Goal: Task Accomplishment & Management: Use online tool/utility

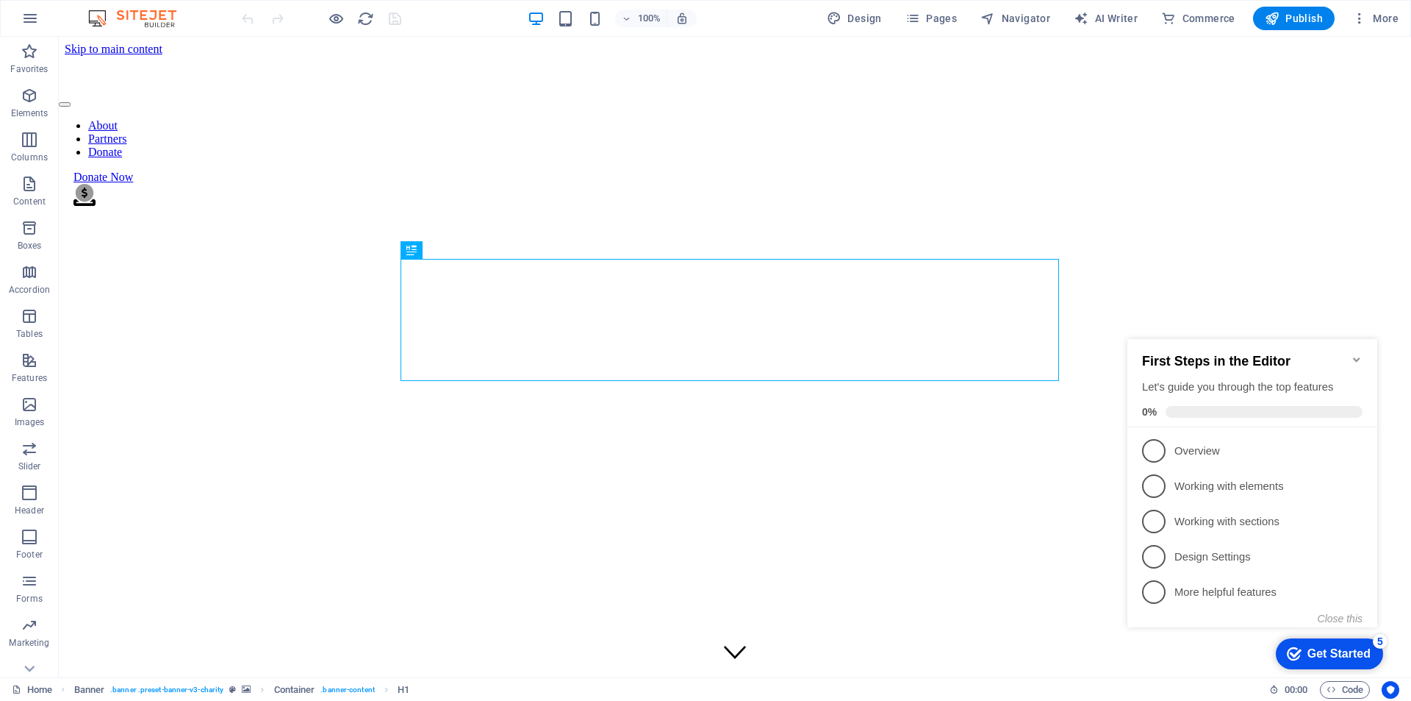
click at [1358, 355] on icon "Minimize checklist" at bounding box center [1357, 360] width 12 height 12
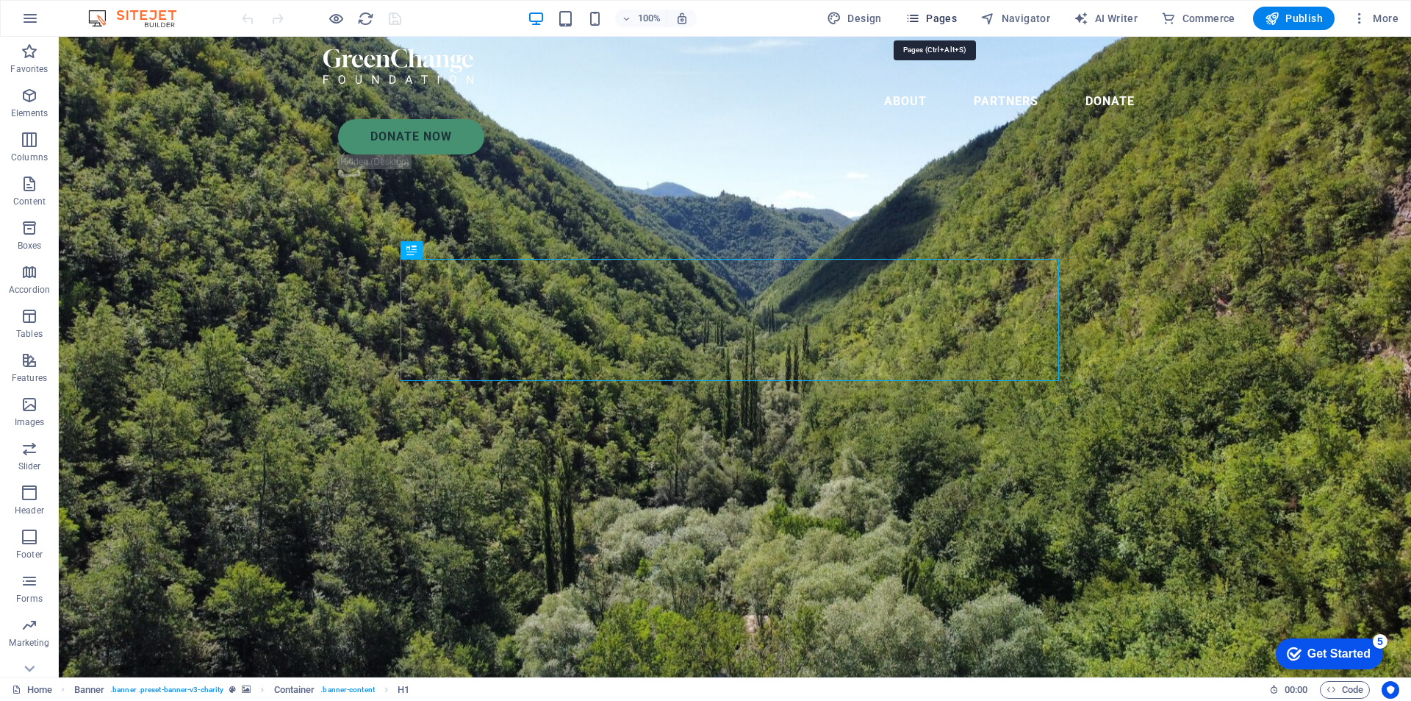
click at [936, 20] on span "Pages" at bounding box center [931, 18] width 51 height 15
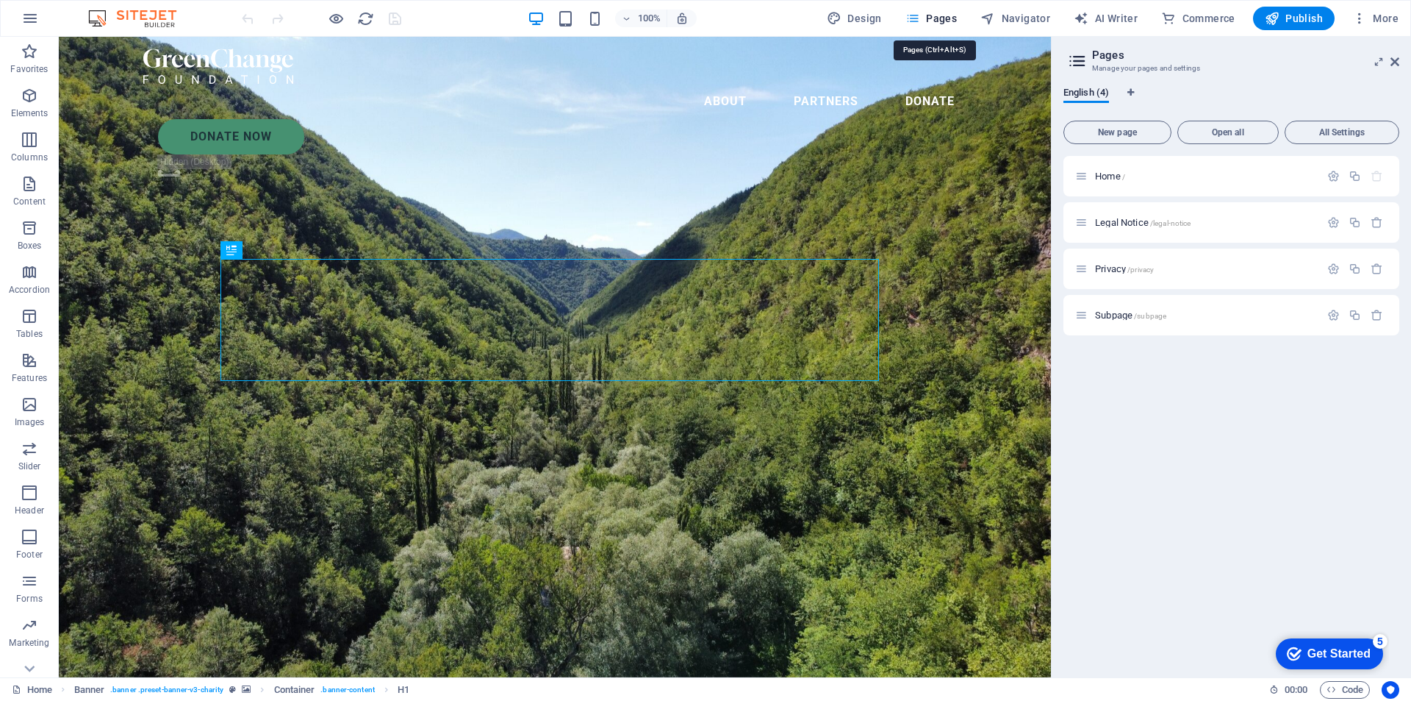
click at [936, 20] on span "Pages" at bounding box center [931, 18] width 51 height 15
drag, startPoint x: 874, startPoint y: 22, endPoint x: 782, endPoint y: 26, distance: 92.0
click at [874, 22] on span "Design" at bounding box center [854, 18] width 55 height 15
select select "px"
select select "300"
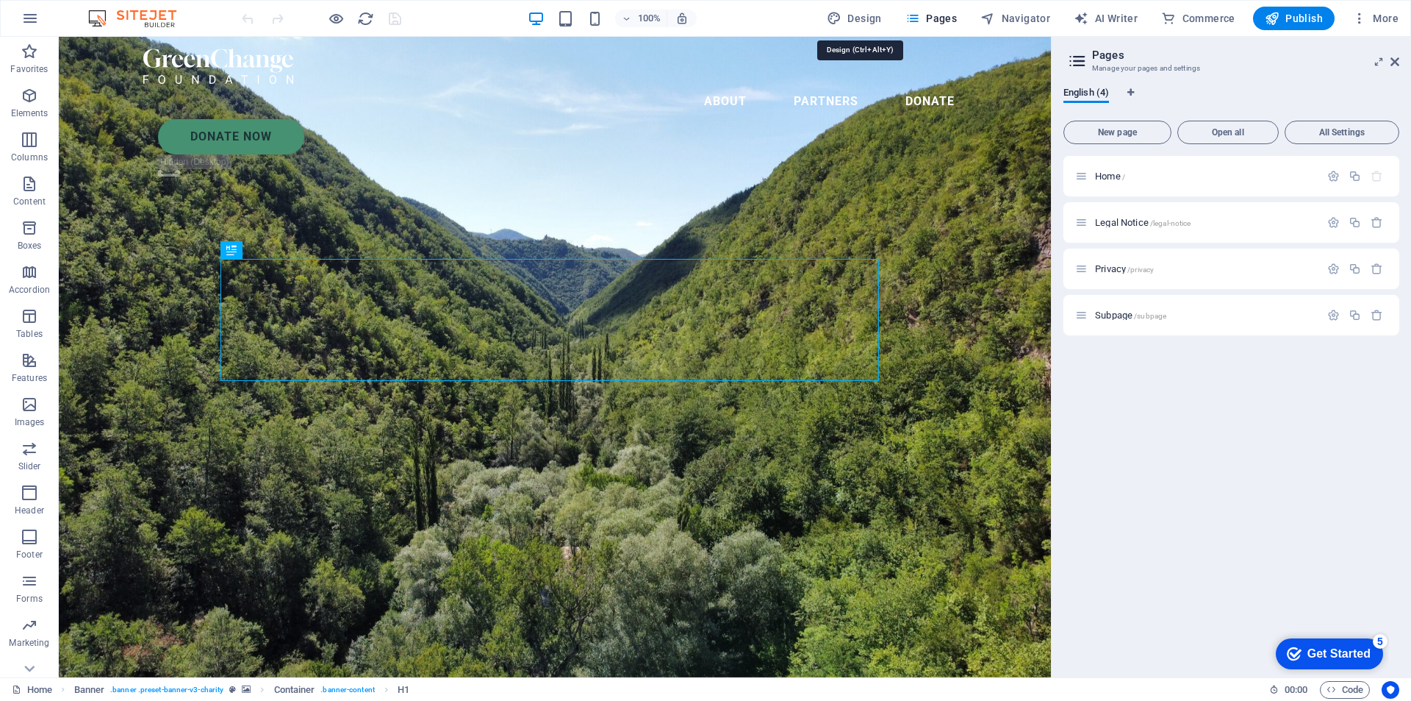
select select "px"
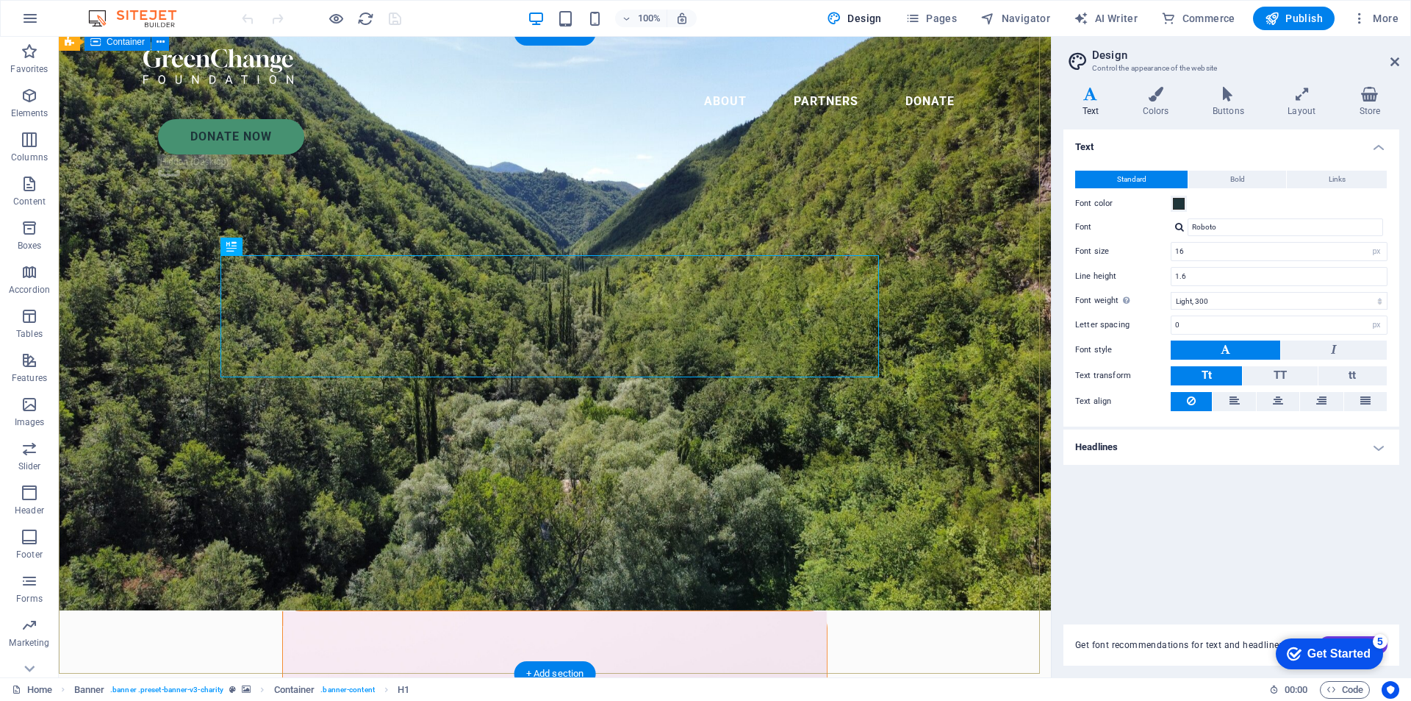
scroll to position [74, 0]
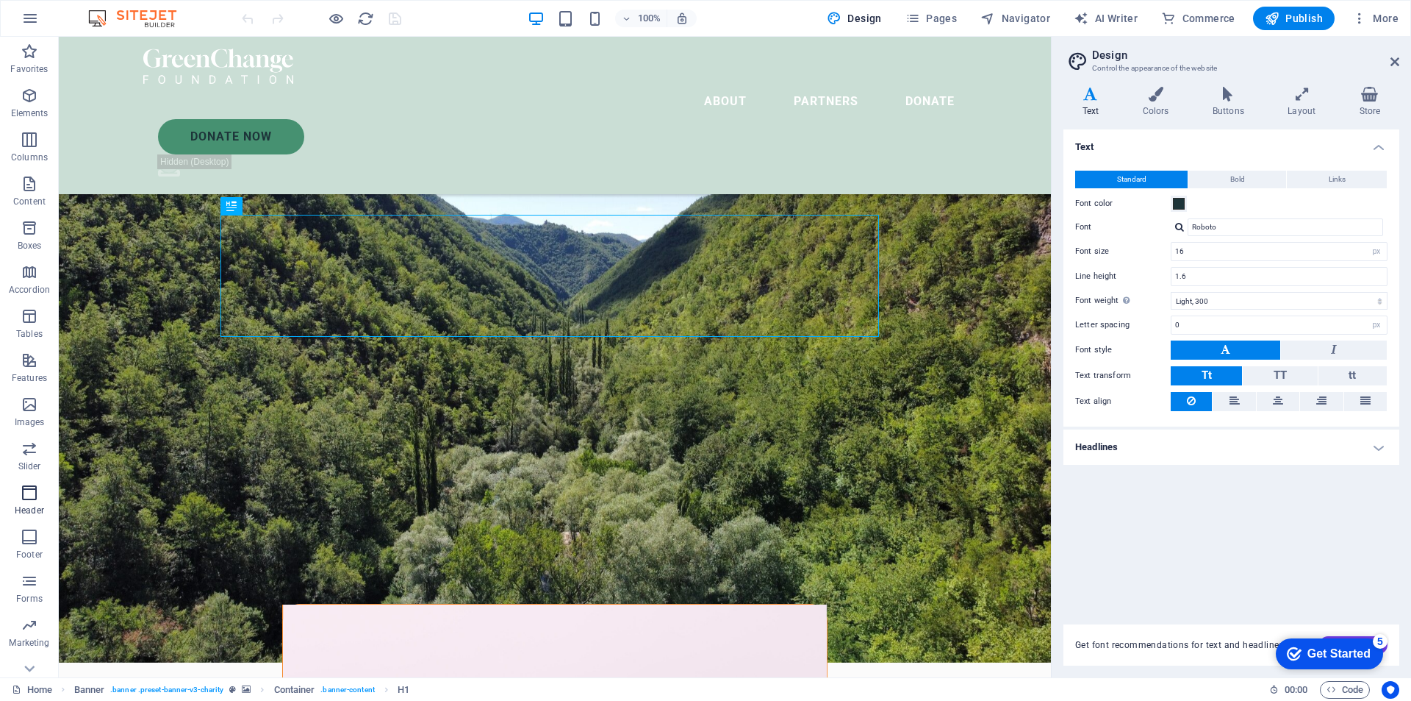
click at [33, 493] on icon "button" at bounding box center [30, 493] width 18 height 18
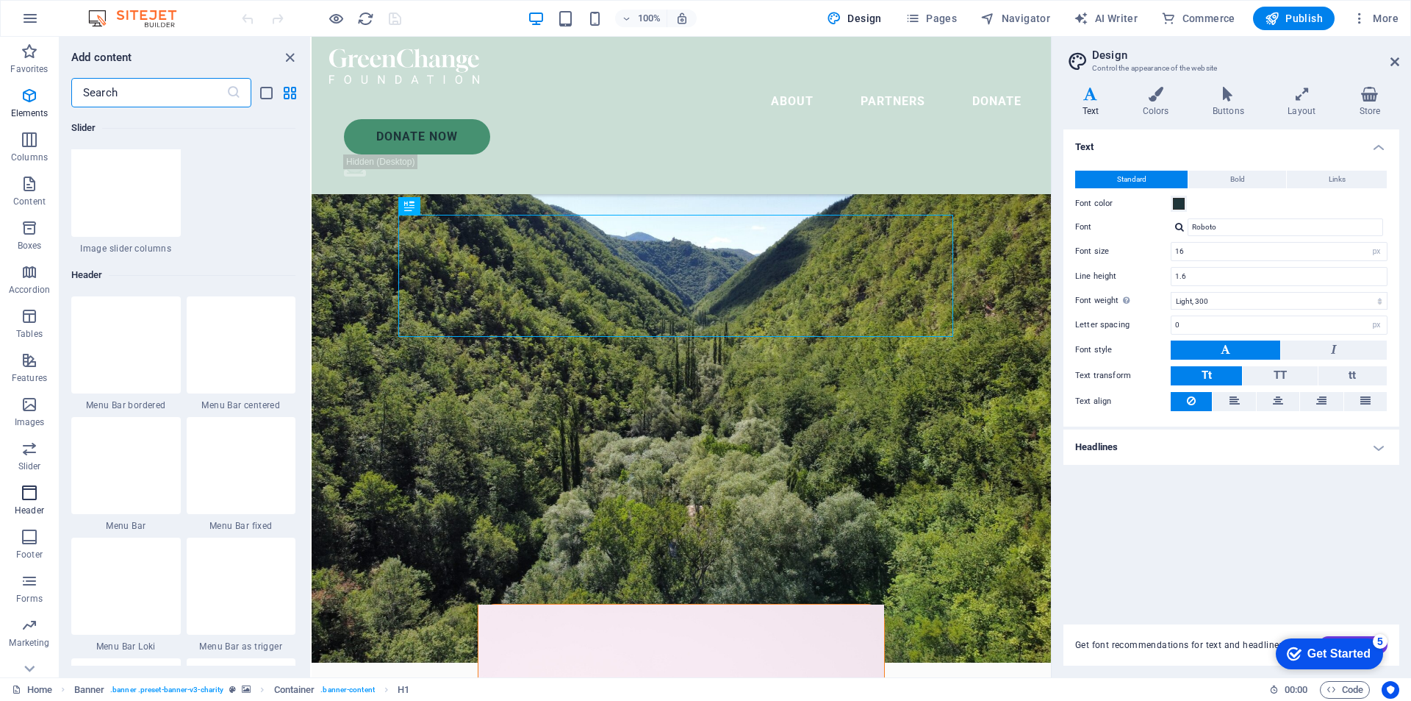
scroll to position [8852, 0]
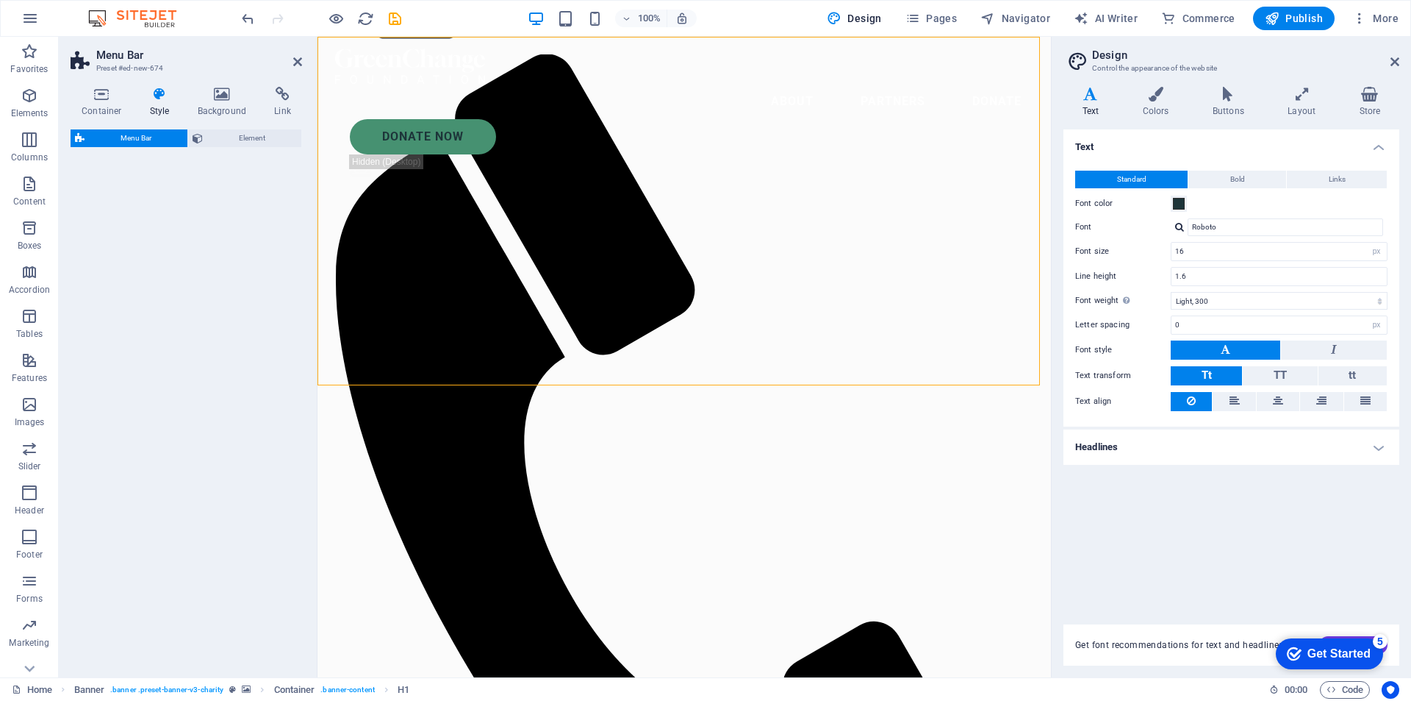
select select "rem"
select select "preset-menu-v2-border"
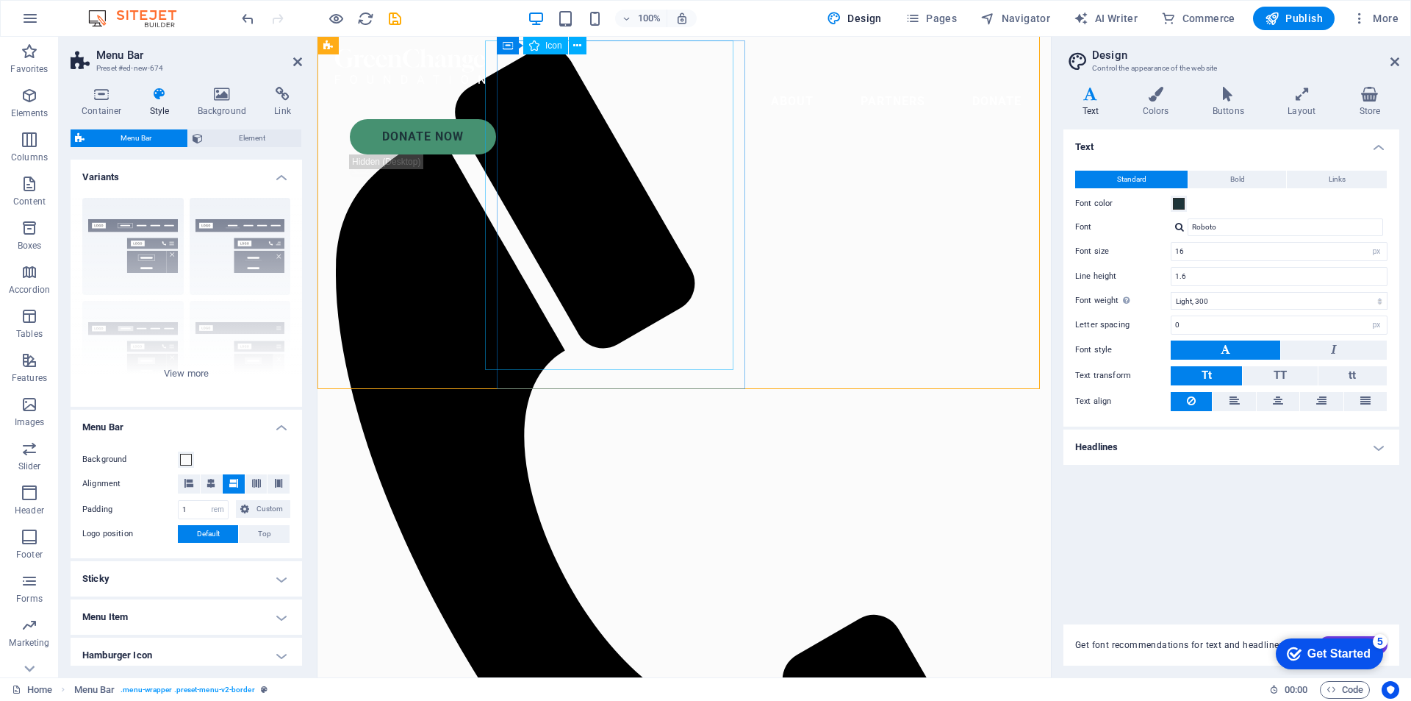
scroll to position [0, 0]
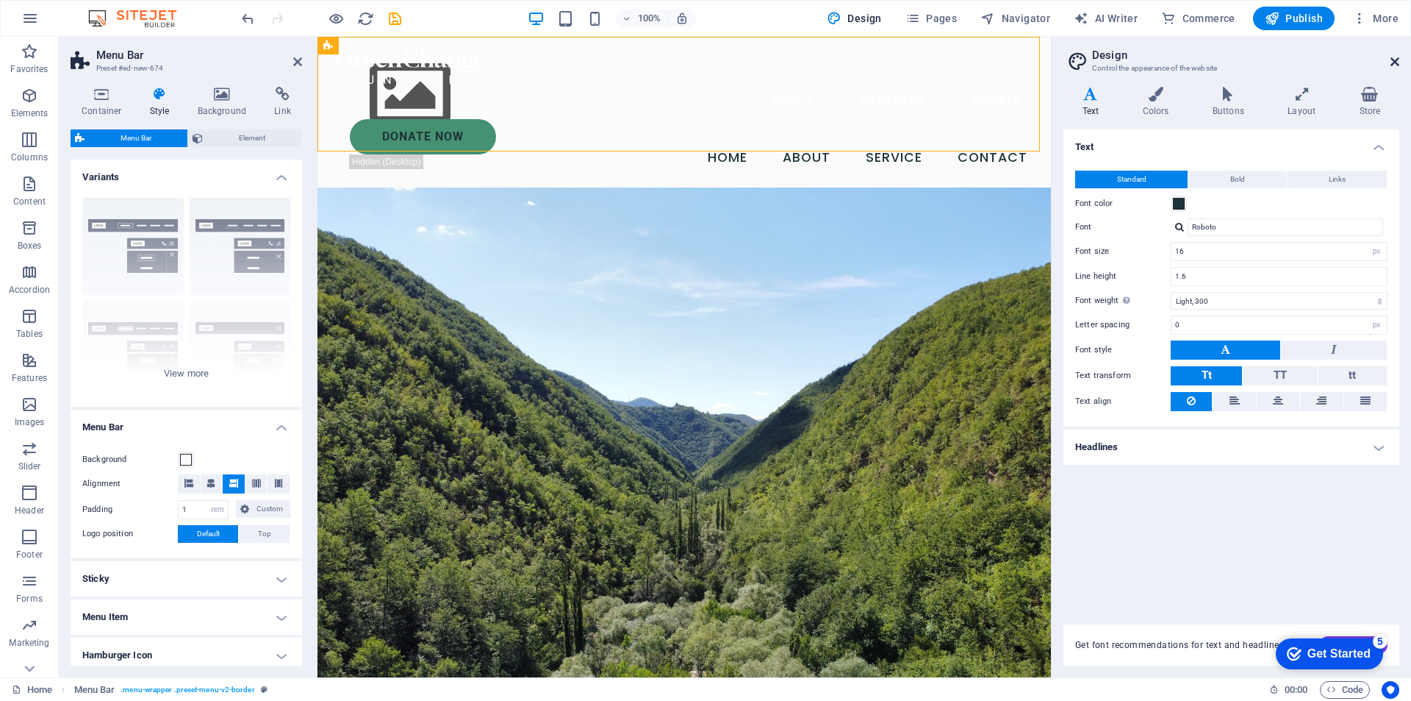
drag, startPoint x: 1392, startPoint y: 64, endPoint x: 587, endPoint y: 127, distance: 807.4
click at [1392, 64] on icon at bounding box center [1395, 62] width 9 height 12
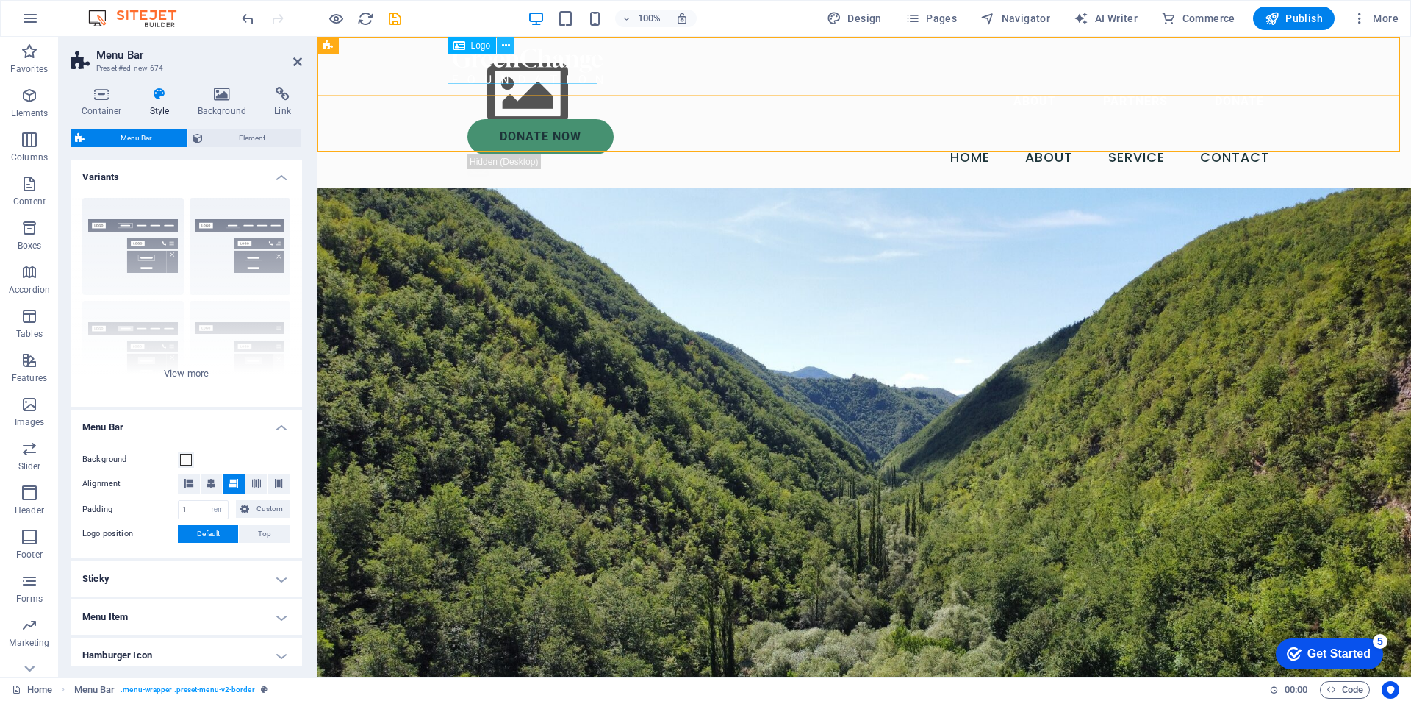
click at [506, 46] on icon at bounding box center [506, 45] width 8 height 15
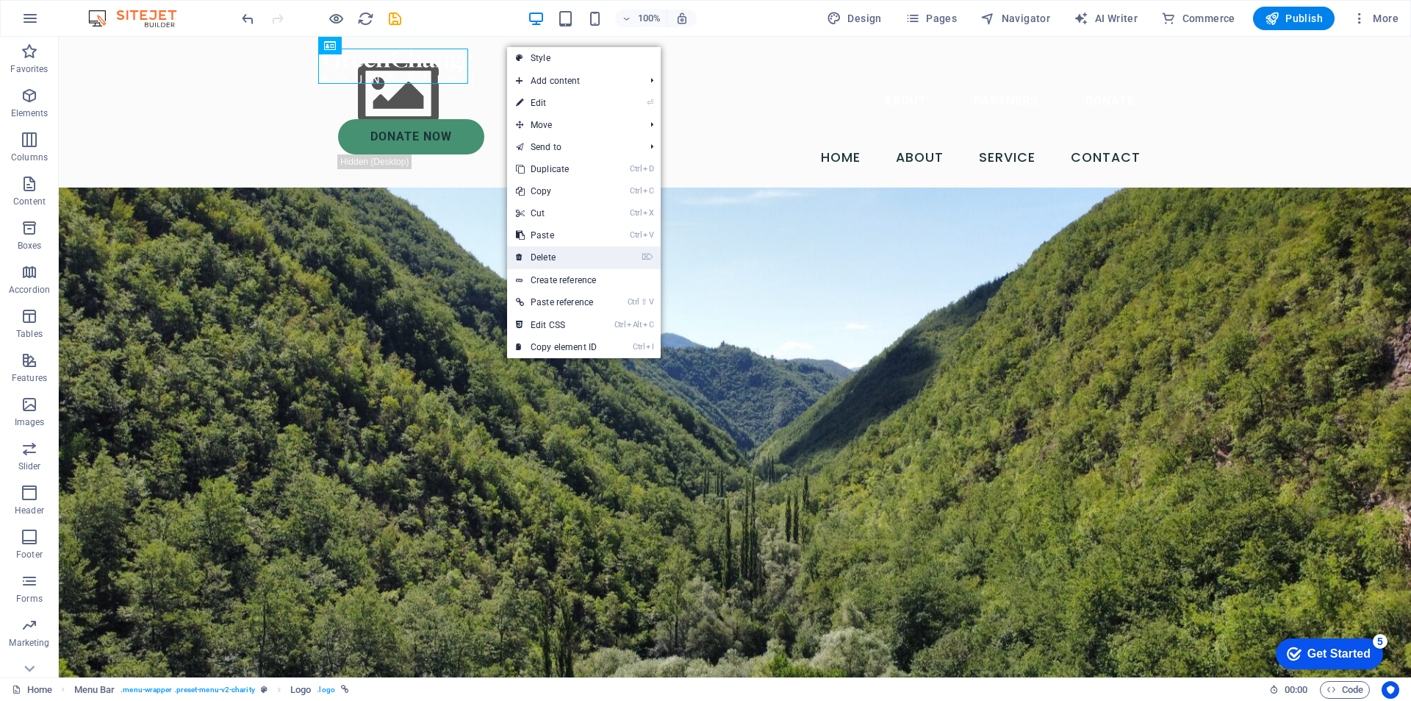
click at [572, 254] on link "⌦ Delete" at bounding box center [556, 257] width 98 height 22
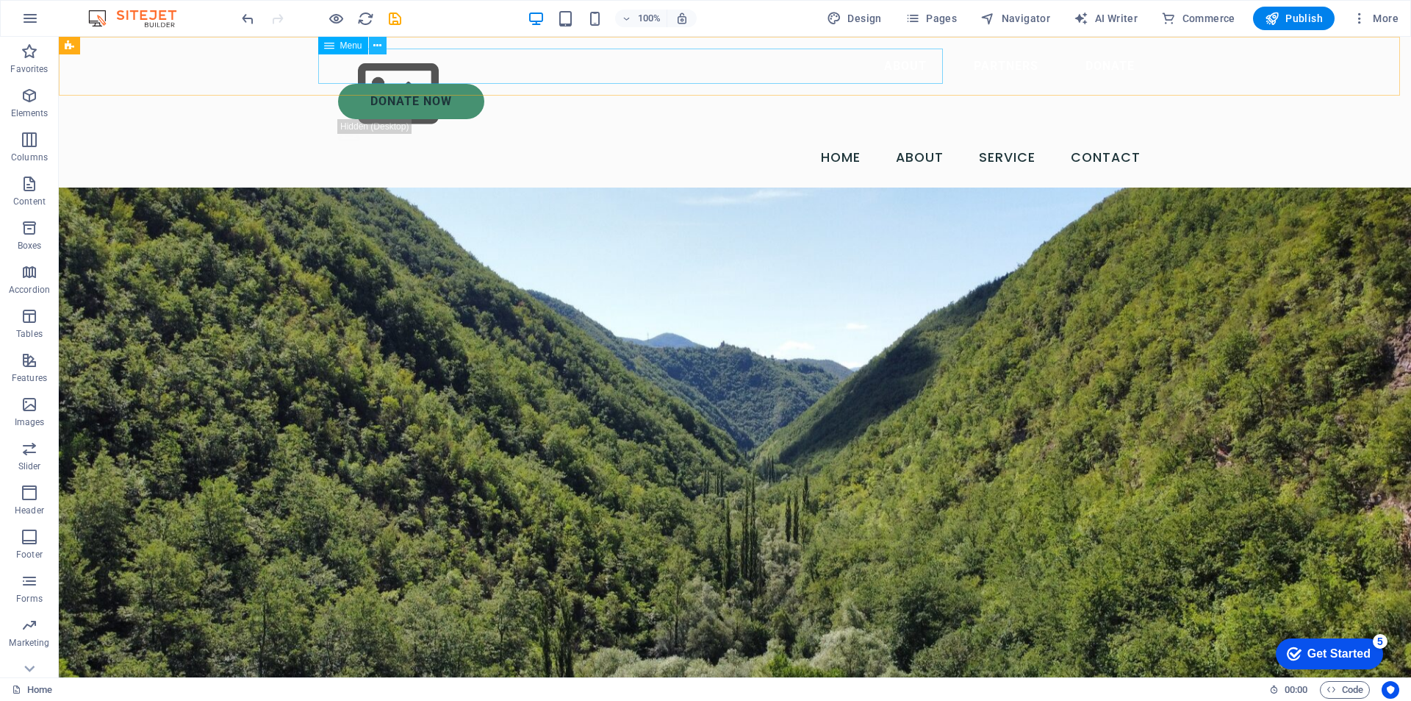
click at [382, 46] on icon at bounding box center [377, 45] width 8 height 15
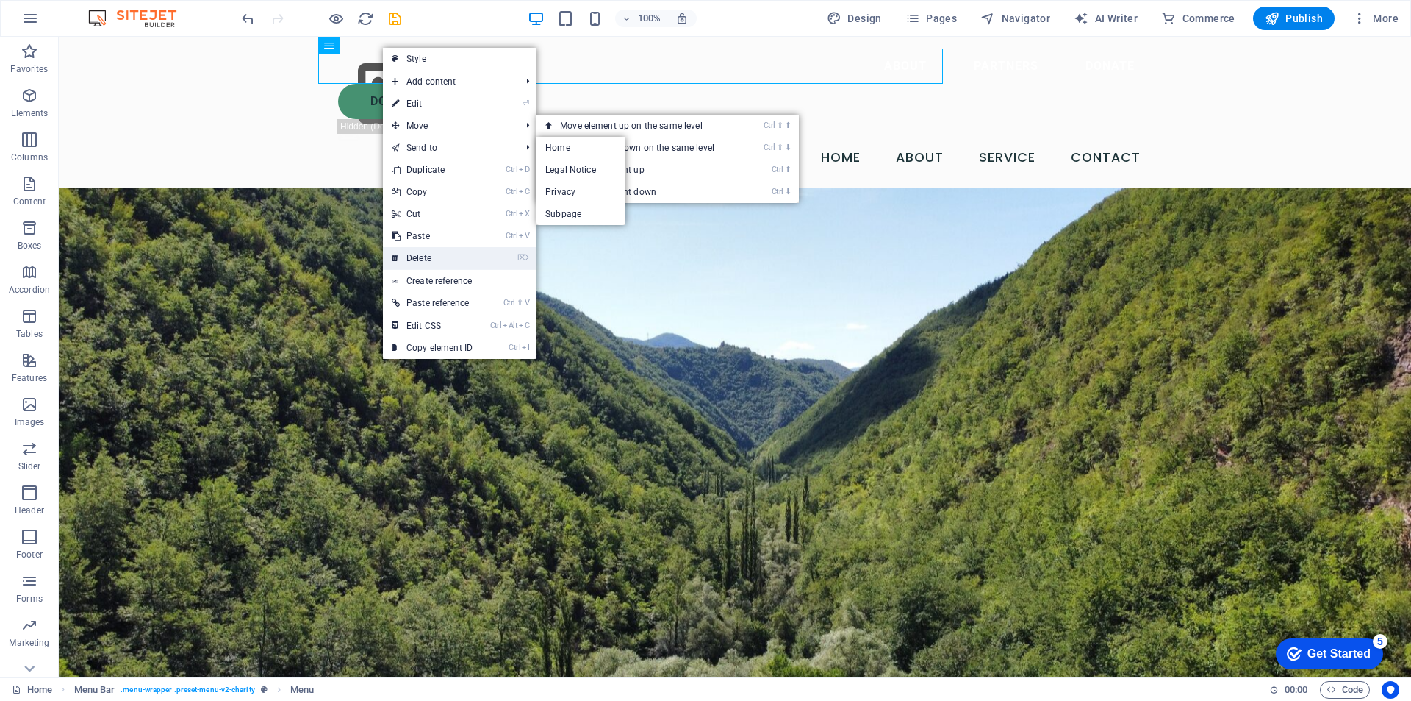
click at [437, 257] on link "⌦ Delete" at bounding box center [432, 258] width 98 height 22
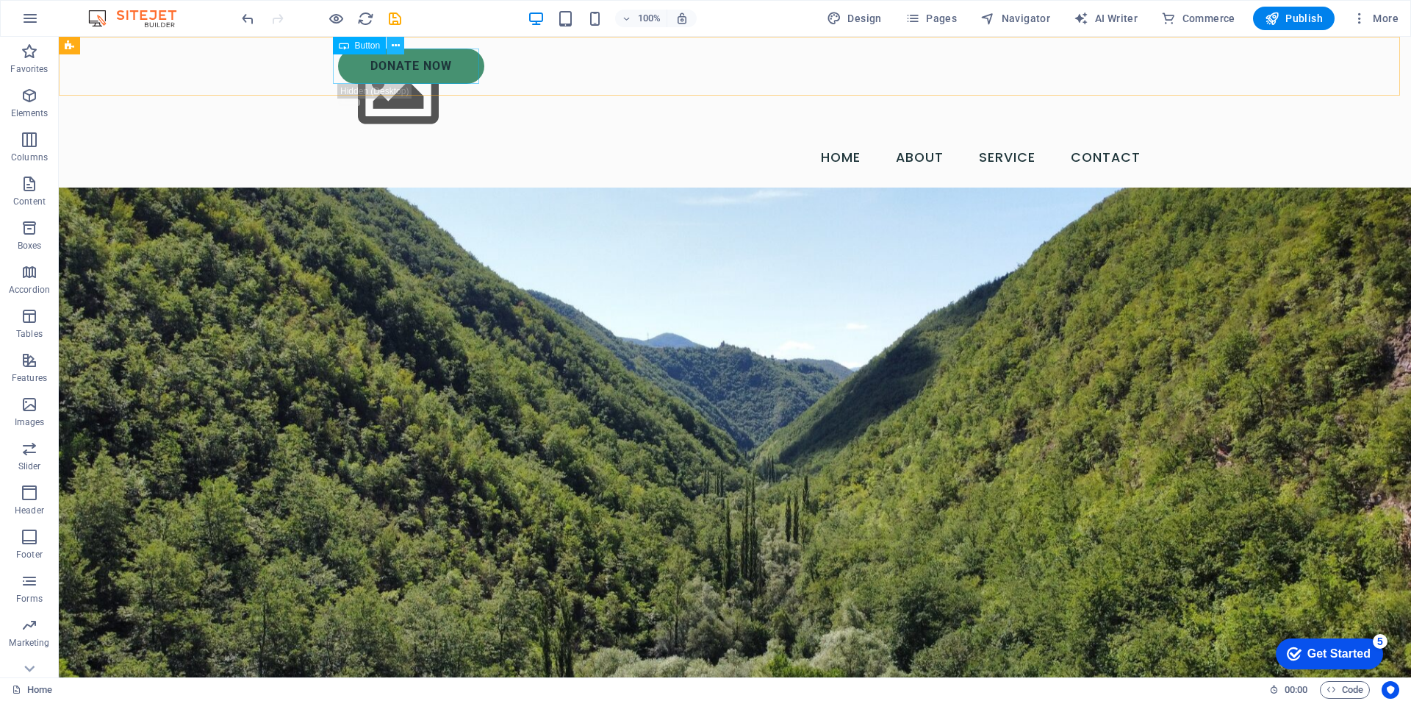
click at [398, 50] on icon at bounding box center [396, 45] width 8 height 15
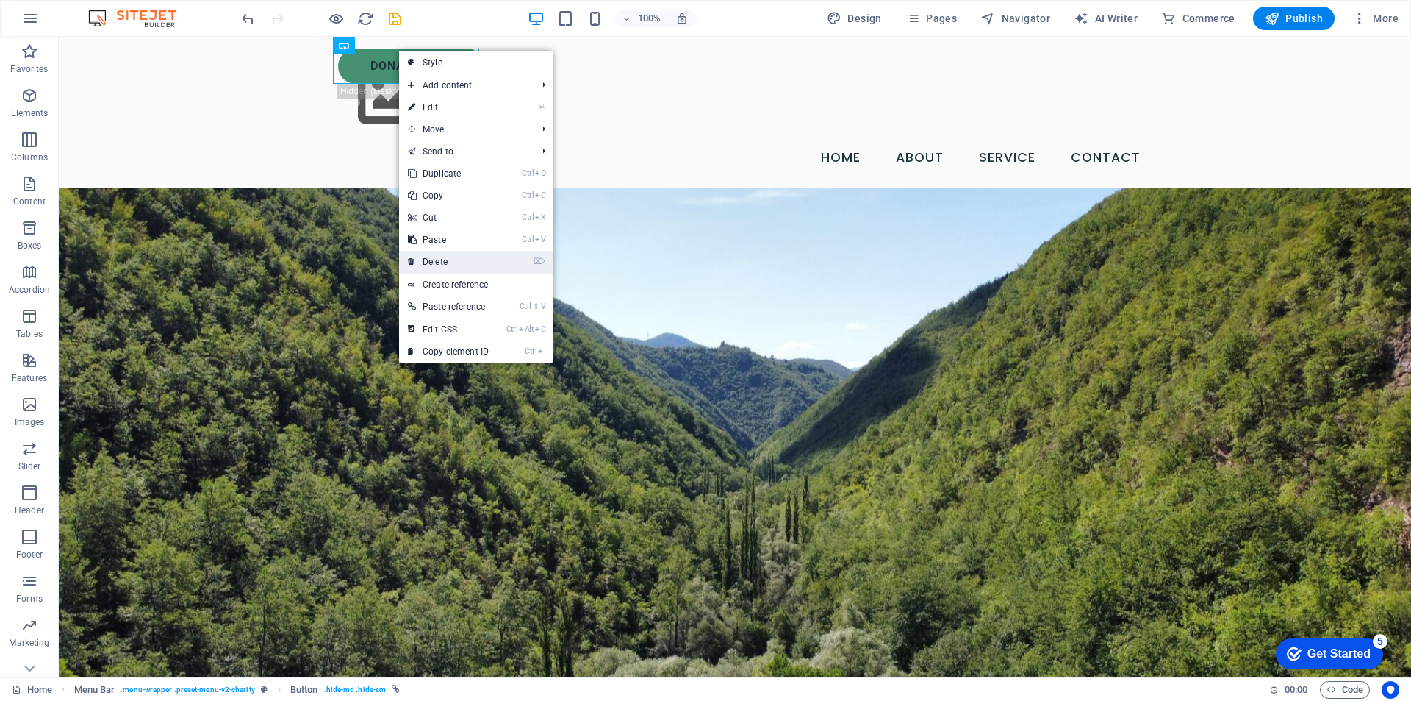
click at [454, 258] on link "⌦ Delete" at bounding box center [448, 262] width 98 height 22
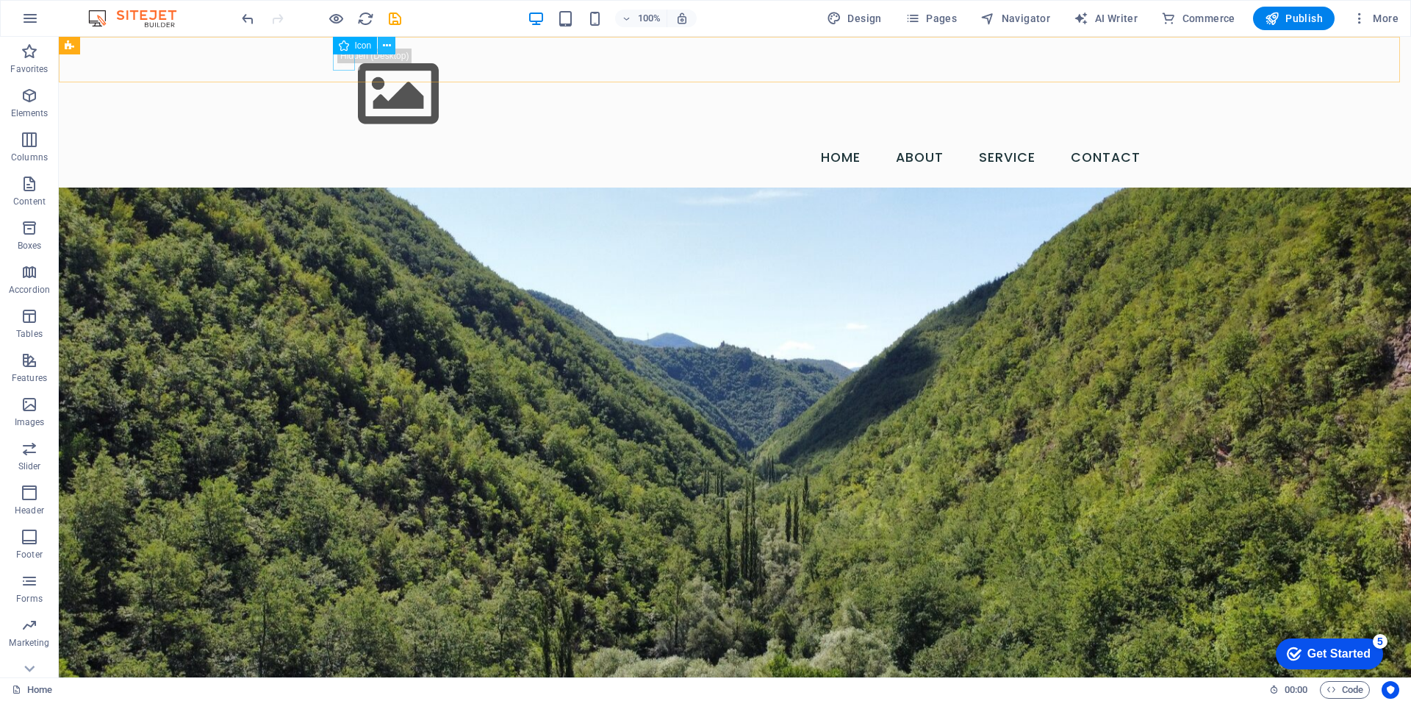
click at [391, 46] on button at bounding box center [387, 46] width 18 height 18
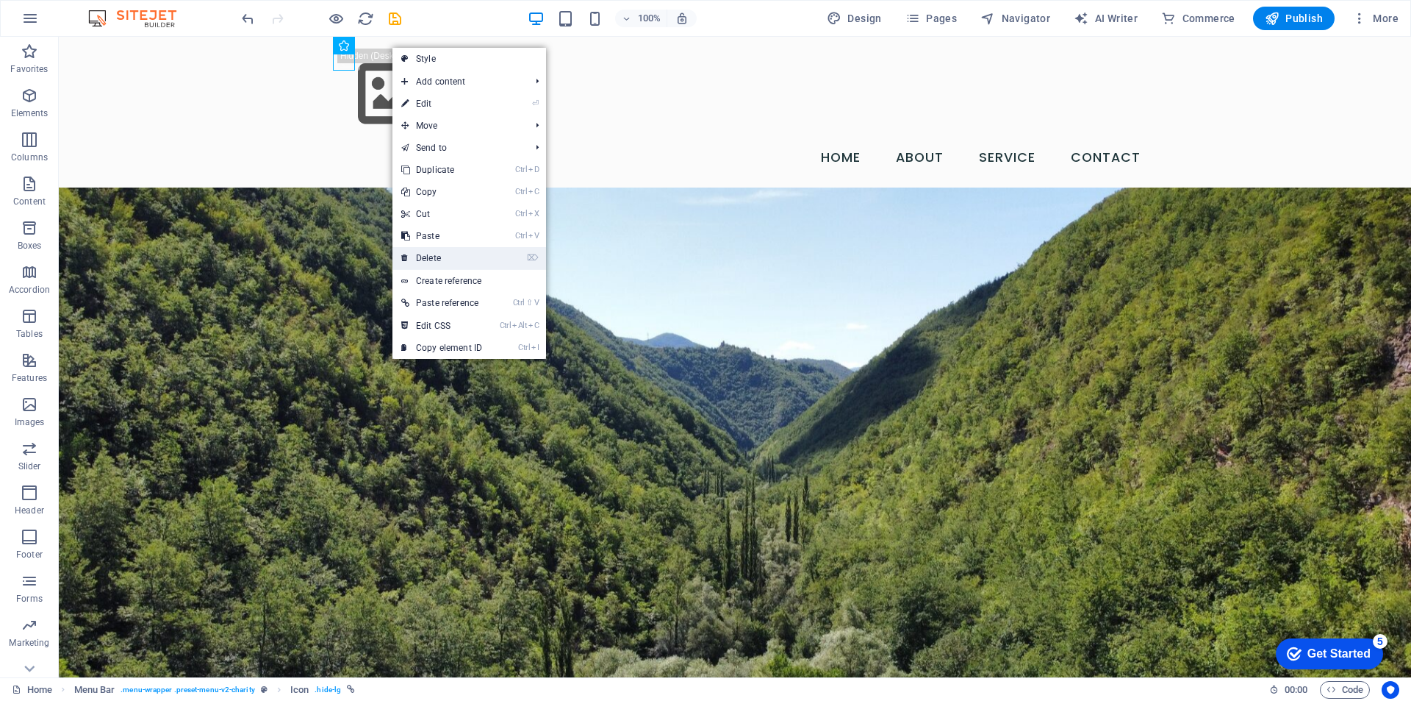
click at [438, 251] on link "⌦ Delete" at bounding box center [442, 258] width 98 height 22
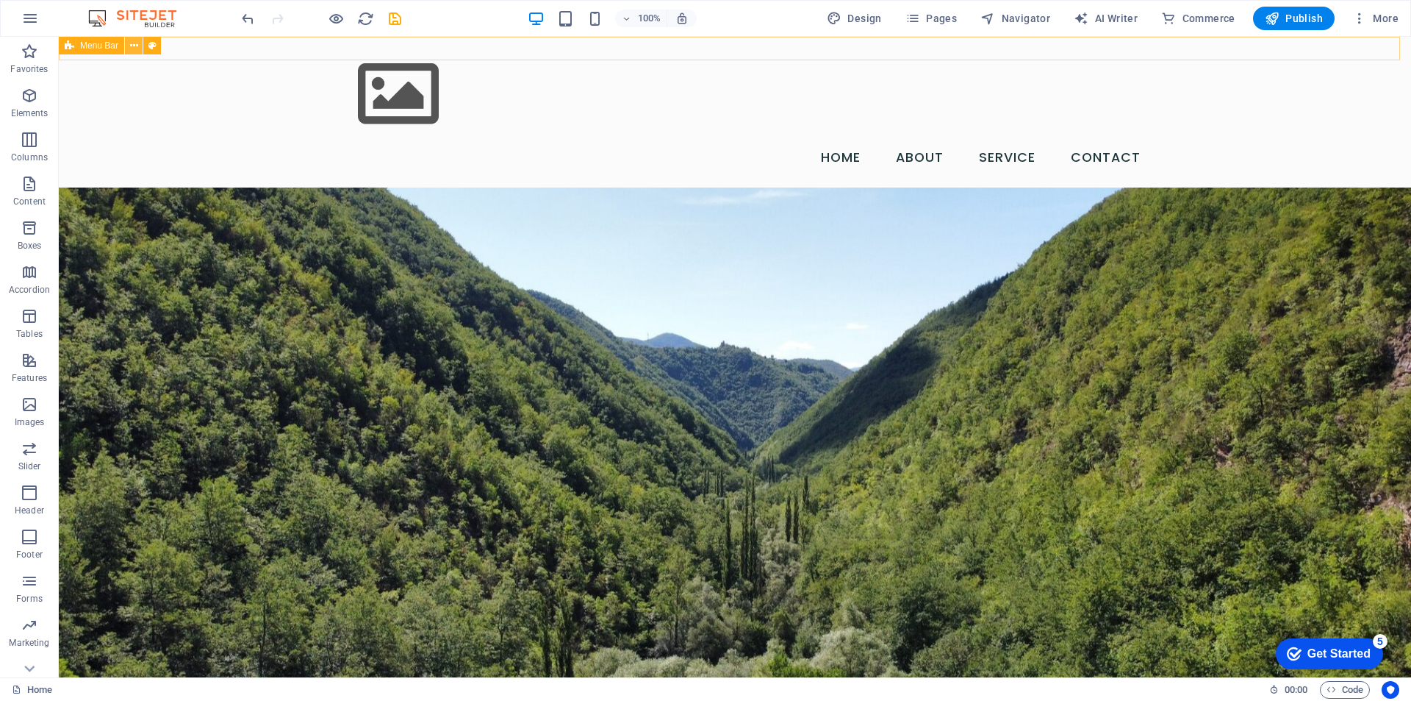
click at [136, 46] on icon at bounding box center [134, 45] width 8 height 15
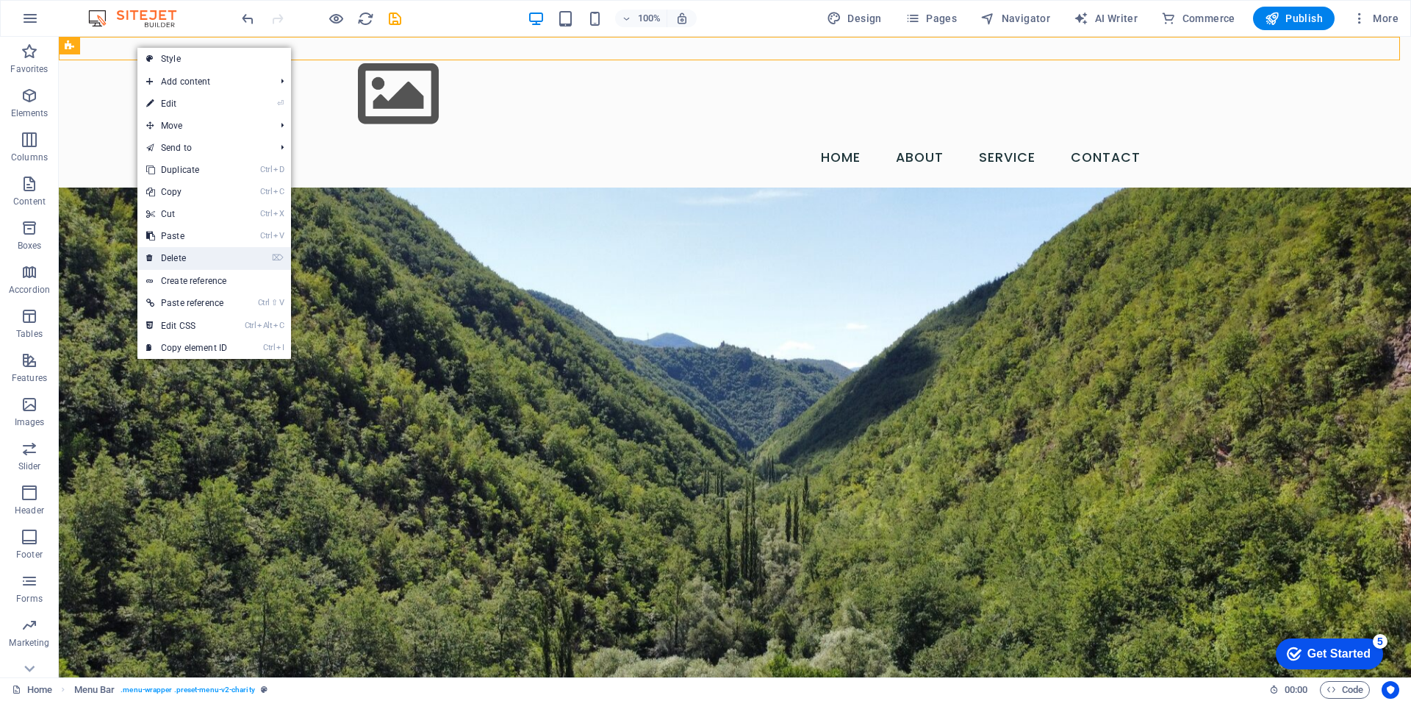
click at [184, 254] on link "⌦ Delete" at bounding box center [186, 258] width 98 height 22
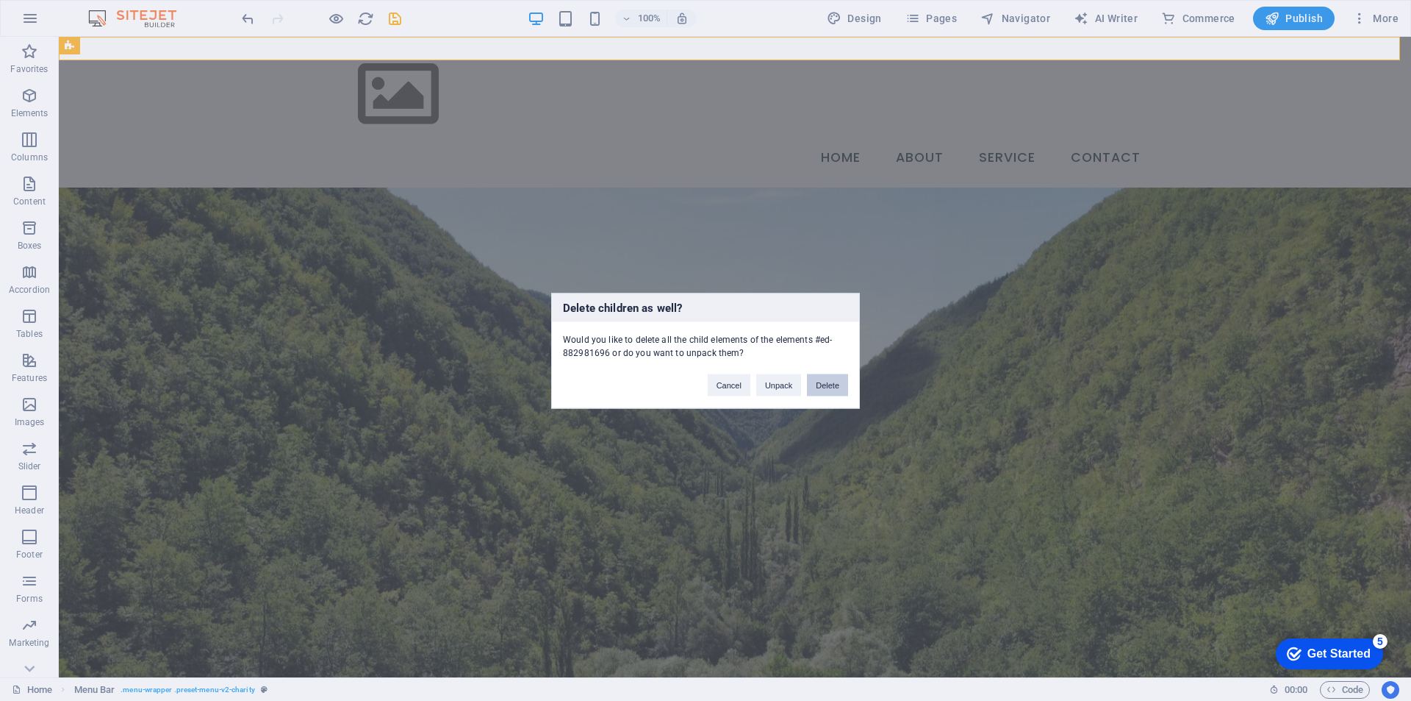
click at [842, 385] on button "Delete" at bounding box center [827, 384] width 41 height 22
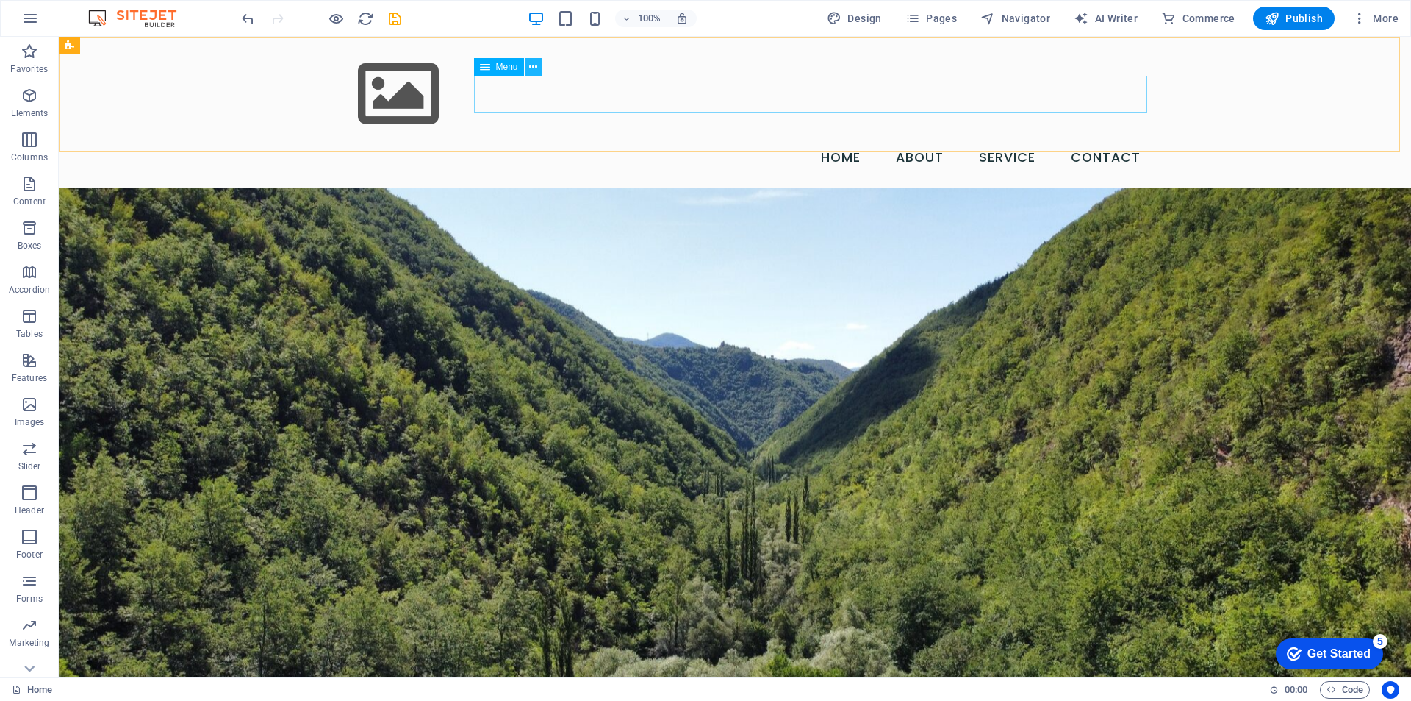
click at [533, 71] on icon at bounding box center [533, 67] width 8 height 15
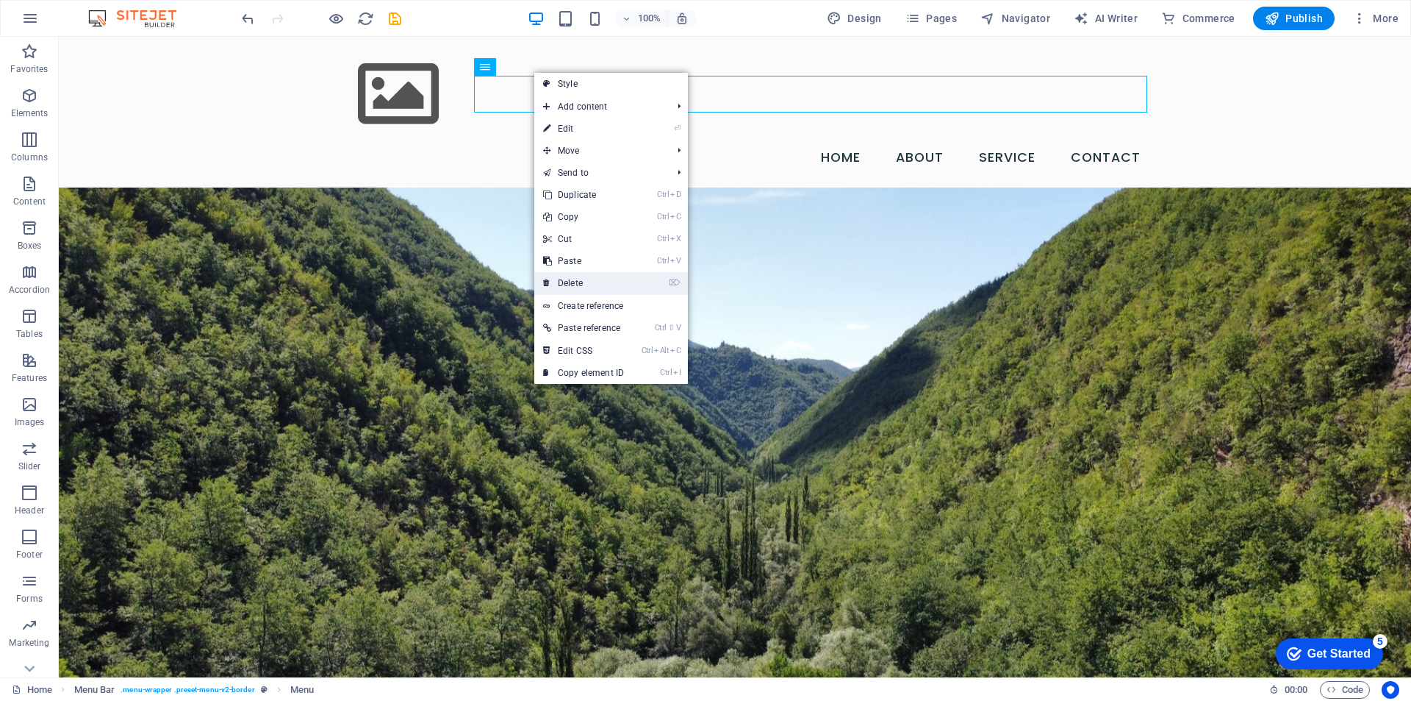
click at [596, 283] on link "⌦ Delete" at bounding box center [583, 283] width 98 height 22
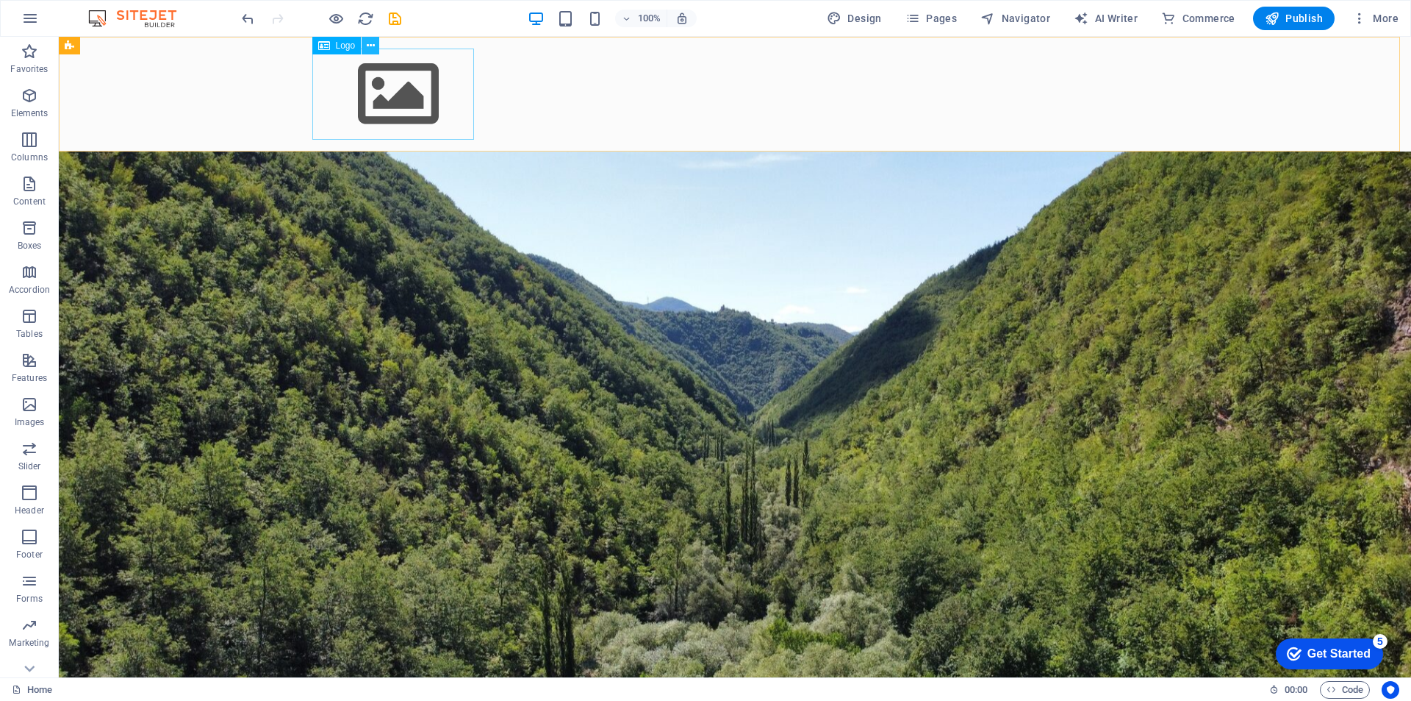
click at [372, 51] on icon at bounding box center [371, 45] width 8 height 15
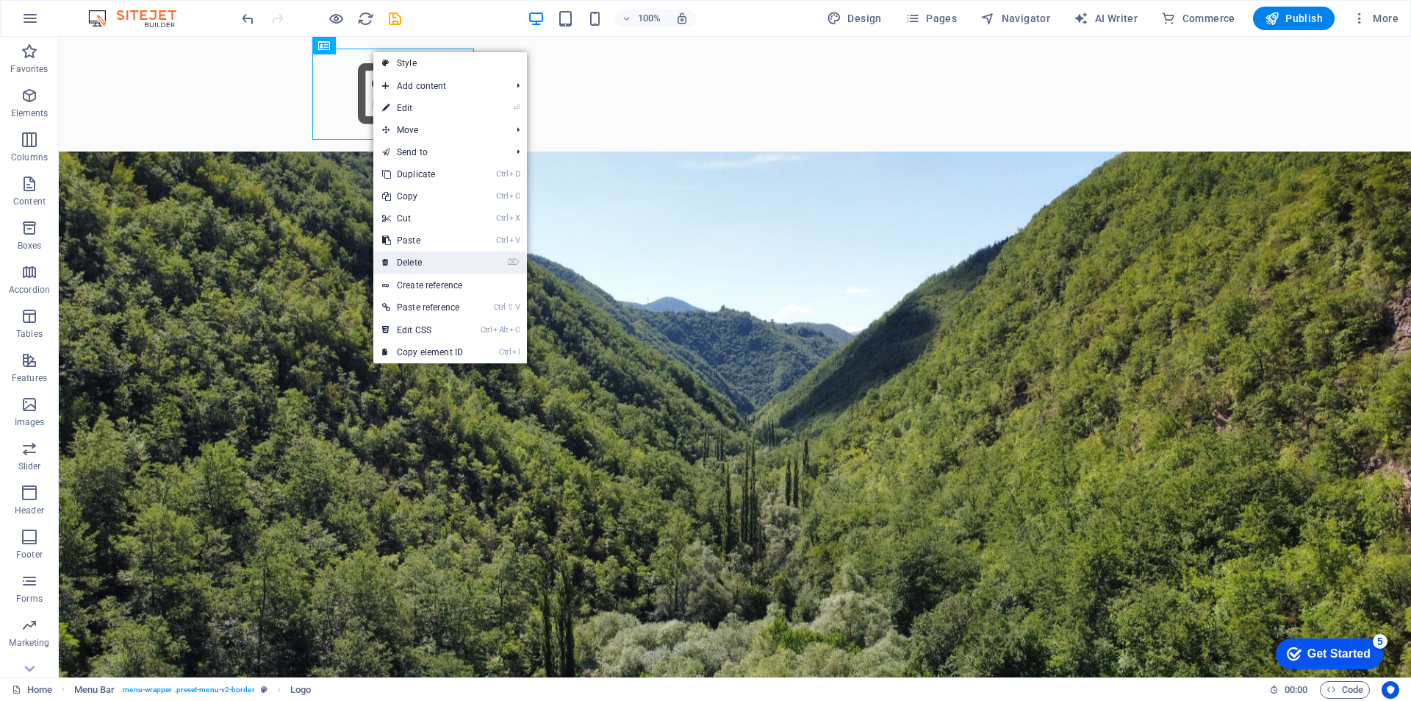
click at [429, 257] on link "⌦ Delete" at bounding box center [422, 262] width 98 height 22
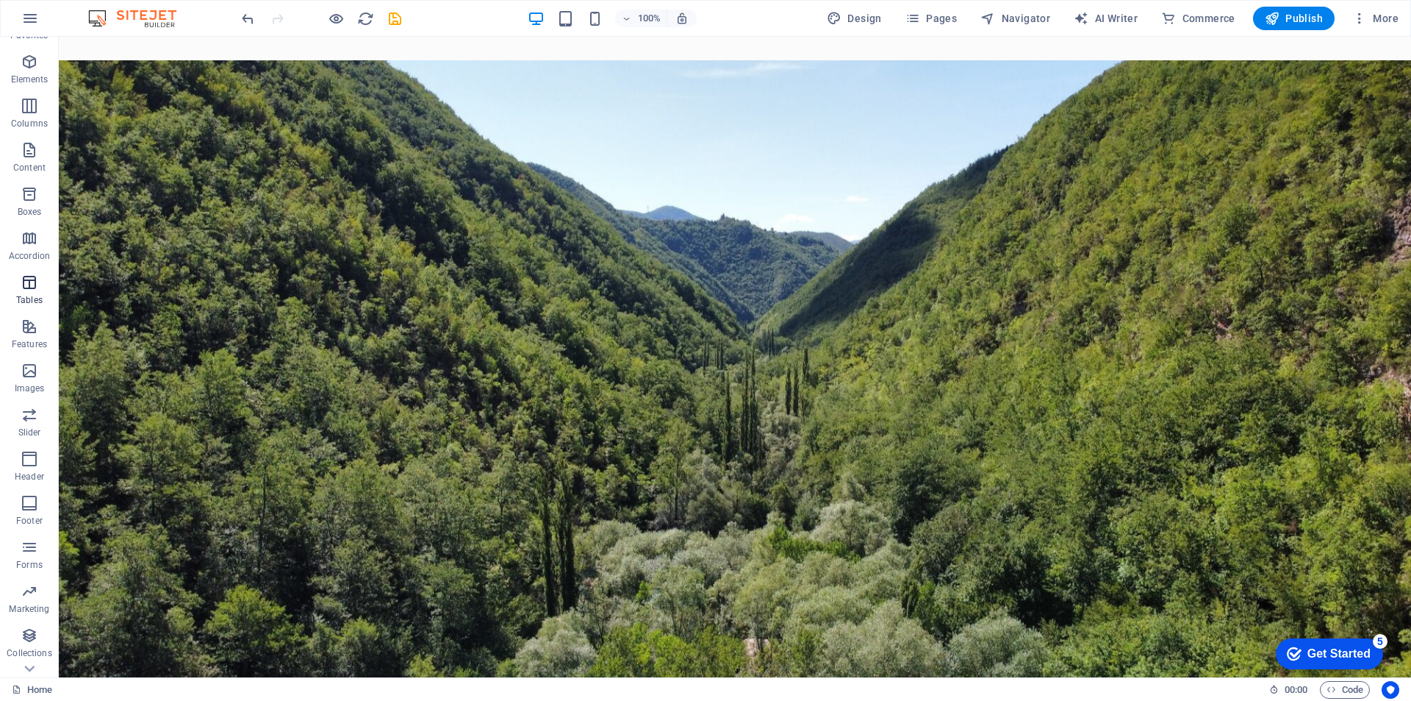
scroll to position [65, 0]
click at [26, 429] on icon "button" at bounding box center [30, 427] width 18 height 18
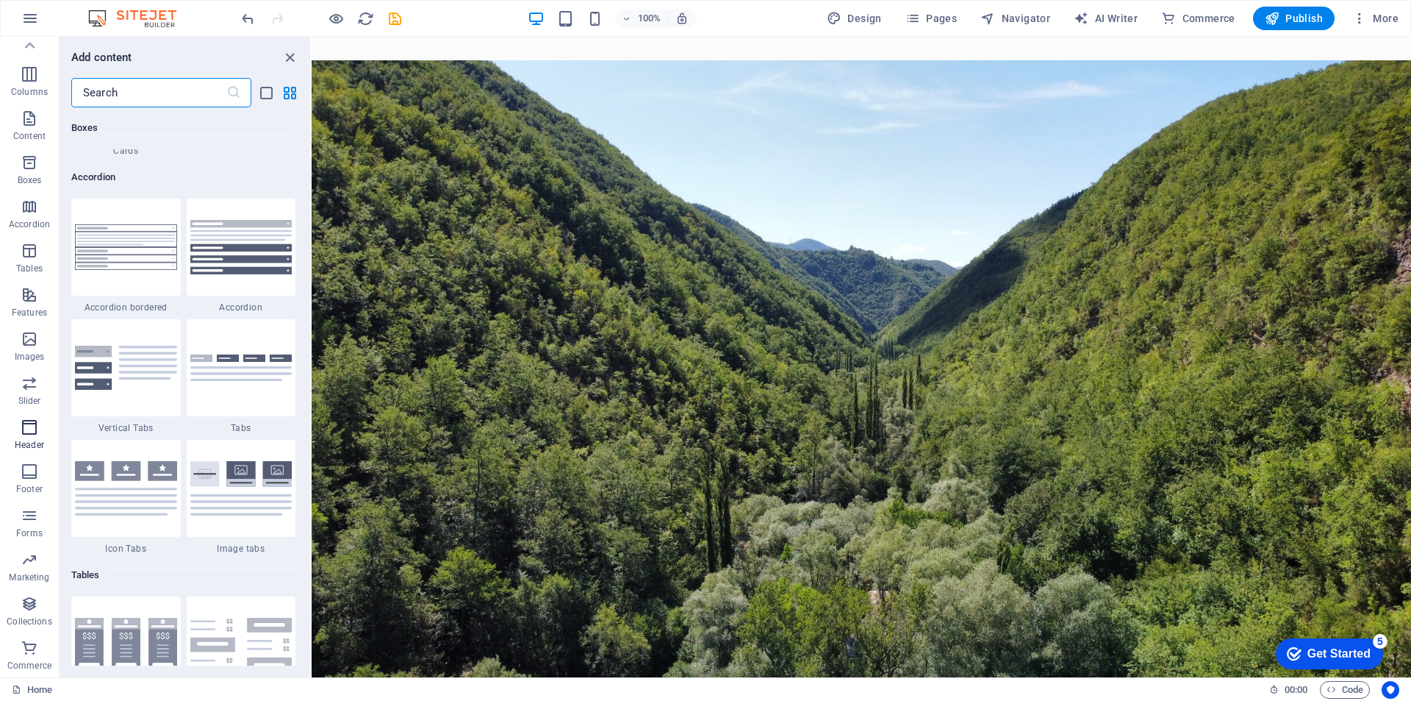
scroll to position [8852, 0]
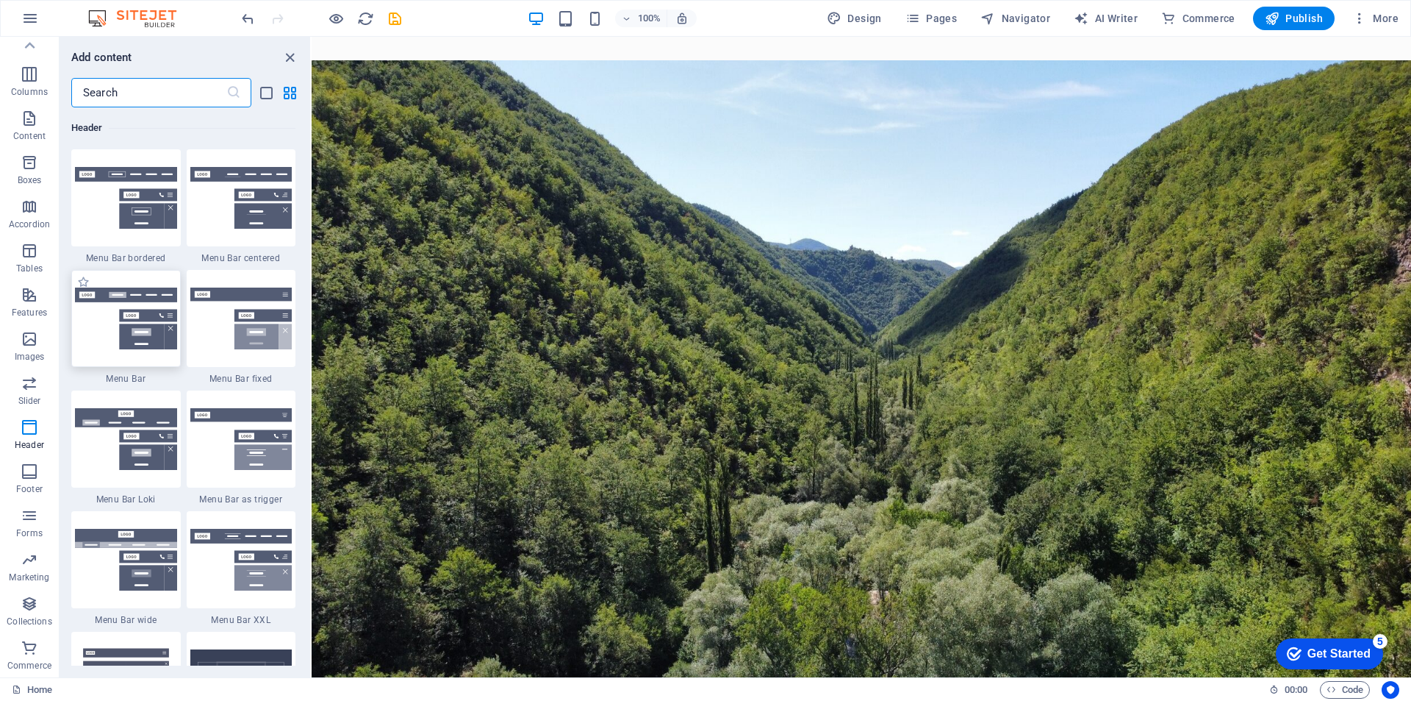
click at [149, 323] on img at bounding box center [126, 318] width 102 height 62
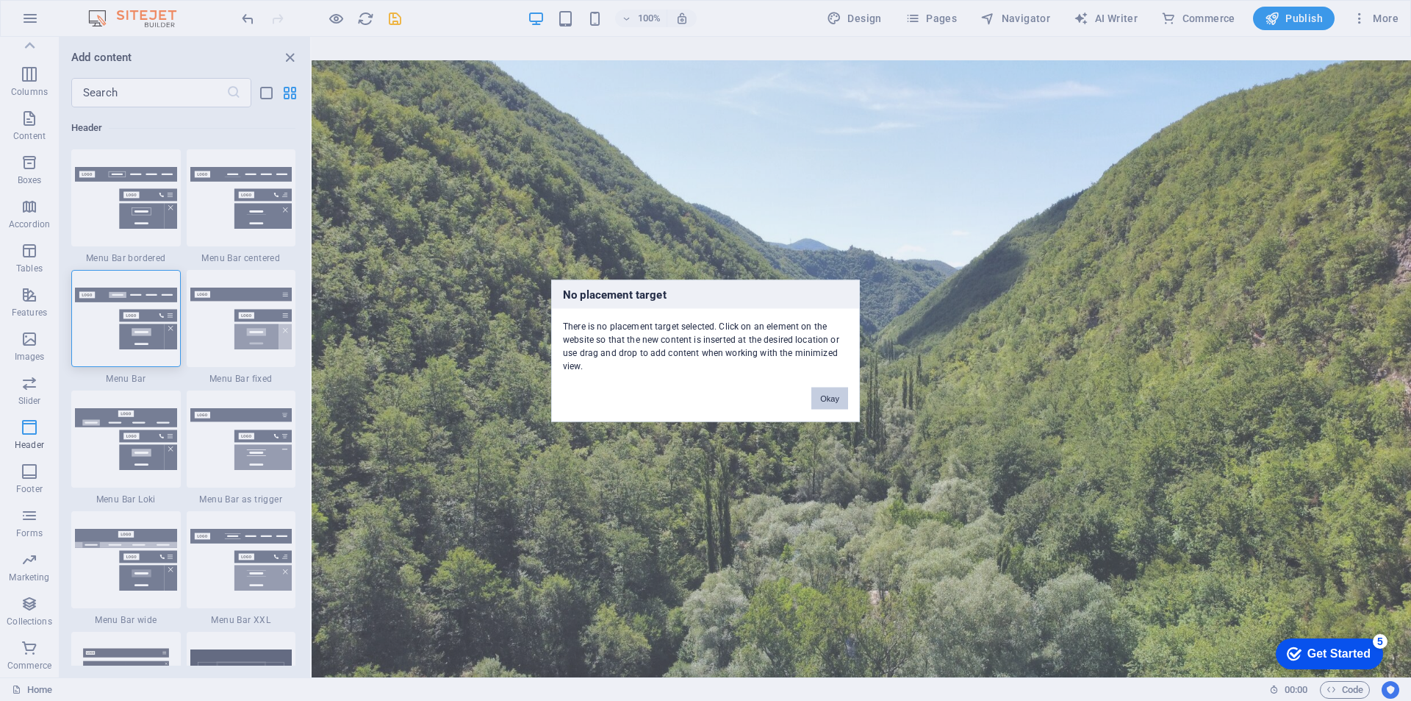
drag, startPoint x: 832, startPoint y: 399, endPoint x: 67, endPoint y: 324, distance: 768.9
click at [832, 399] on button "Okay" at bounding box center [830, 398] width 37 height 22
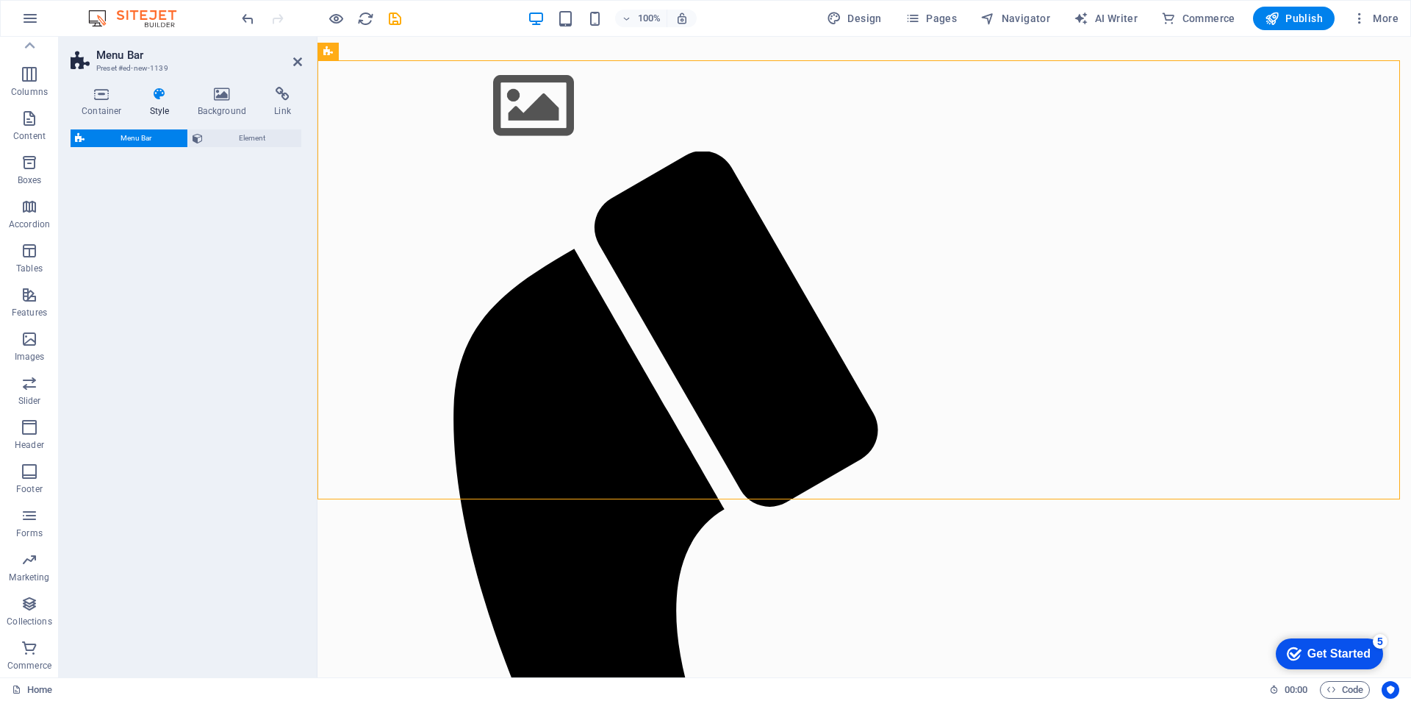
select select "rem"
select select "preset-menu-v2-default"
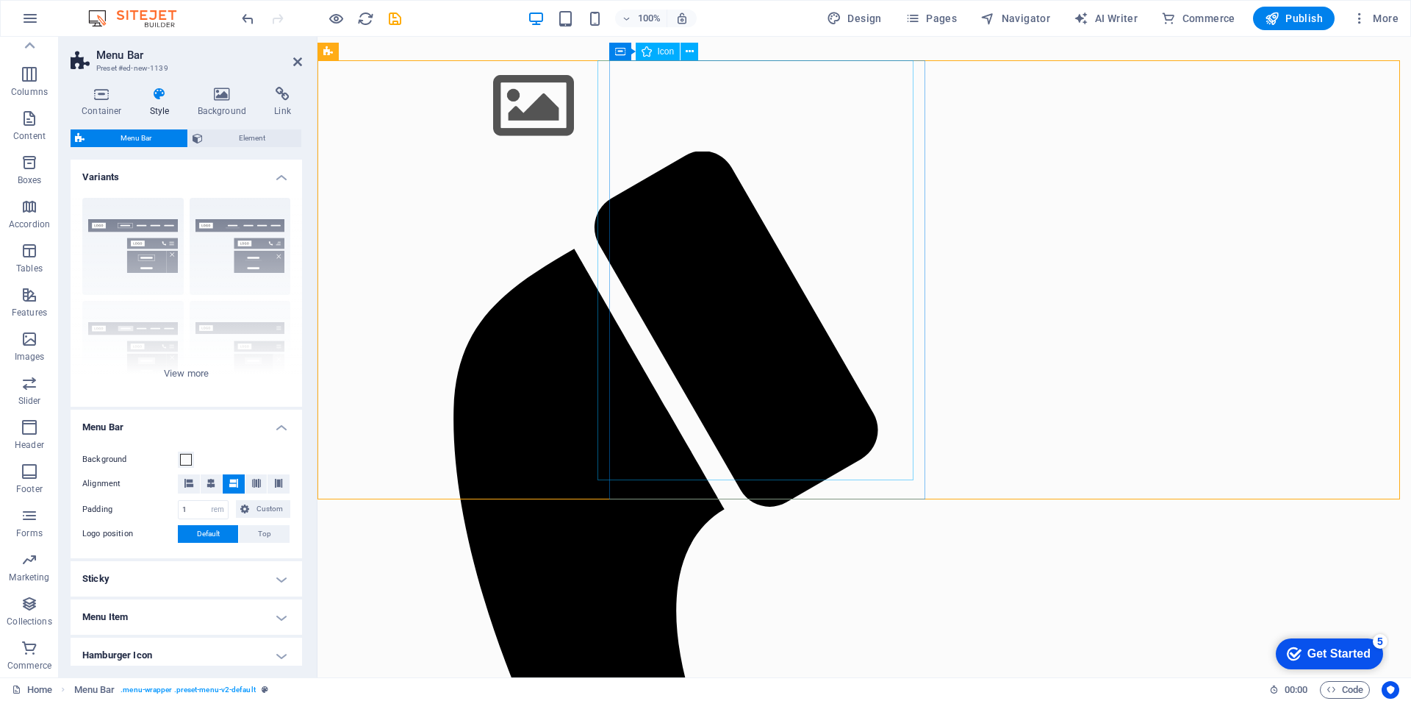
click at [667, 192] on figure at bounding box center [859, 692] width 812 height 1083
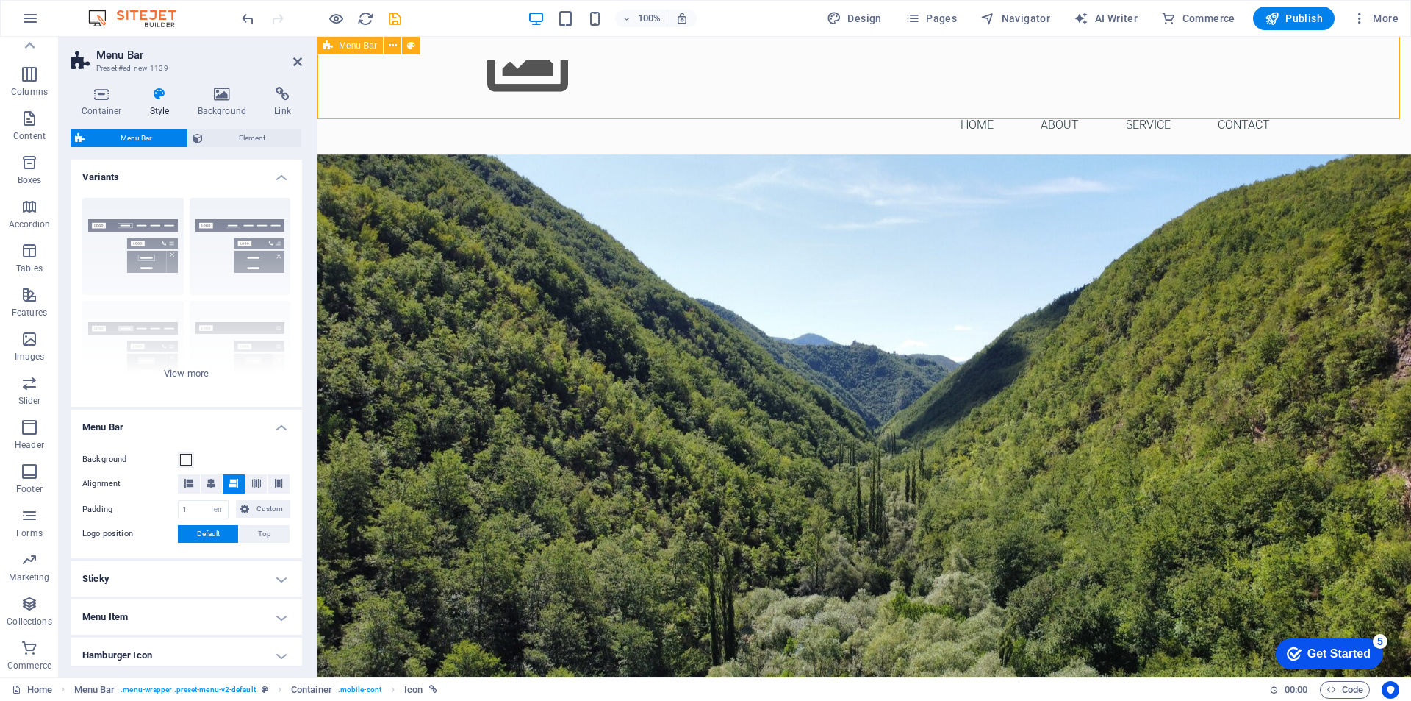
scroll to position [107, 0]
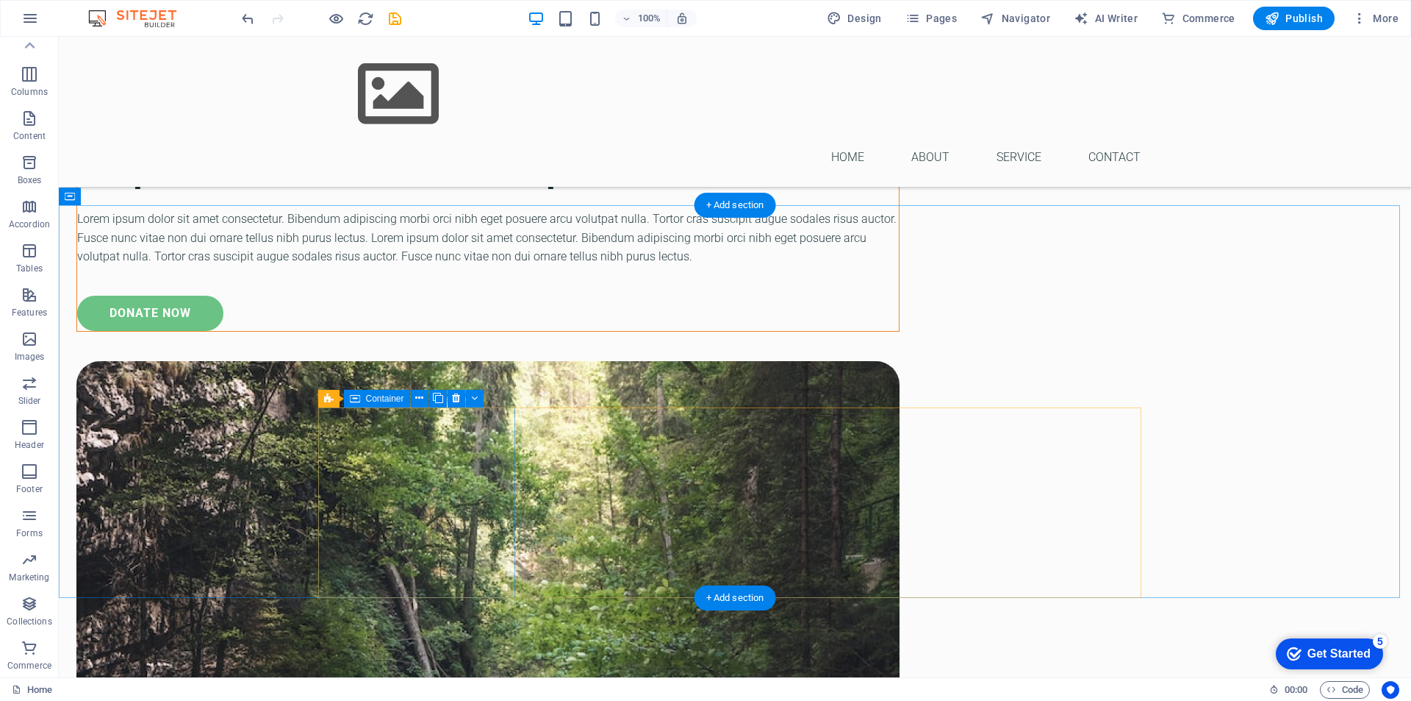
scroll to position [1945, 0]
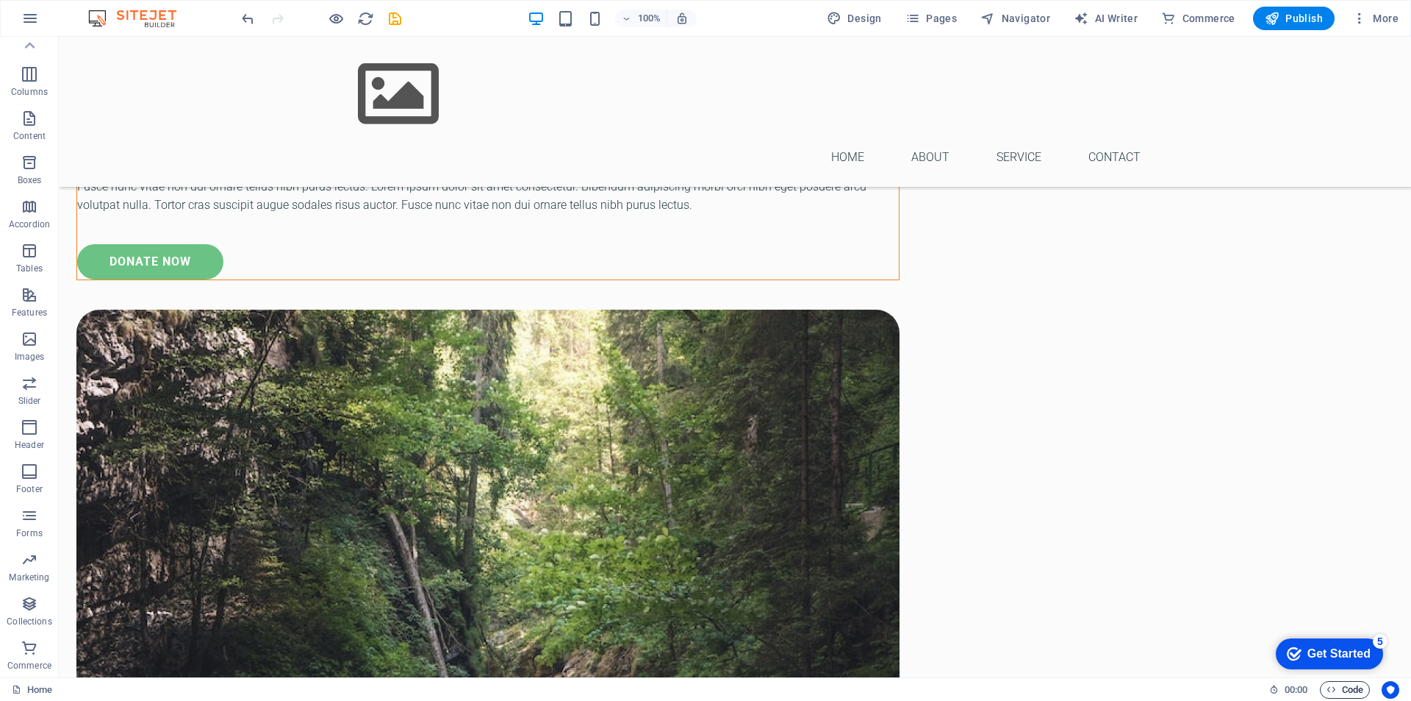
click at [1358, 690] on span "Code" at bounding box center [1345, 690] width 37 height 18
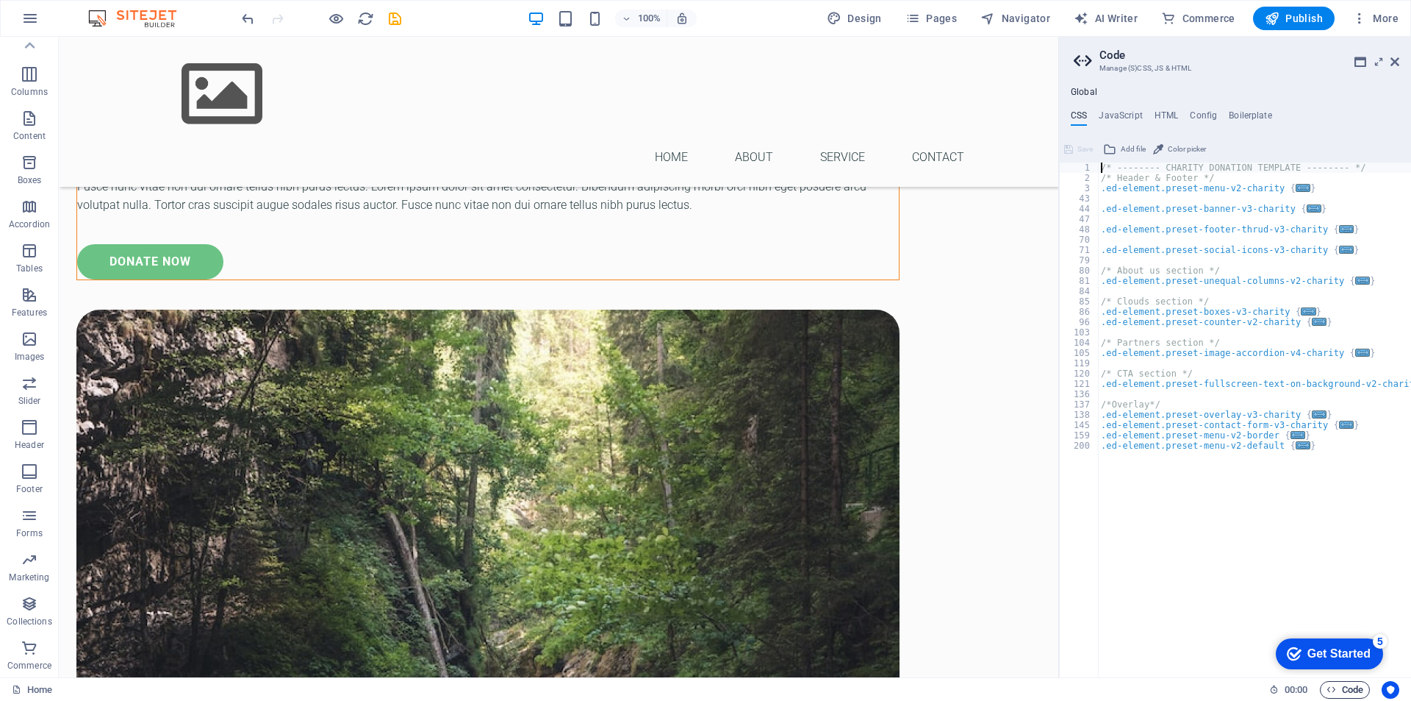
scroll to position [2016, 0]
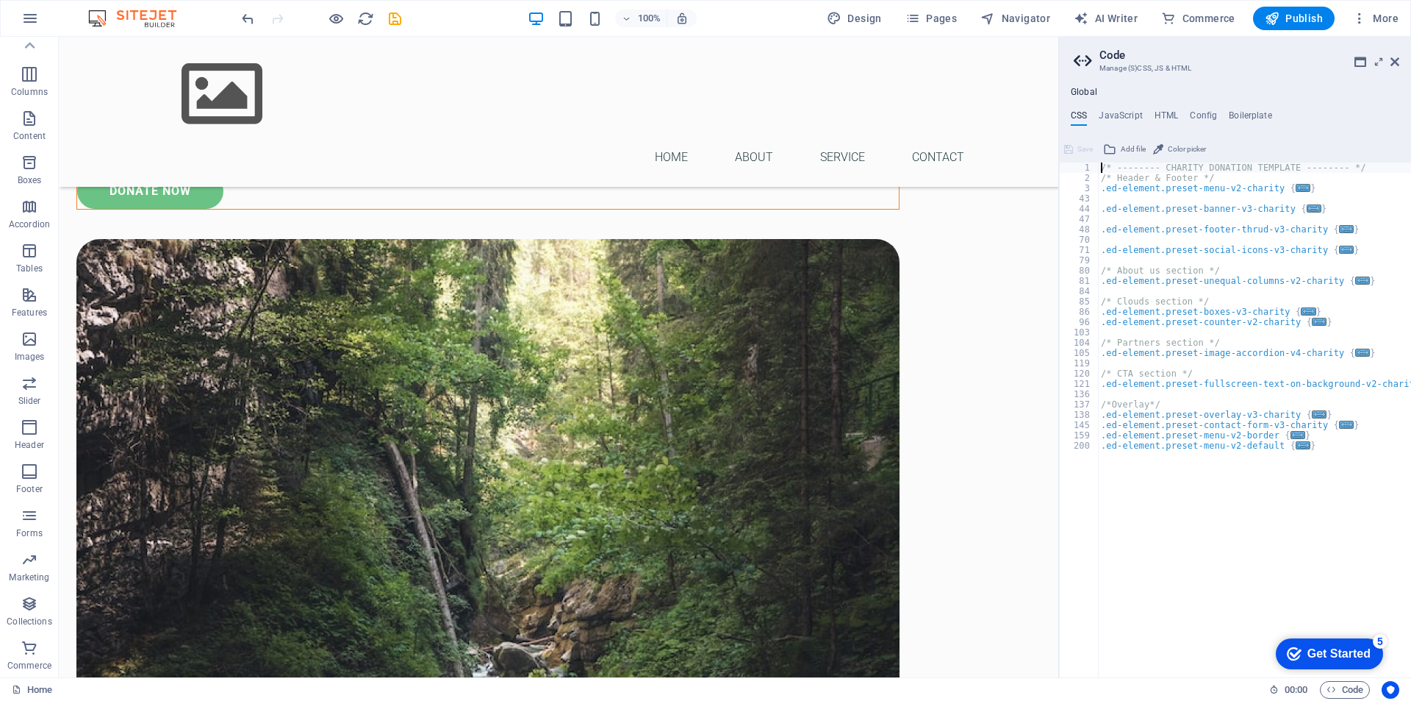
click at [1169, 101] on div "Global CSS JavaScript HTML Config Boilerplate /* -------- CHARITY DONATION TEMP…" at bounding box center [1235, 382] width 352 height 590
click at [1167, 121] on h4 "HTML" at bounding box center [1167, 118] width 24 height 16
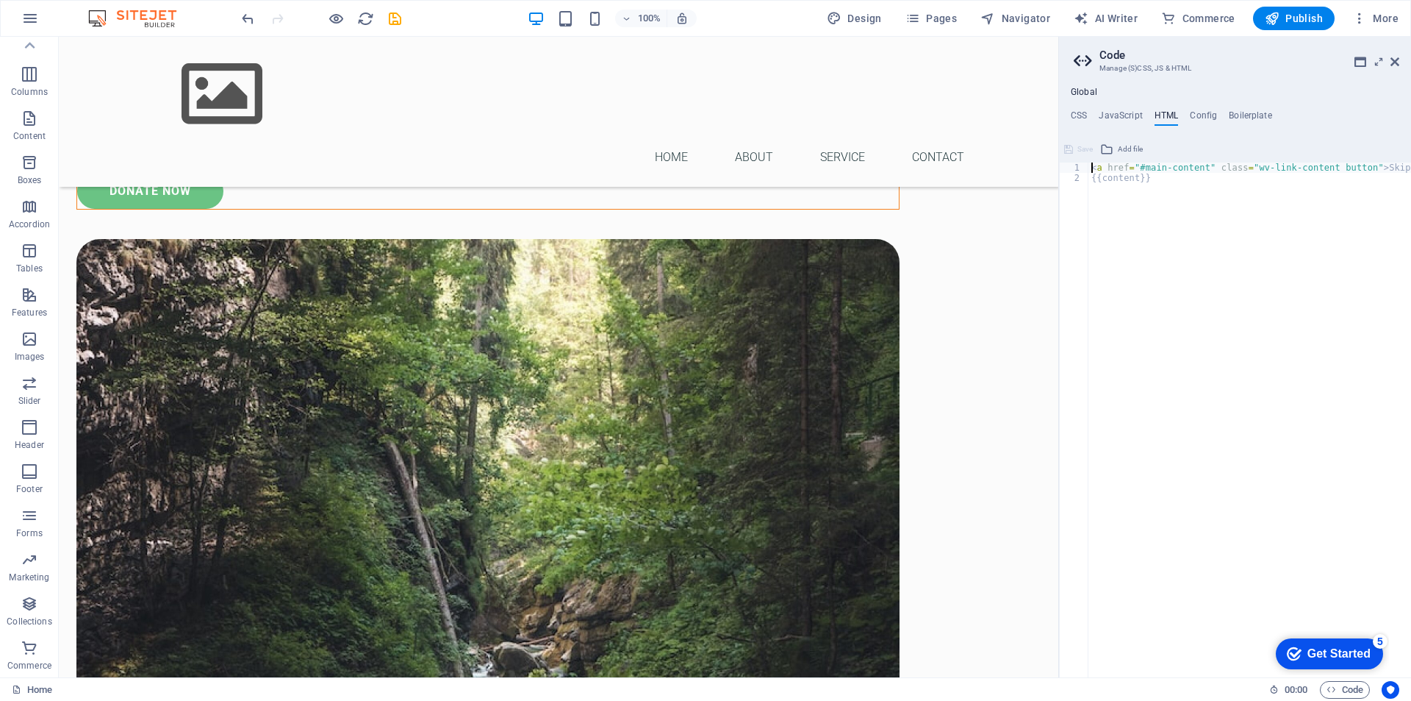
type textarea "<a href="#main-content" class="wv-link-content button">Skip to main content</a>"
click at [1364, 64] on icon at bounding box center [1361, 62] width 12 height 12
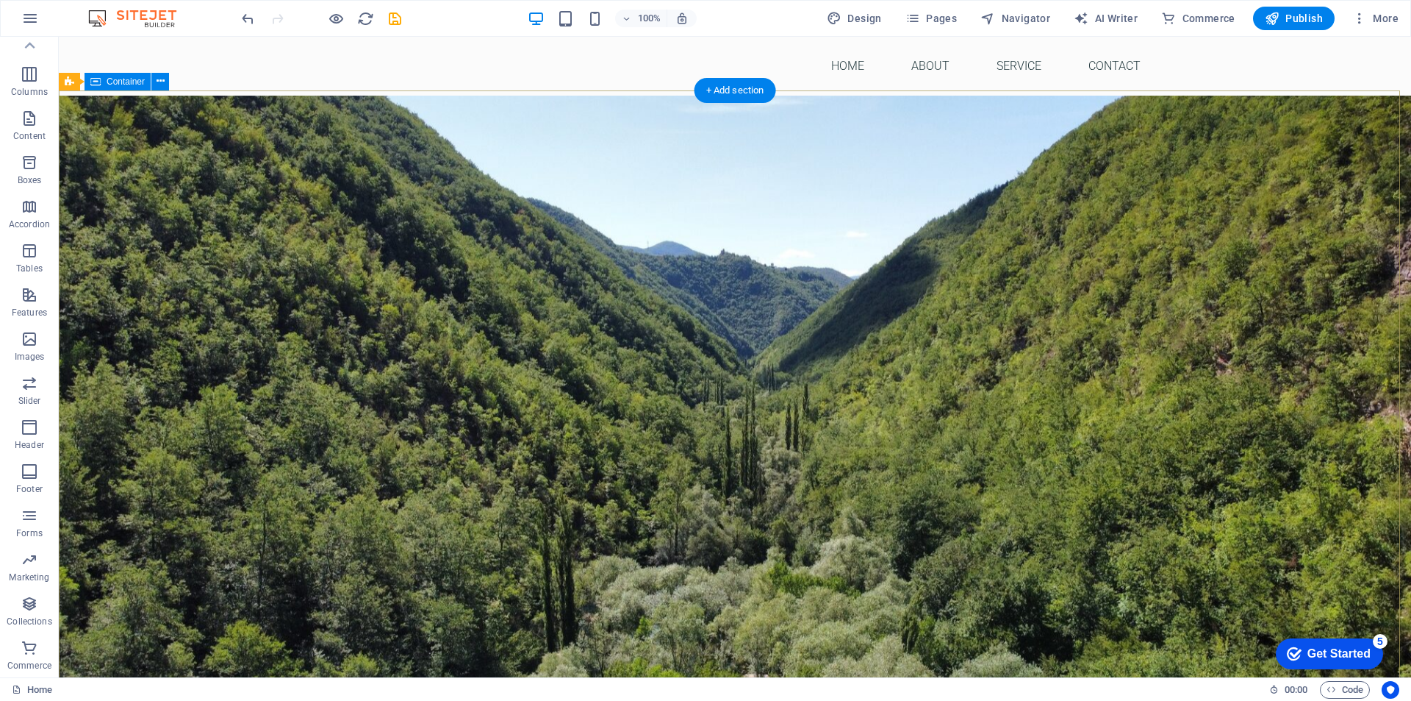
scroll to position [107, 0]
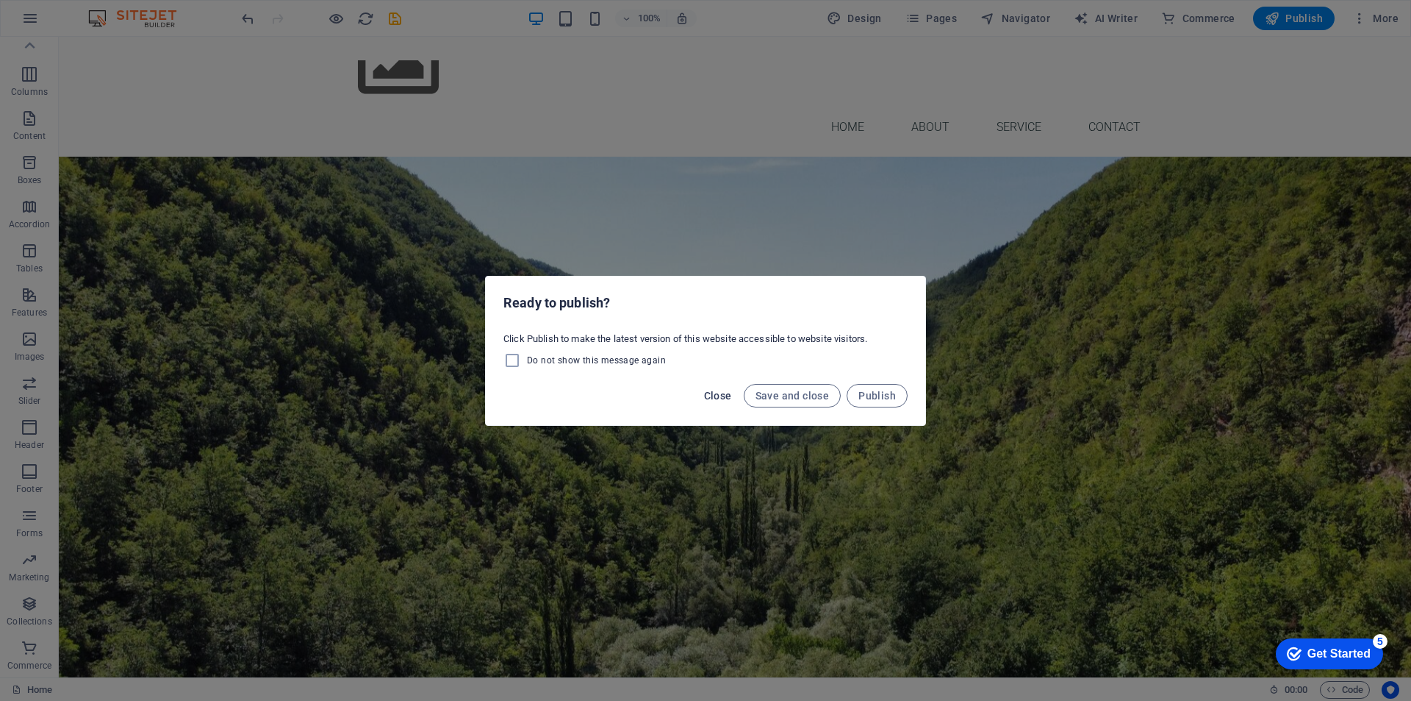
click at [715, 396] on span "Close" at bounding box center [718, 396] width 28 height 12
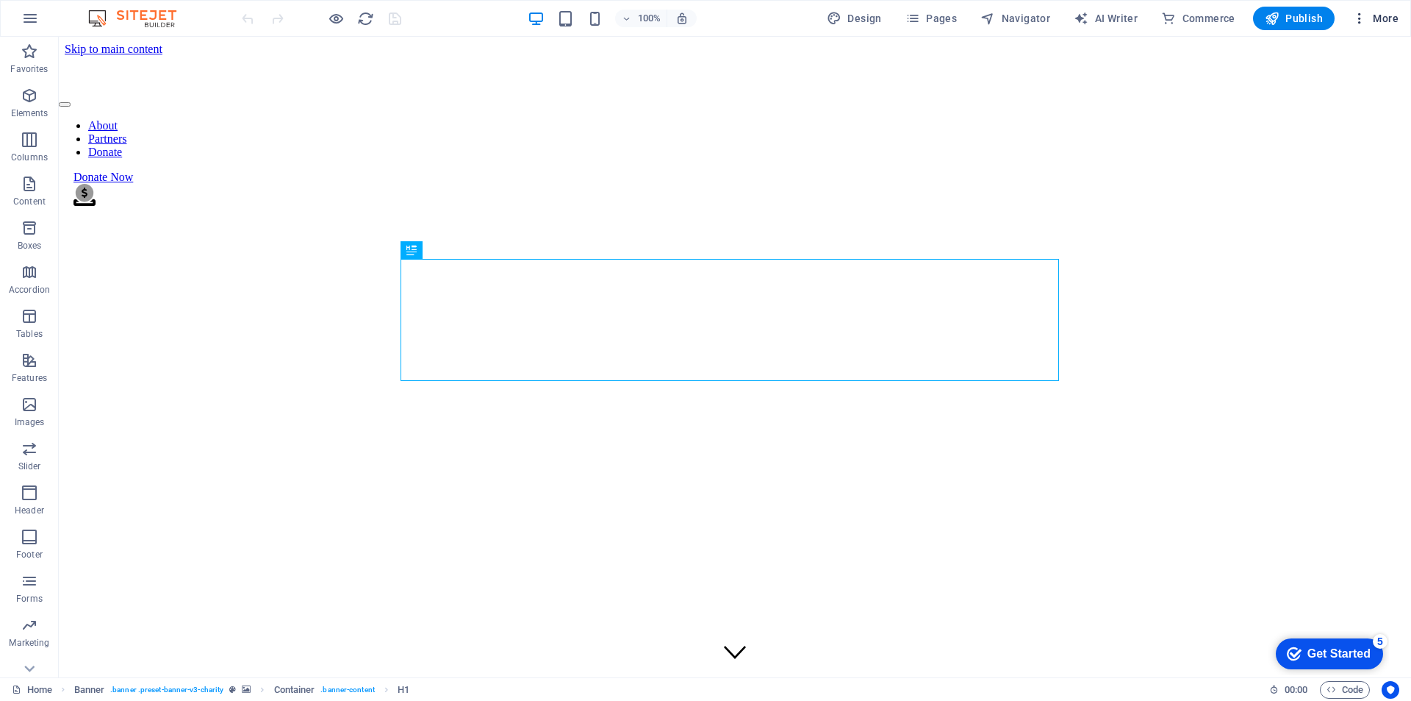
click at [1367, 26] on button "More" at bounding box center [1376, 19] width 58 height 24
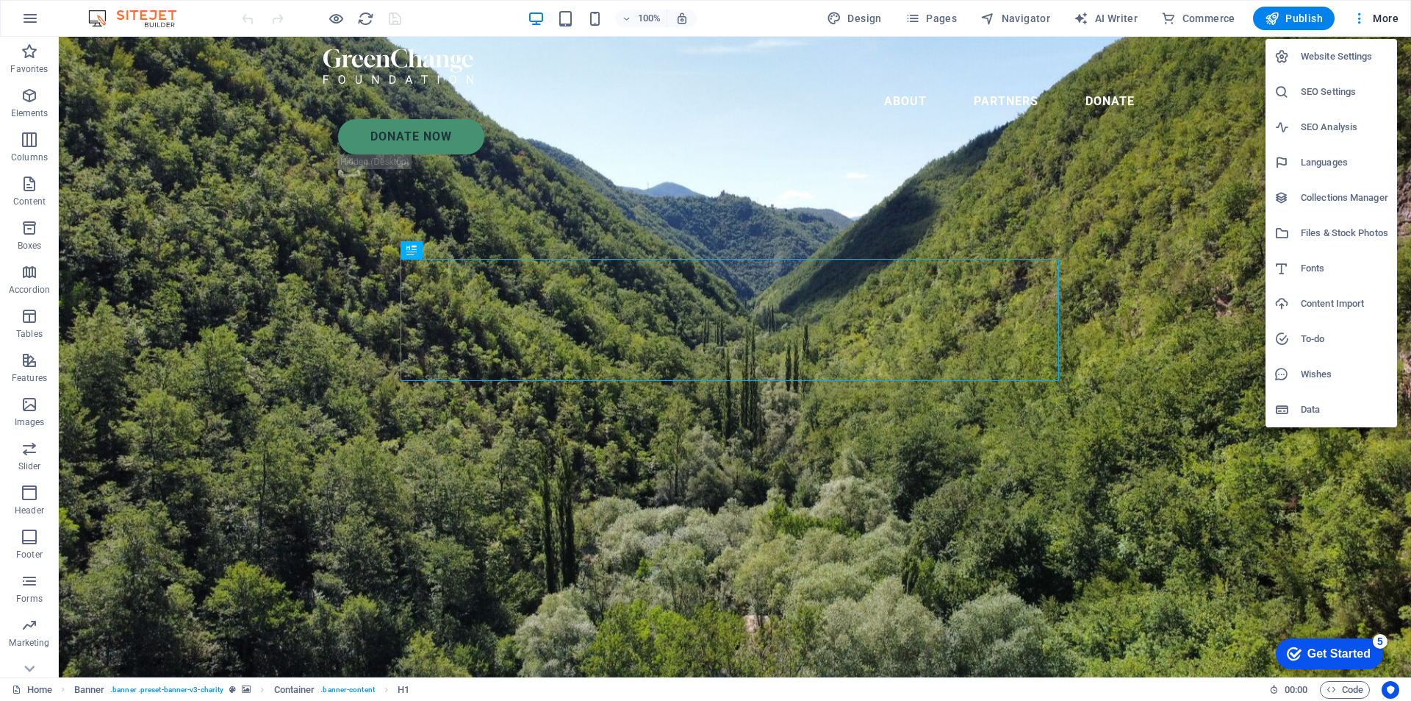
click at [1347, 65] on h6 "Website Settings" at bounding box center [1344, 57] width 87 height 18
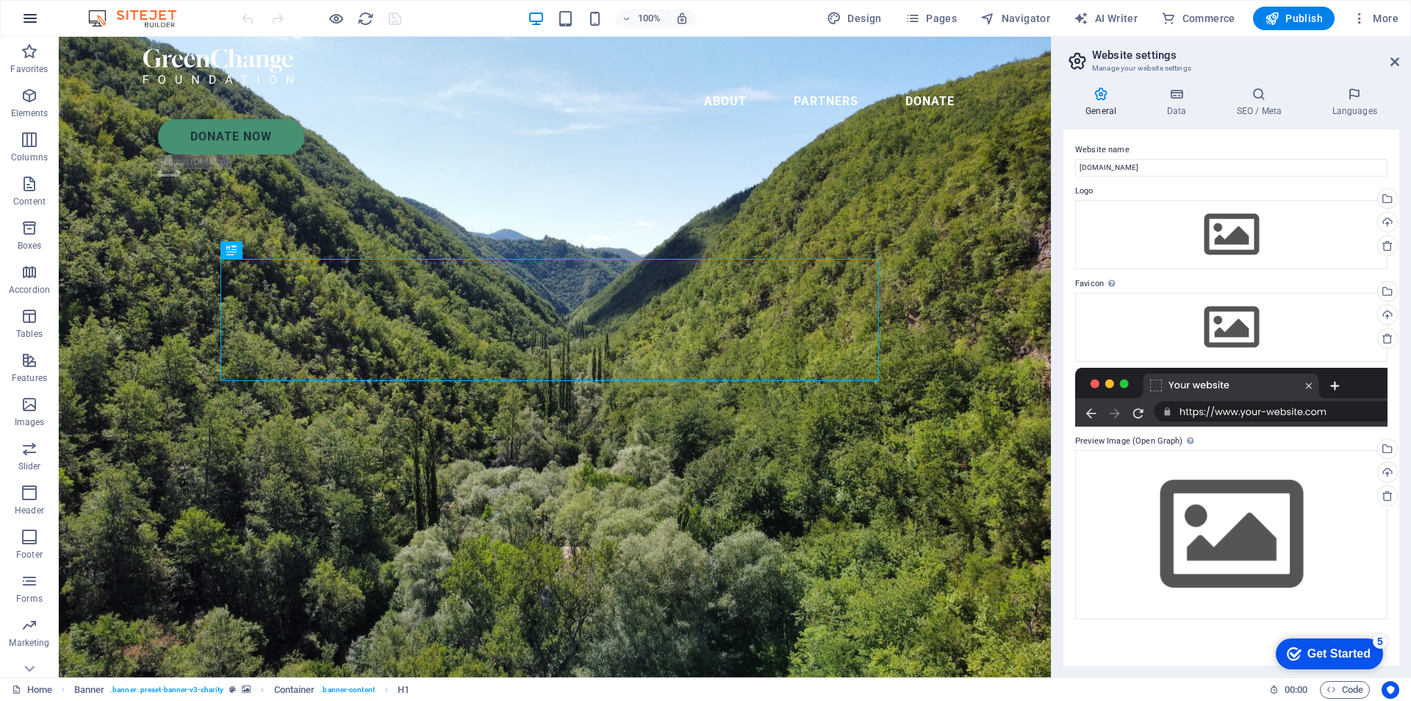
click at [32, 15] on icon "button" at bounding box center [30, 19] width 18 height 18
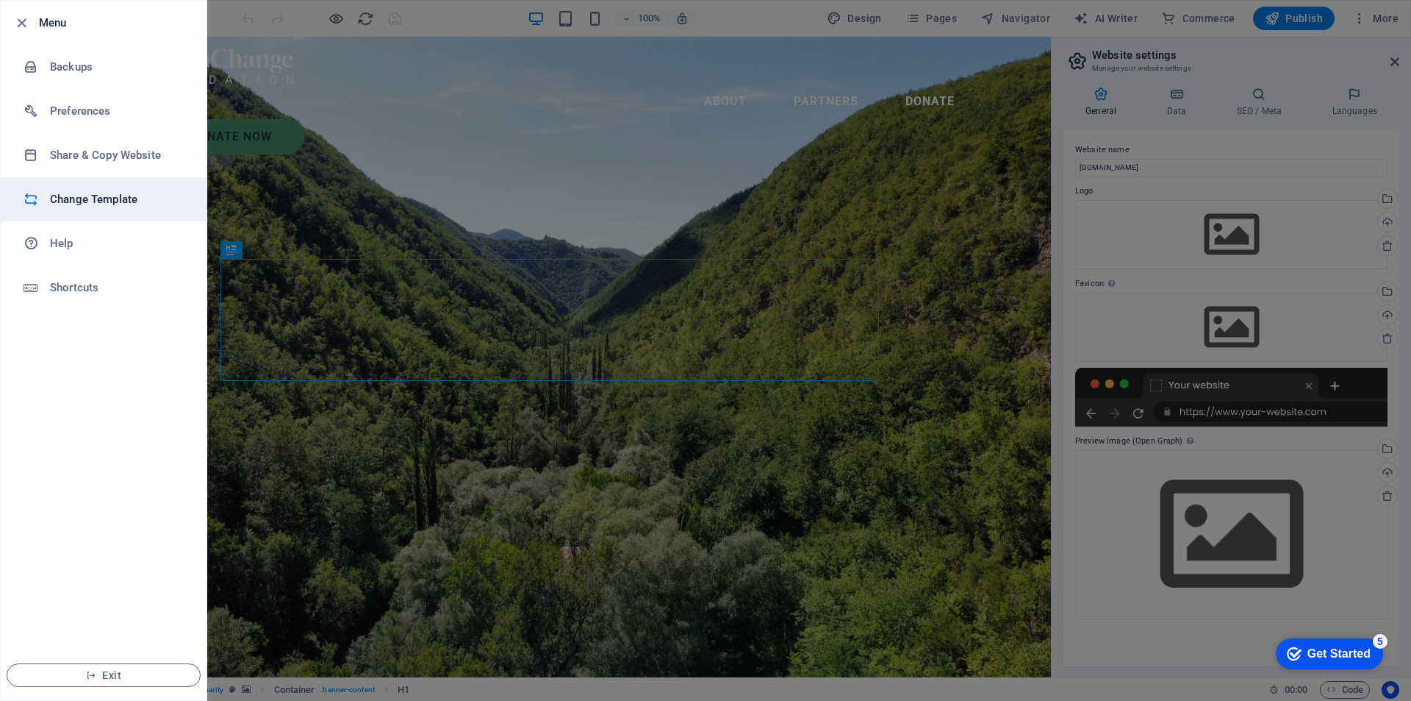
click at [107, 199] on h6 "Change Template" at bounding box center [118, 199] width 136 height 18
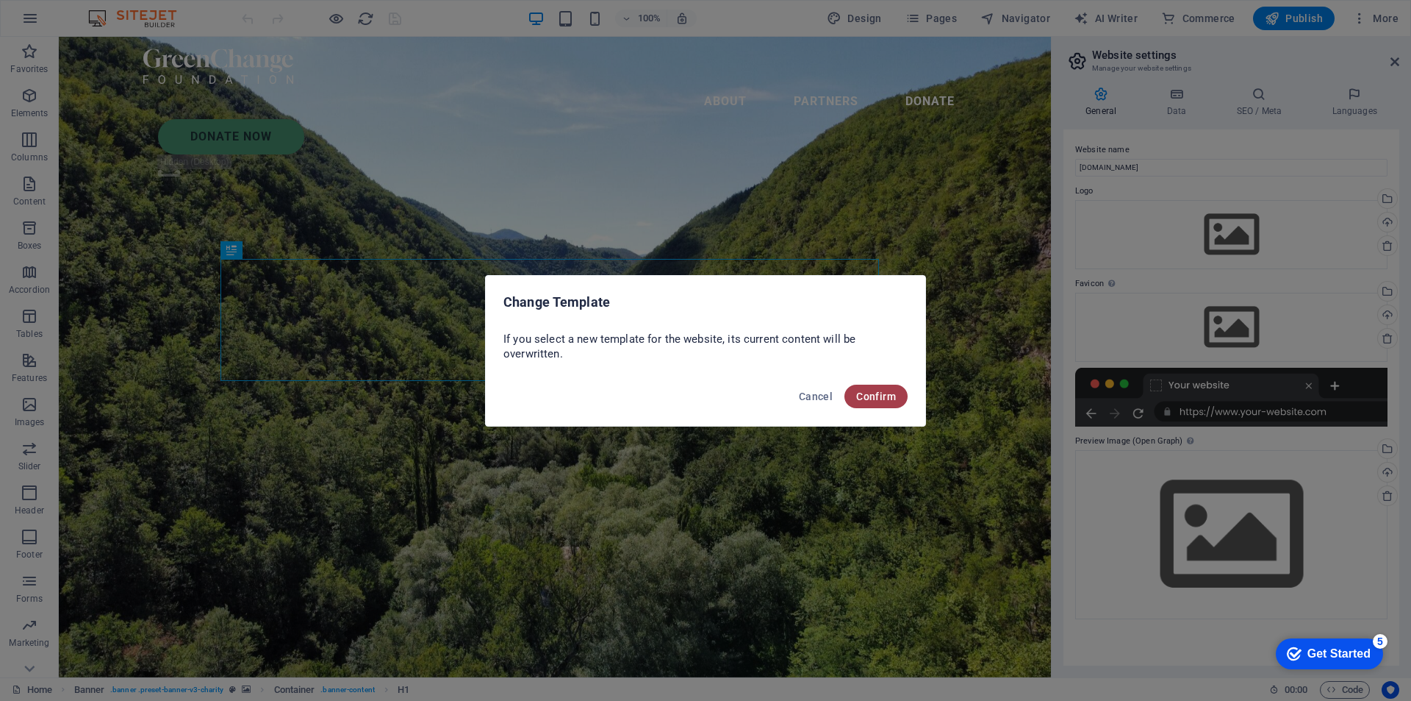
click at [892, 398] on span "Confirm" at bounding box center [876, 396] width 40 height 12
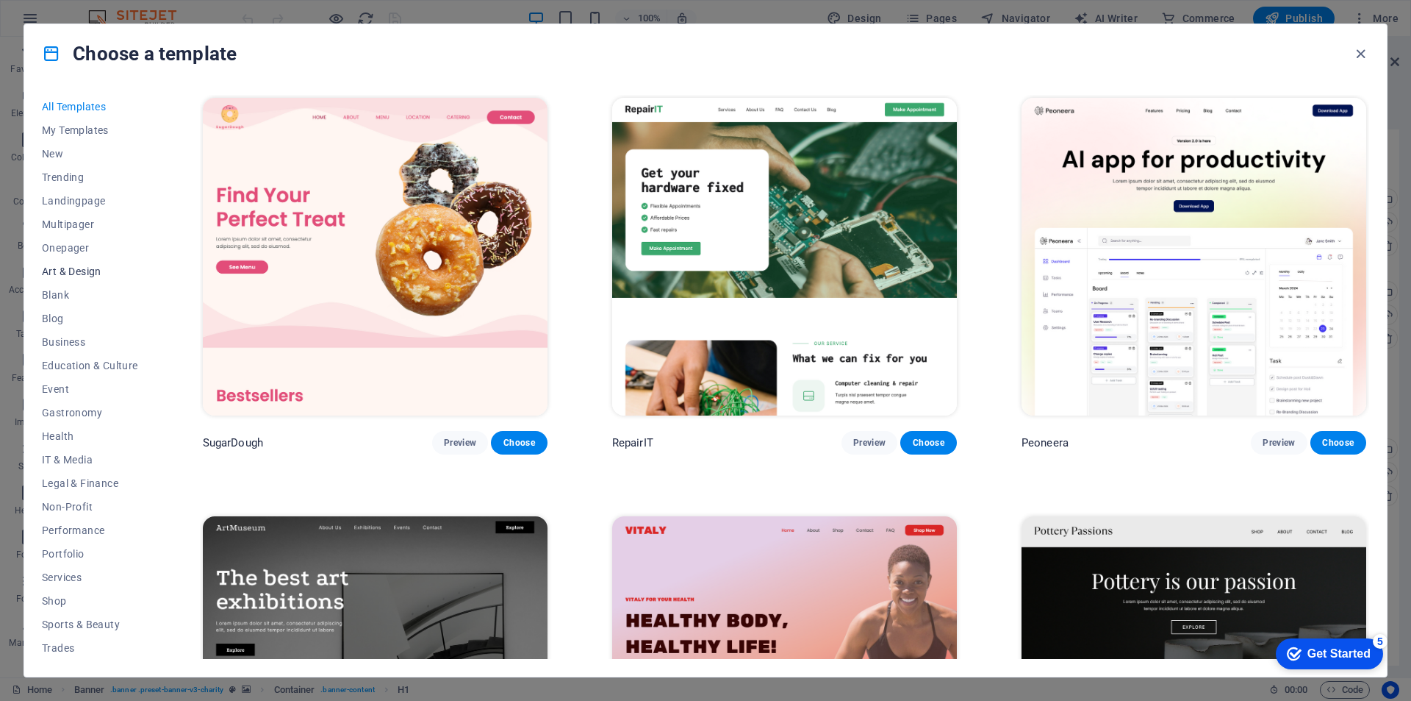
scroll to position [48, 0]
click at [80, 459] on span "Non-Profit" at bounding box center [90, 459] width 96 height 12
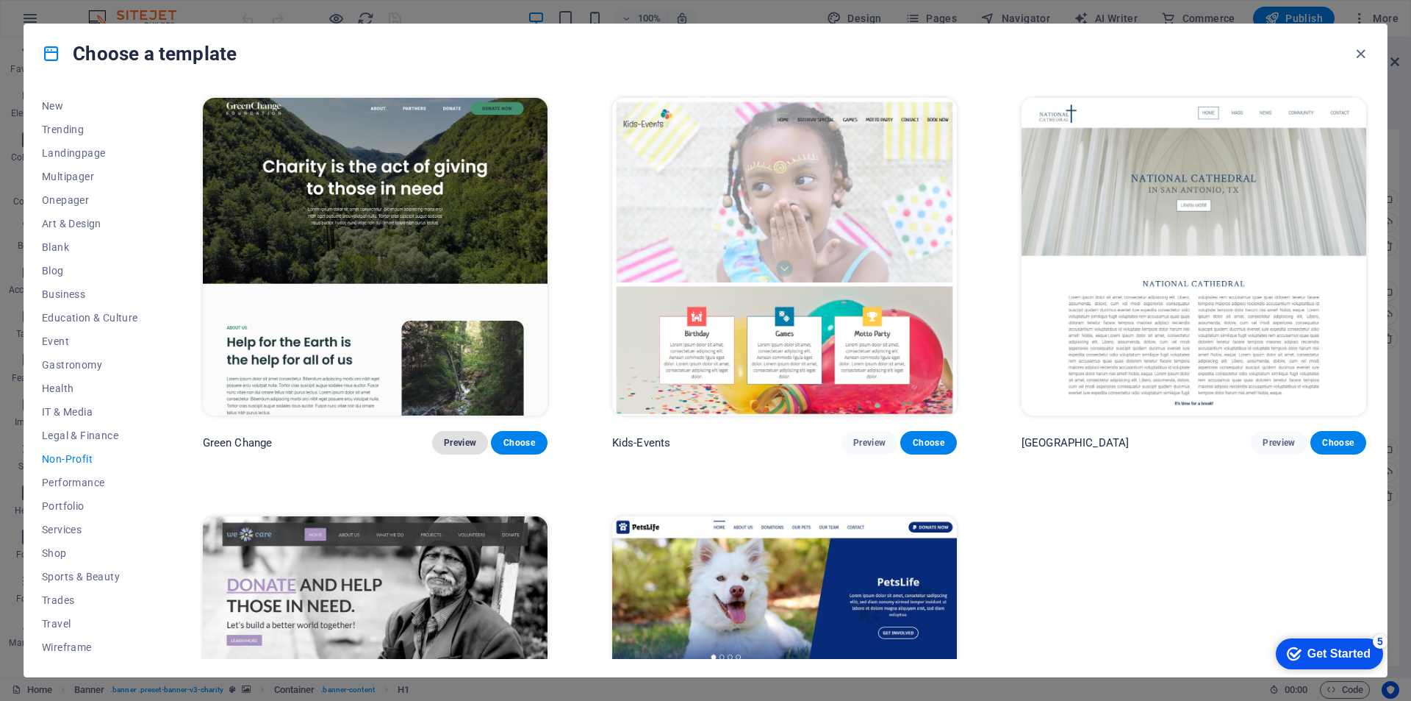
click at [467, 437] on span "Preview" at bounding box center [460, 443] width 32 height 12
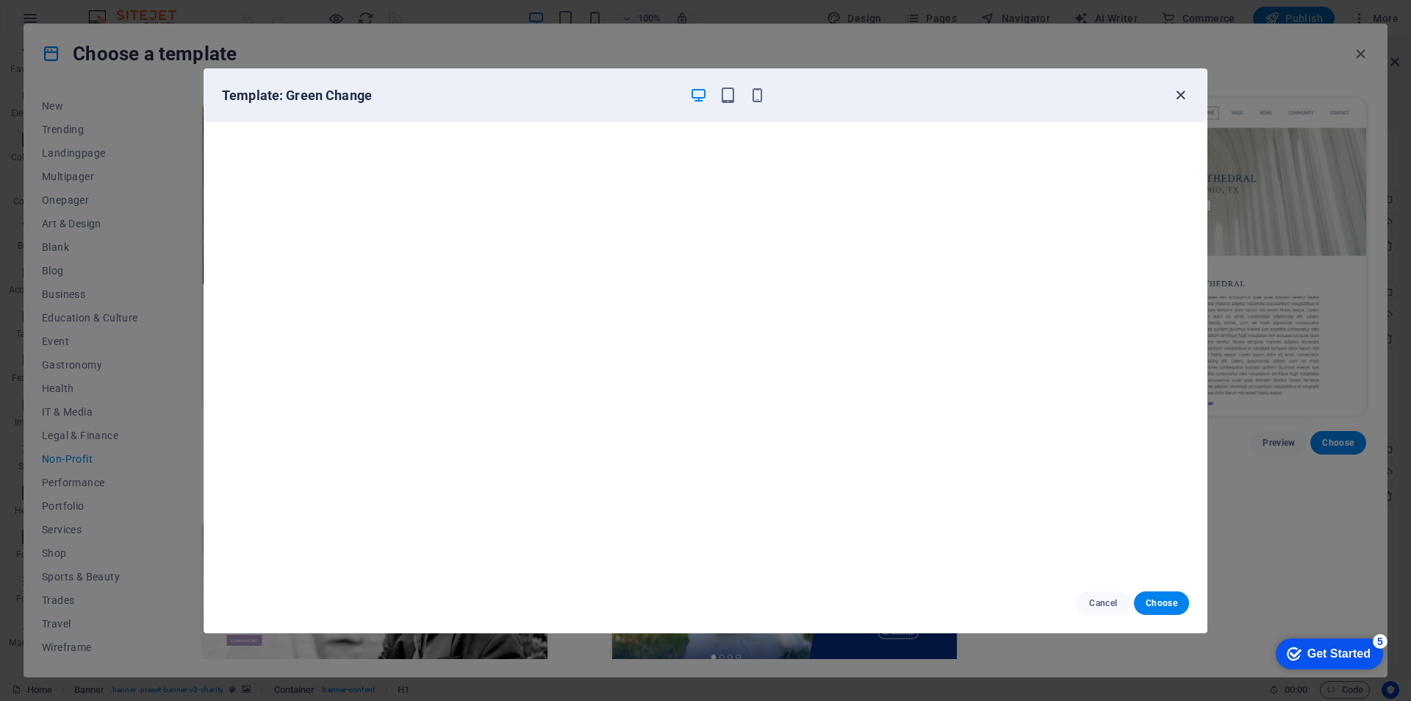
click at [1183, 98] on icon "button" at bounding box center [1180, 95] width 17 height 17
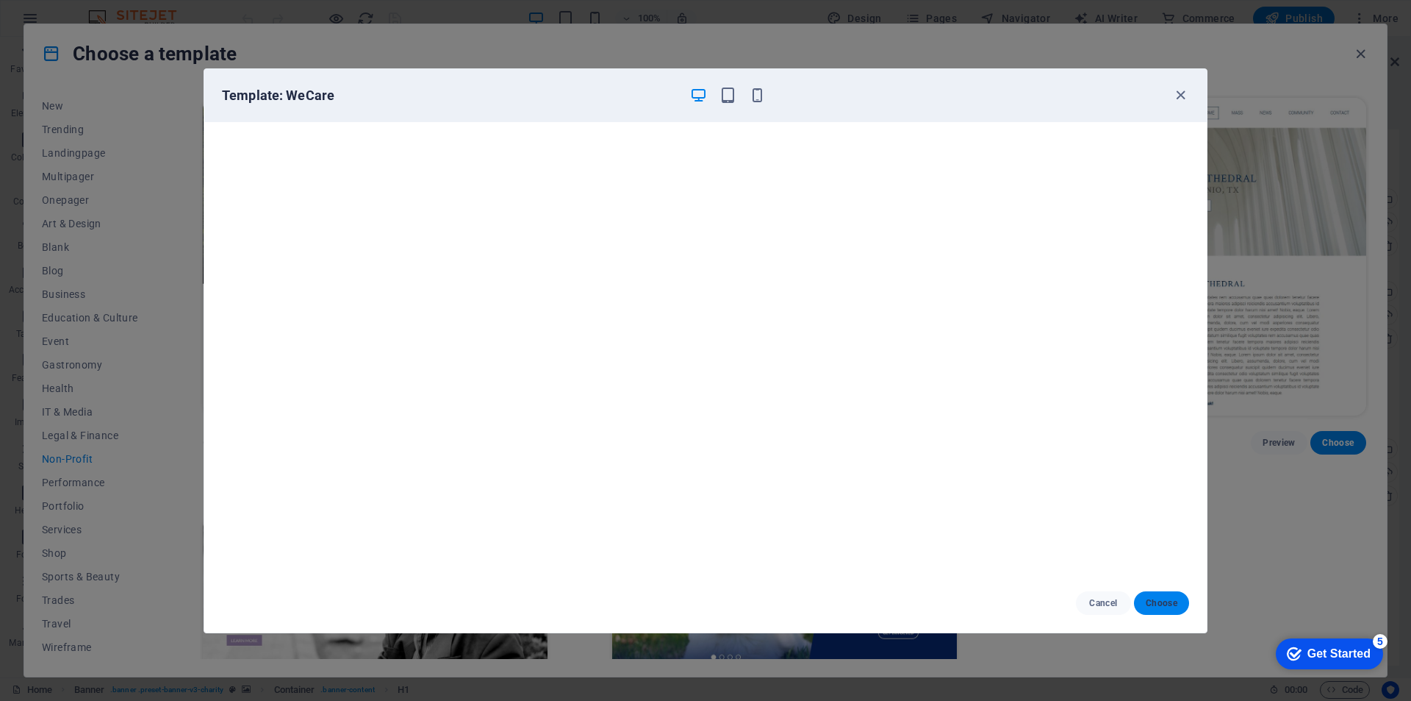
click at [1167, 601] on span "Choose" at bounding box center [1162, 603] width 32 height 12
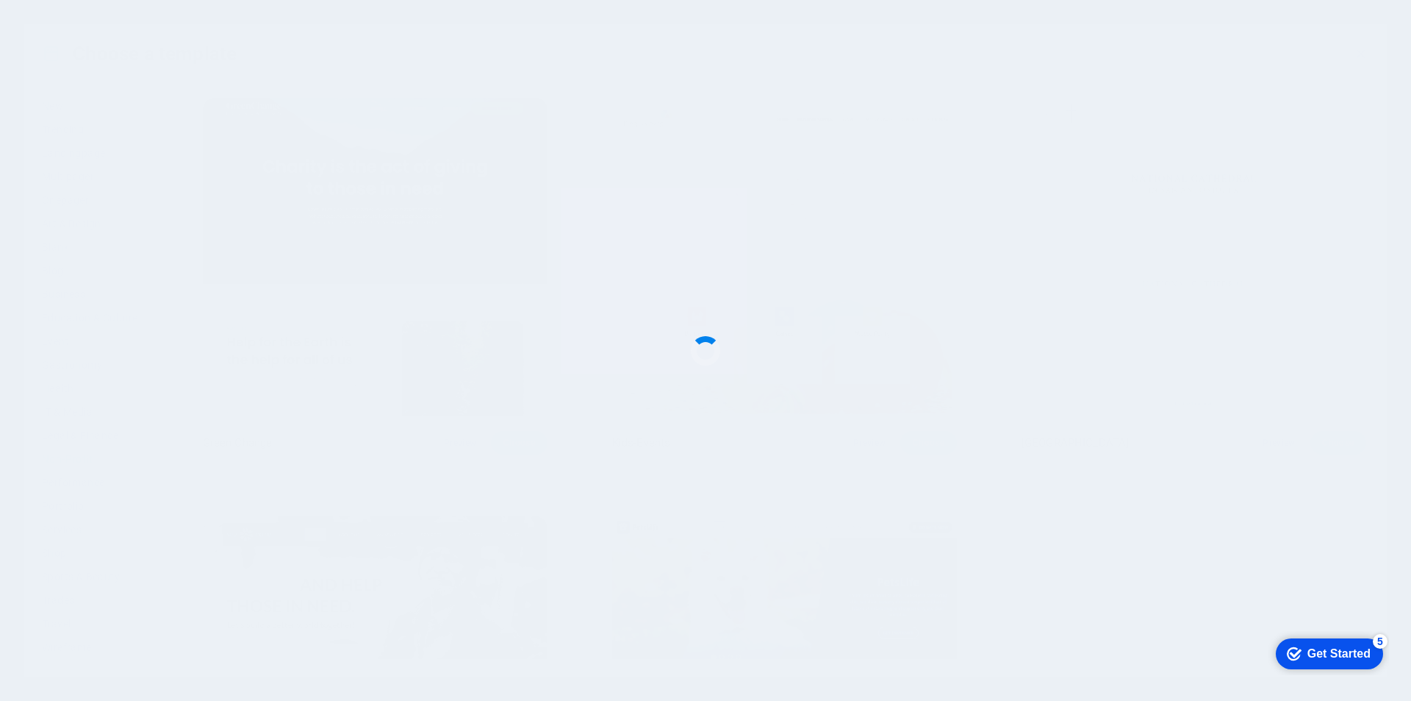
scroll to position [211, 0]
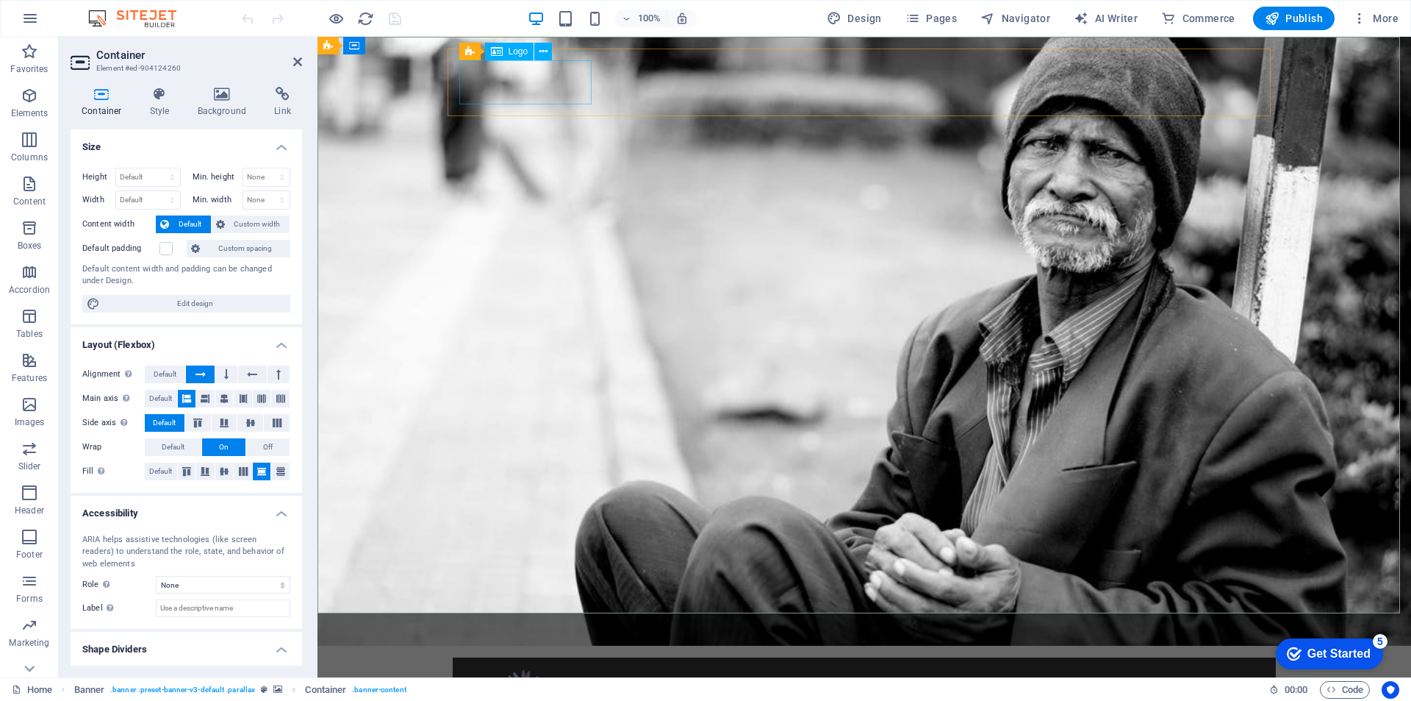
click at [485, 669] on div at bounding box center [865, 691] width 800 height 44
click at [504, 669] on div at bounding box center [865, 691] width 800 height 44
select select "px"
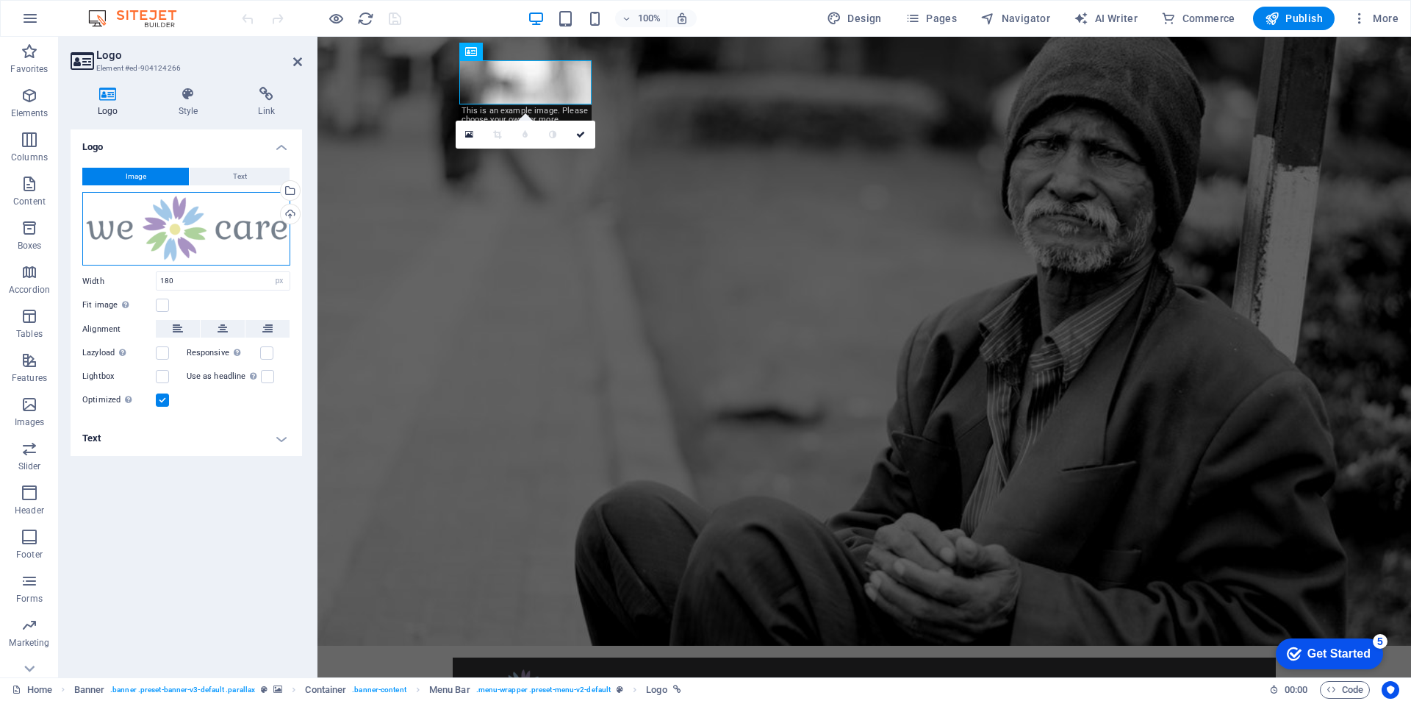
click at [209, 229] on div "Drag files here, click to choose files or select files from Files or our free s…" at bounding box center [186, 229] width 208 height 74
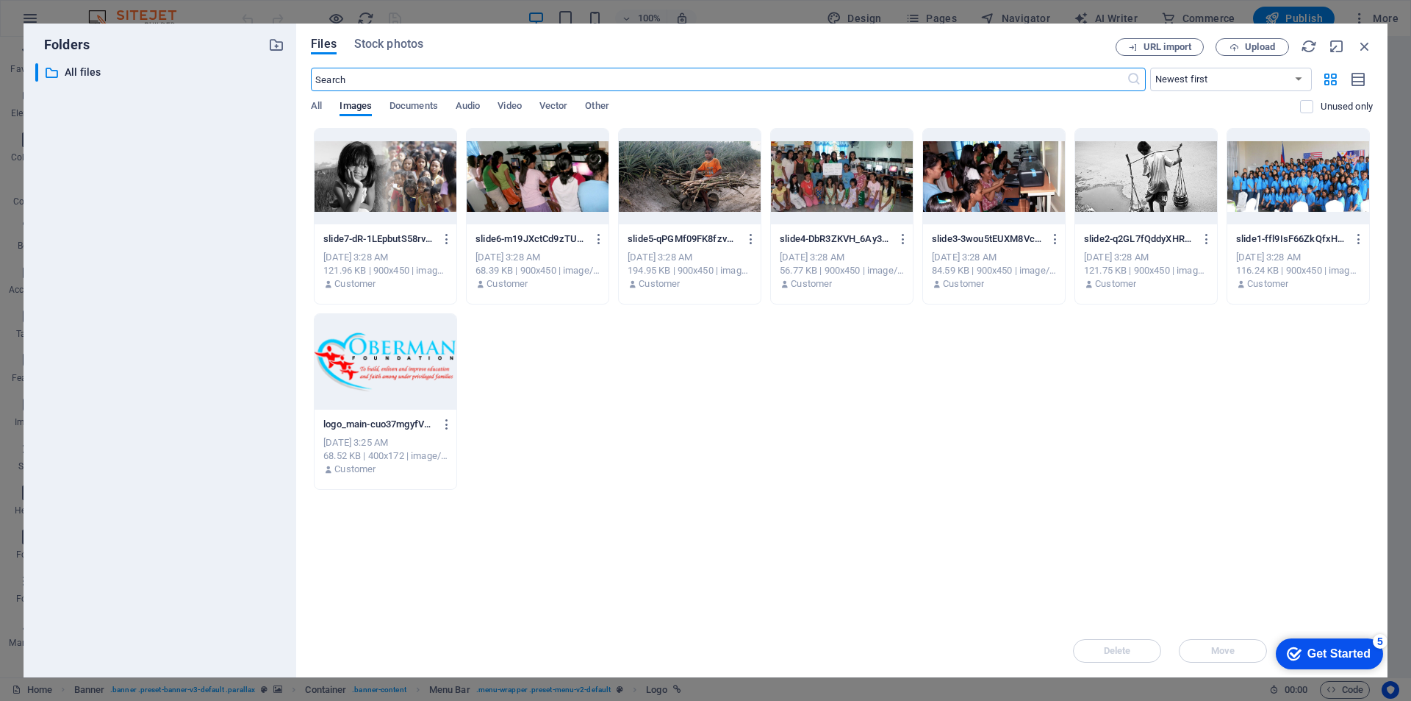
click at [409, 368] on div at bounding box center [386, 362] width 142 height 96
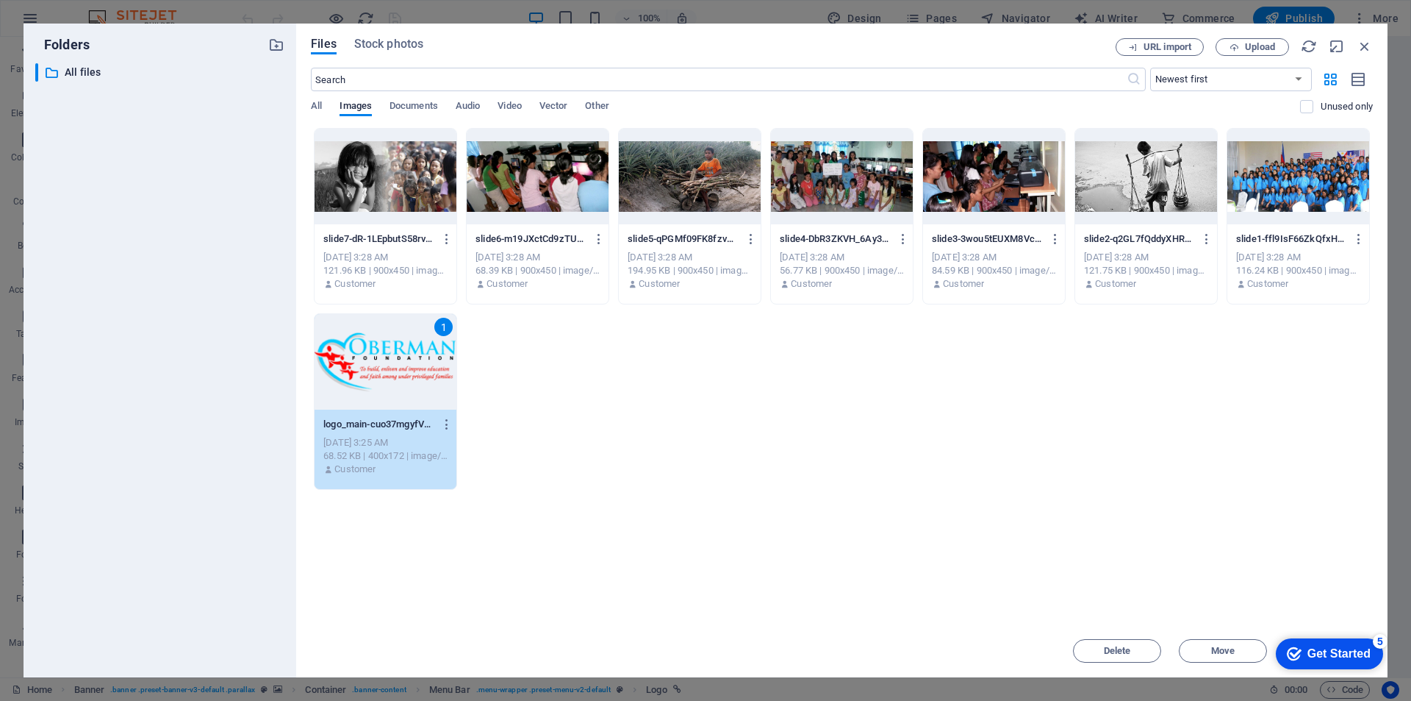
click at [1345, 656] on div "Get Started" at bounding box center [1339, 653] width 63 height 13
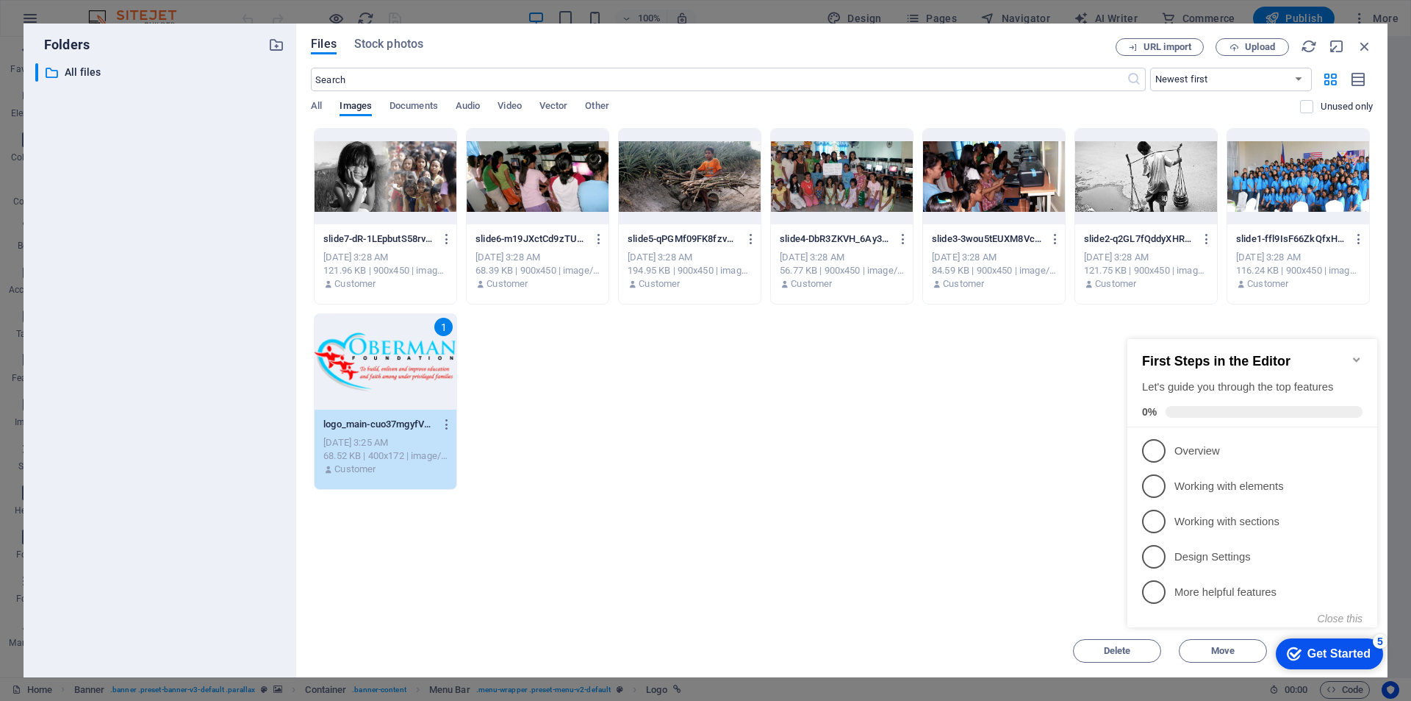
click at [1027, 453] on div "slide7-dR-1LEpbutS58rvZ1hGdPA.jpg slide7-dR-1LEpbutS58rvZ1hGdPA.jpg [DATE] 3:28…" at bounding box center [842, 309] width 1062 height 362
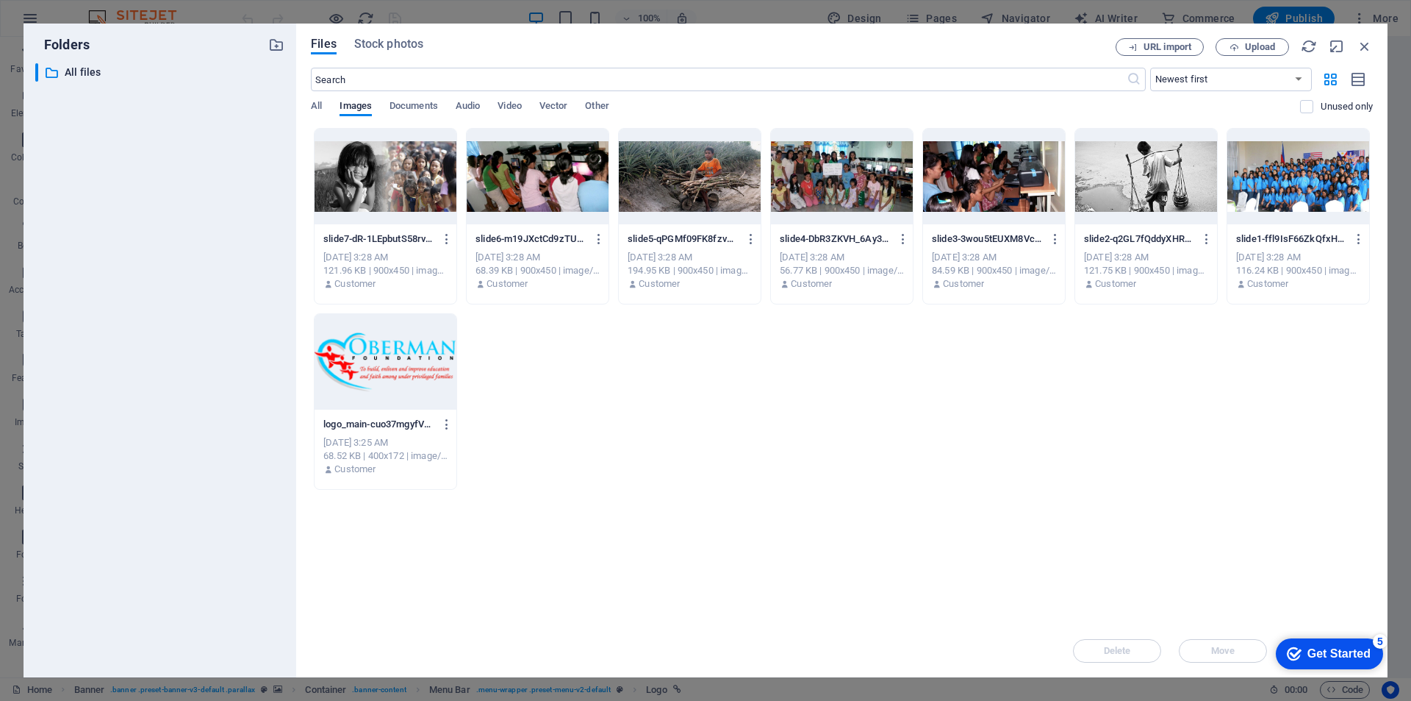
click at [406, 387] on div at bounding box center [386, 362] width 142 height 96
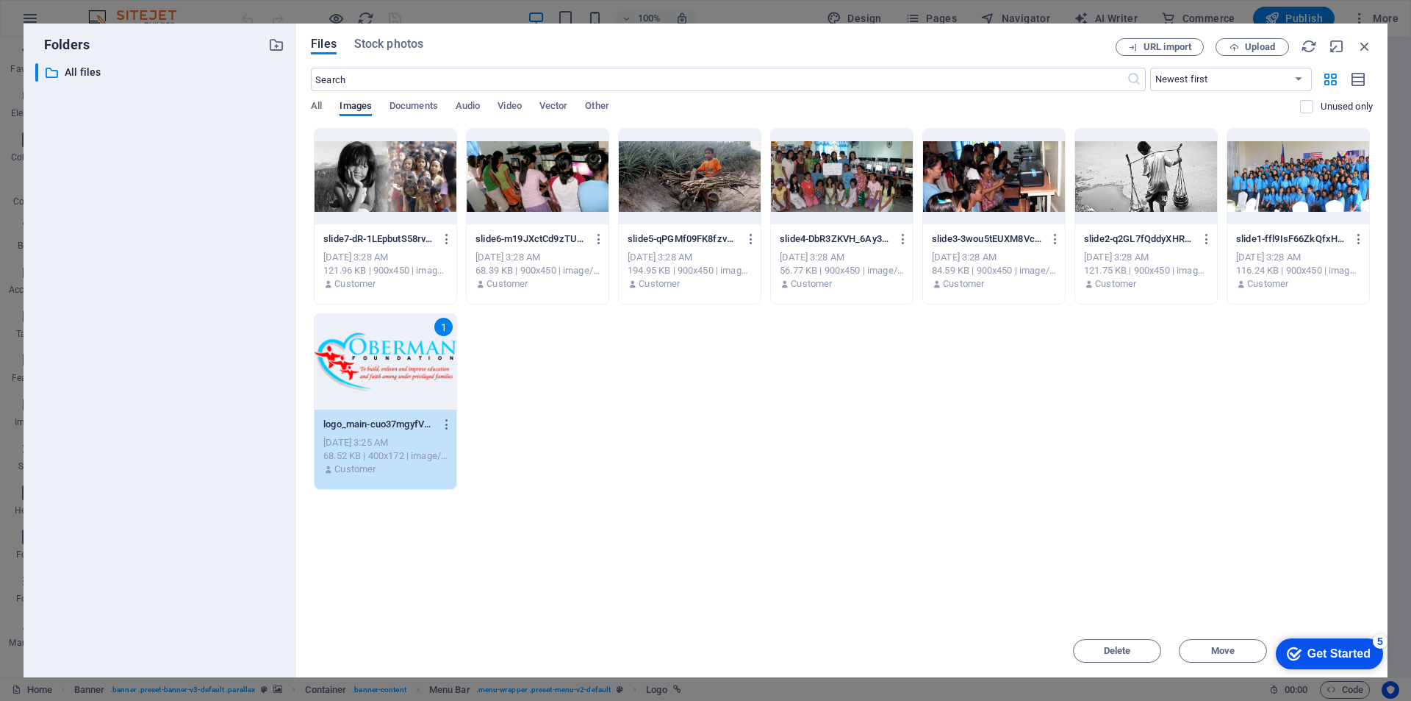
click at [406, 387] on div "1" at bounding box center [386, 362] width 142 height 96
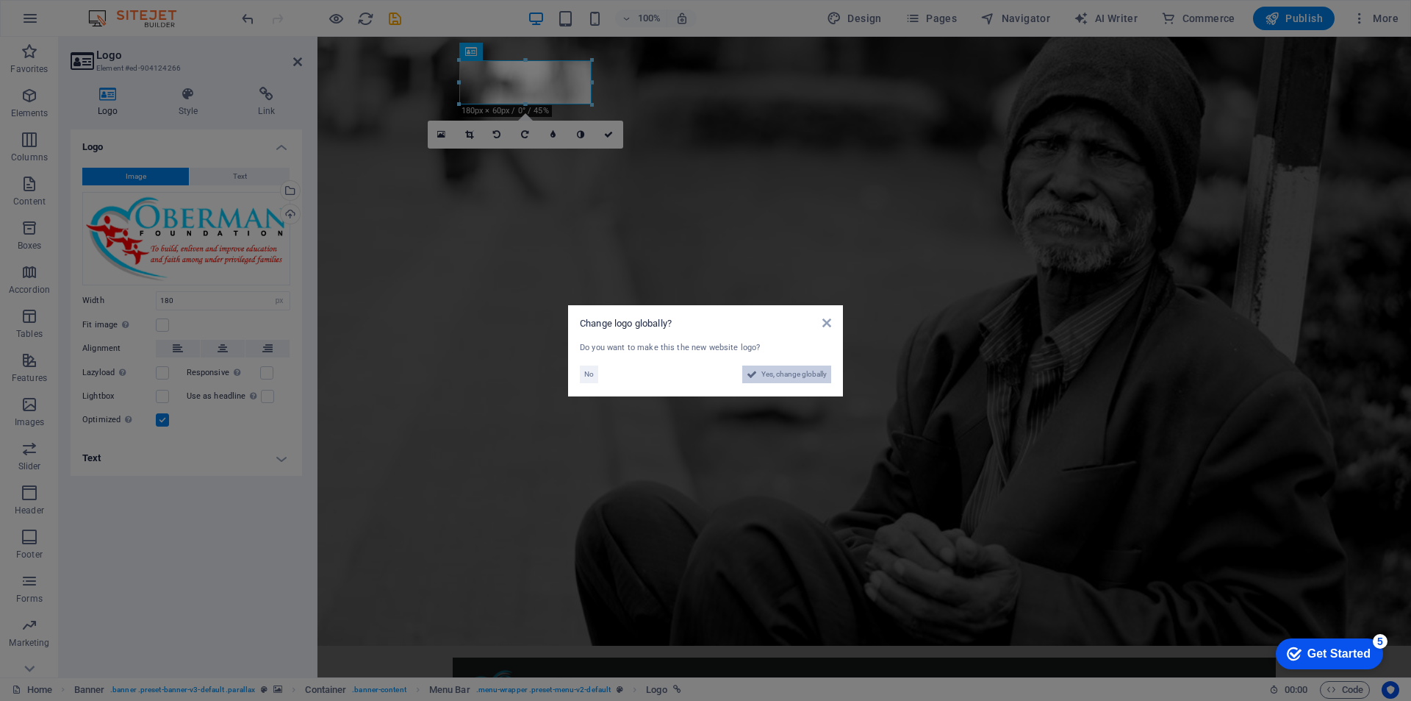
click at [774, 375] on span "Yes, change globally" at bounding box center [794, 374] width 65 height 18
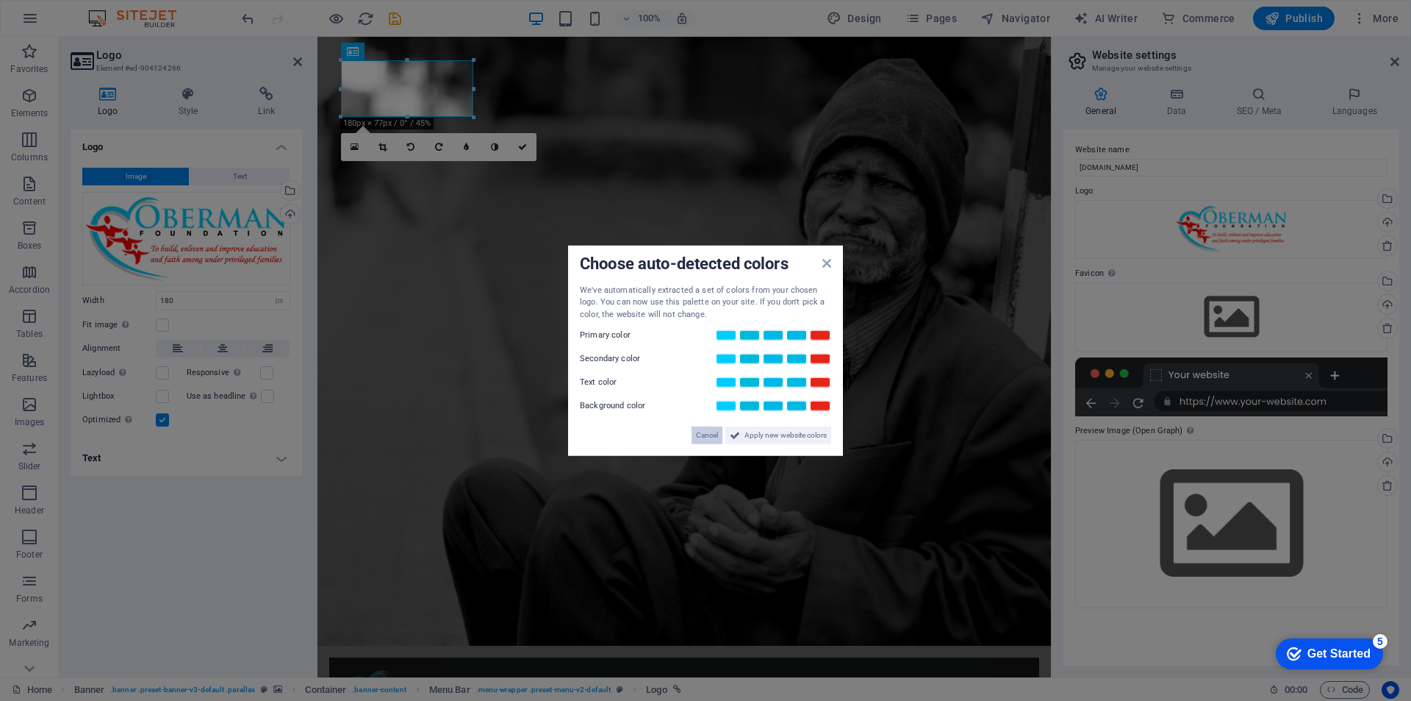
click at [698, 439] on span "Cancel" at bounding box center [707, 435] width 22 height 18
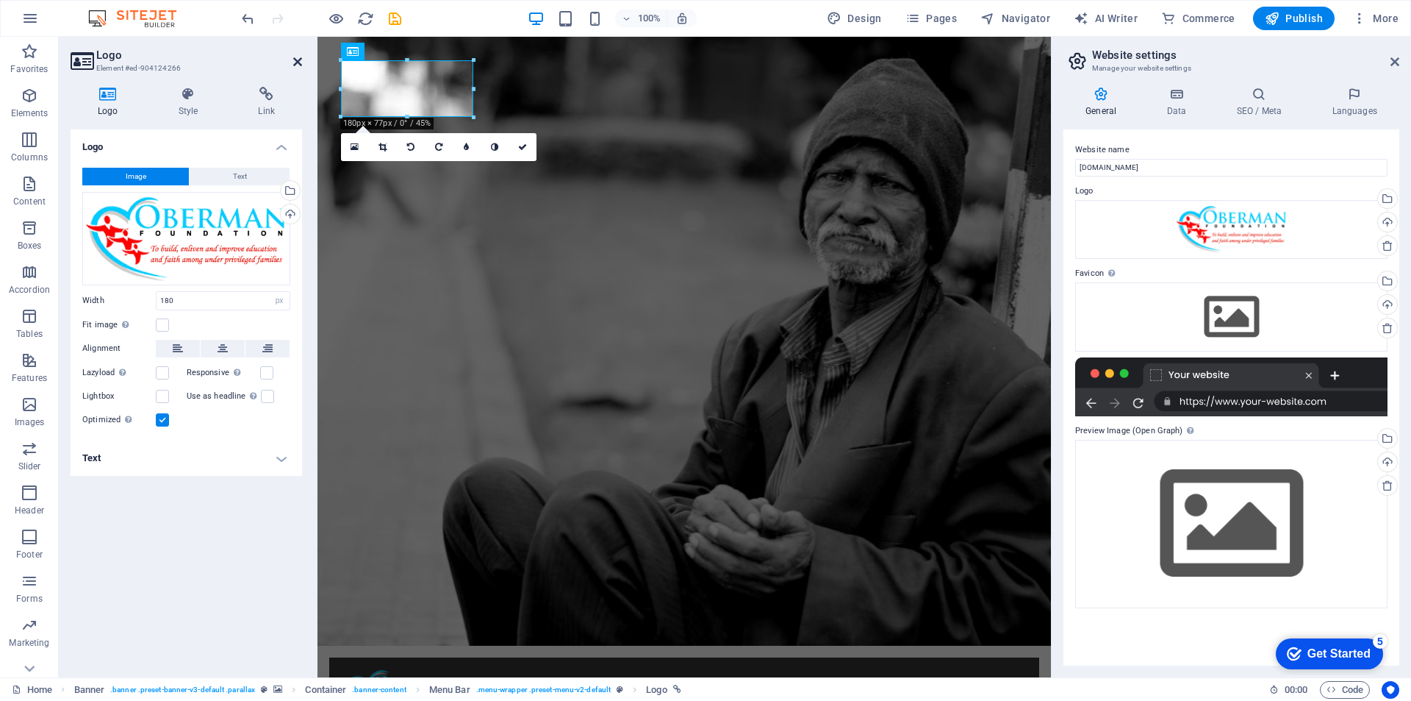
click at [298, 62] on icon at bounding box center [297, 62] width 9 height 12
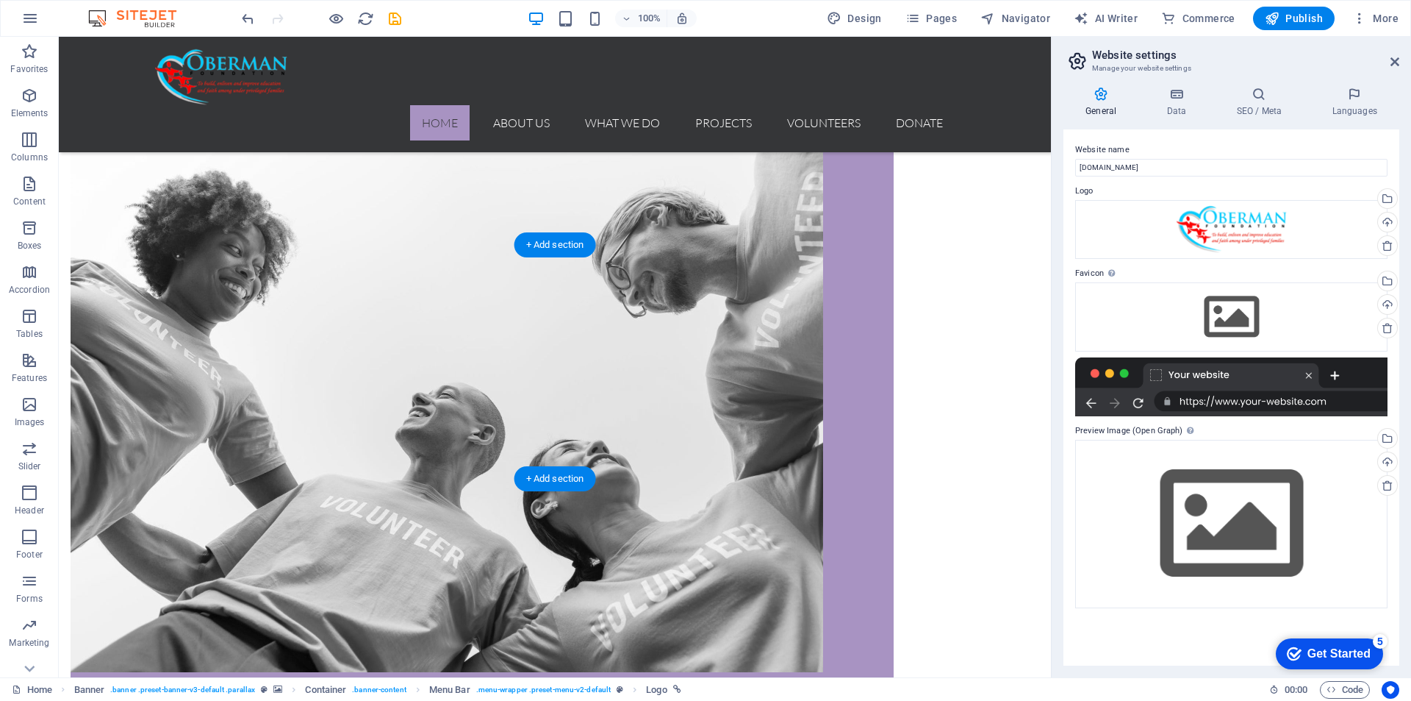
scroll to position [1103, 0]
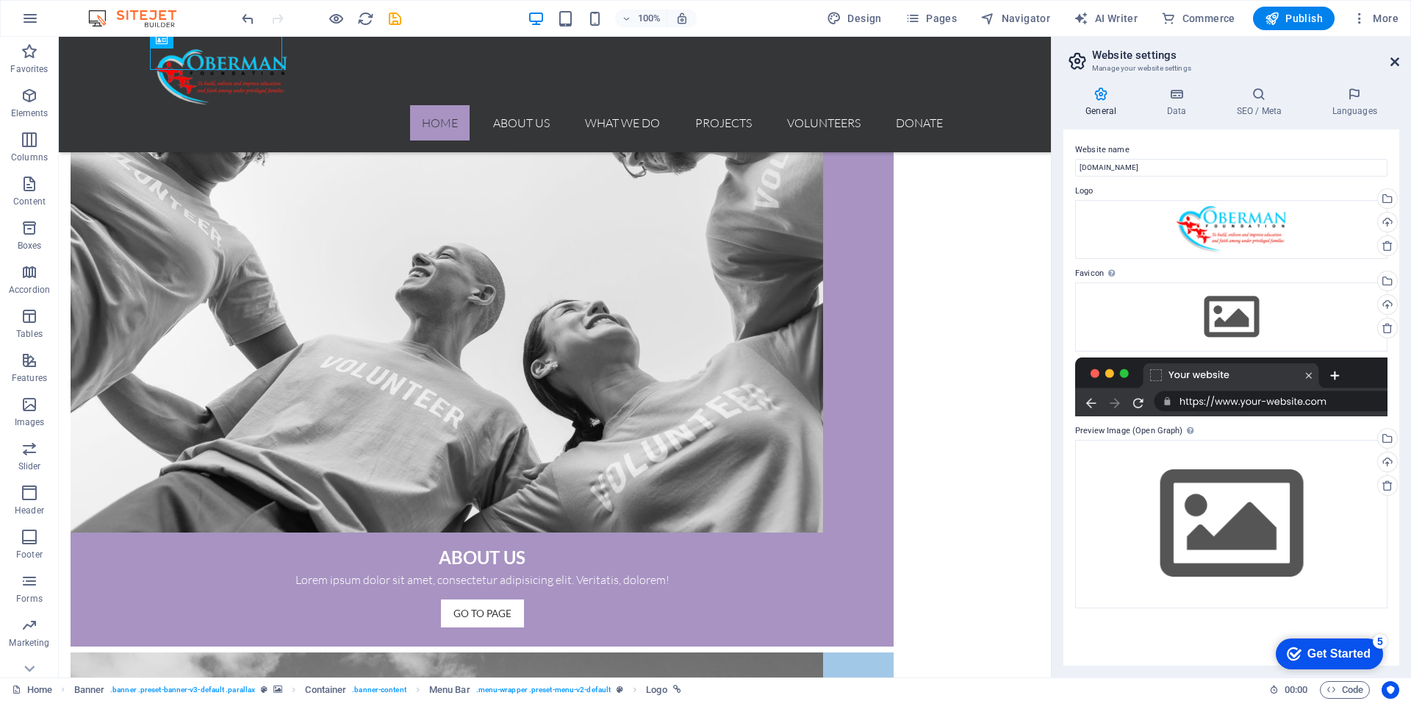
click at [1394, 65] on icon at bounding box center [1395, 62] width 9 height 12
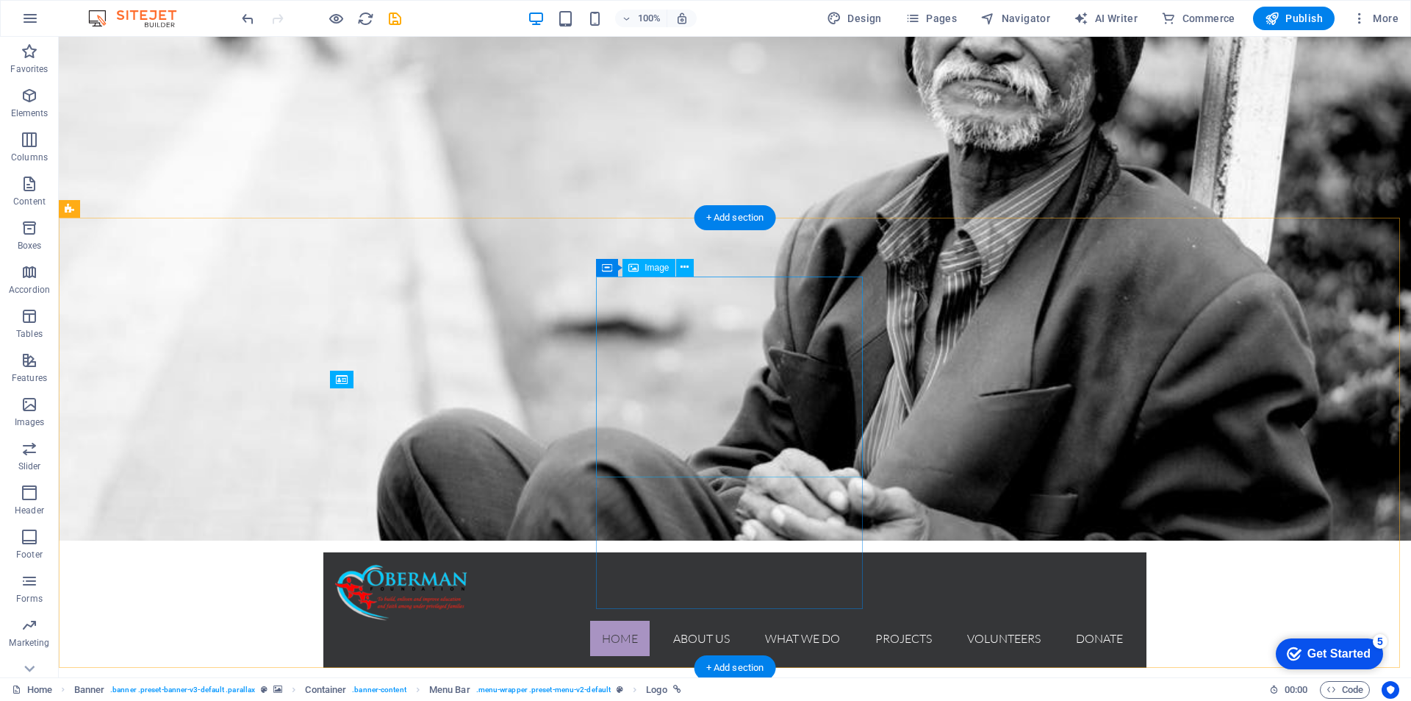
scroll to position [0, 0]
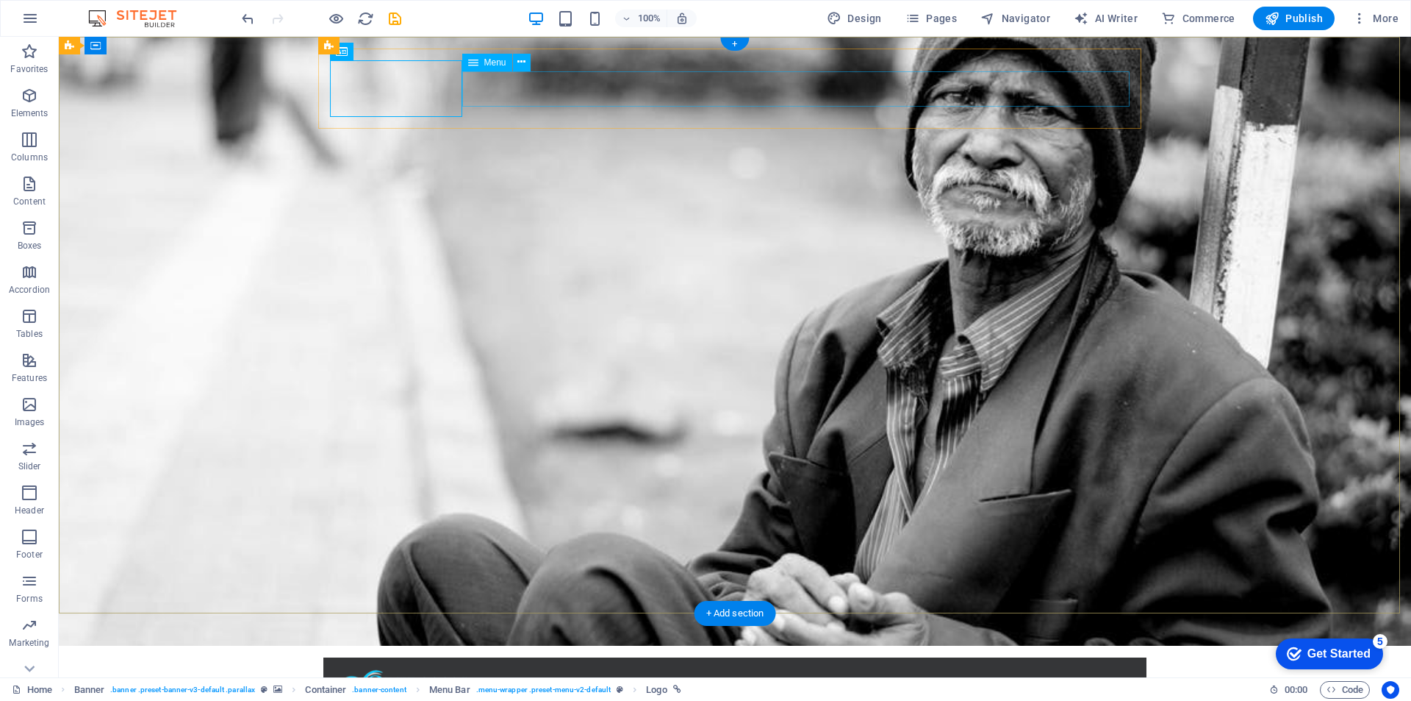
click at [405, 669] on div at bounding box center [735, 697] width 800 height 57
select select "px"
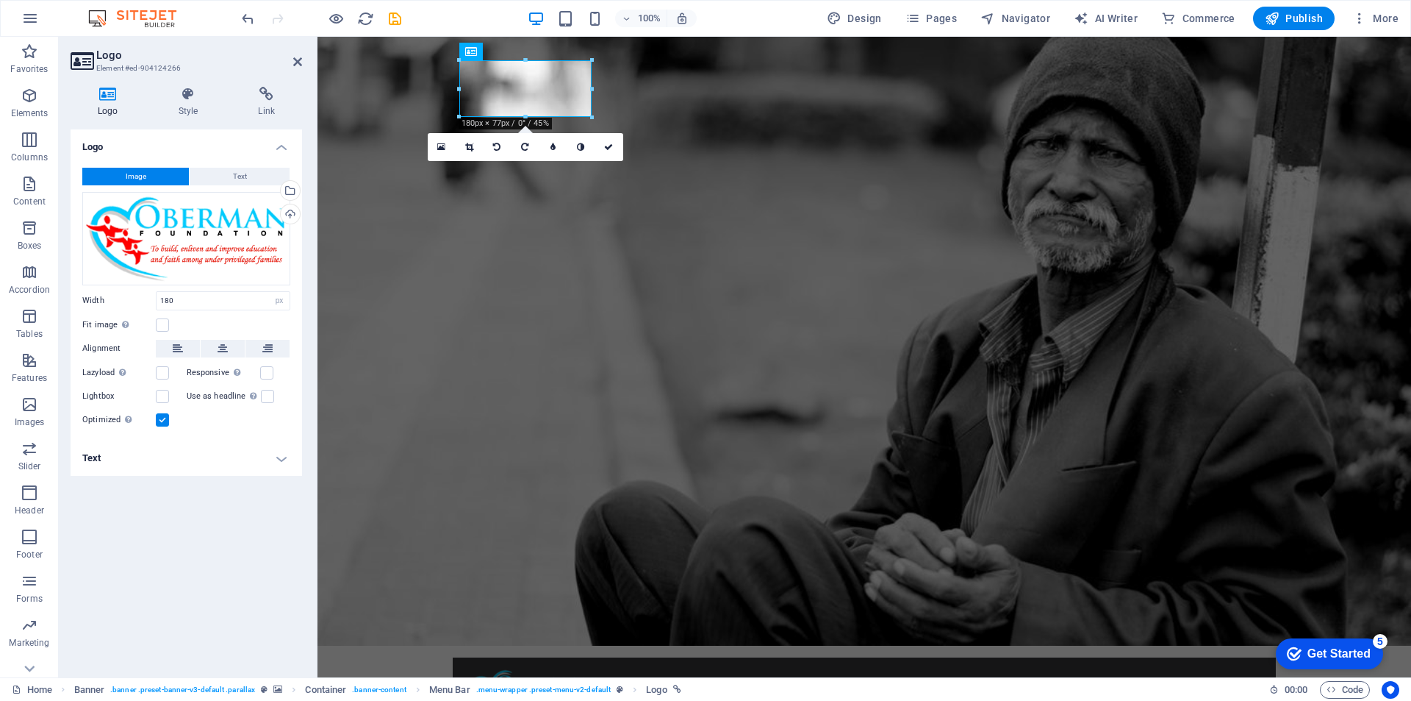
click at [273, 458] on h4 "Text" at bounding box center [187, 457] width 232 height 35
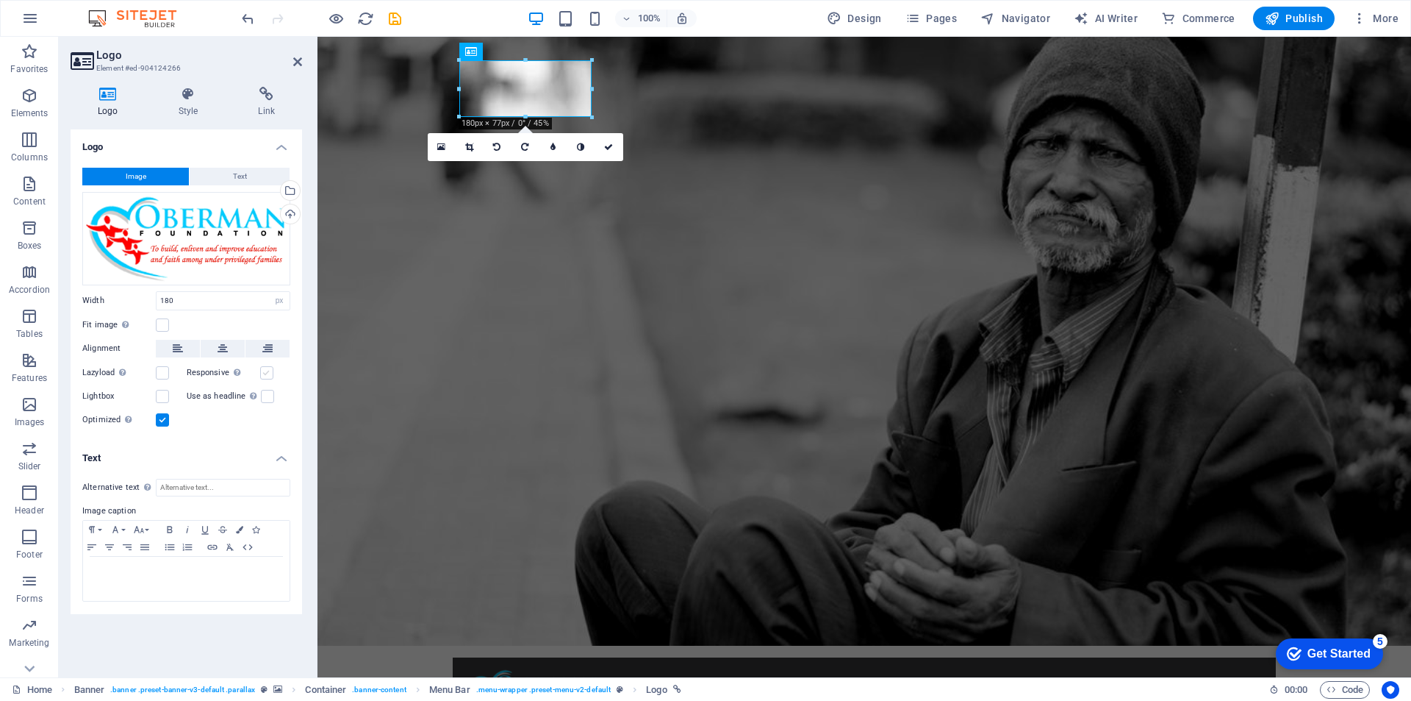
click at [265, 374] on label at bounding box center [266, 372] width 13 height 13
click at [0, 0] on input "Responsive Automatically load retina image and smartphone optimized sizes." at bounding box center [0, 0] width 0 height 0
click at [265, 374] on label at bounding box center [266, 372] width 13 height 13
click at [0, 0] on input "Responsive Automatically load retina image and smartphone optimized sizes." at bounding box center [0, 0] width 0 height 0
click at [218, 183] on button "Text" at bounding box center [240, 177] width 100 height 18
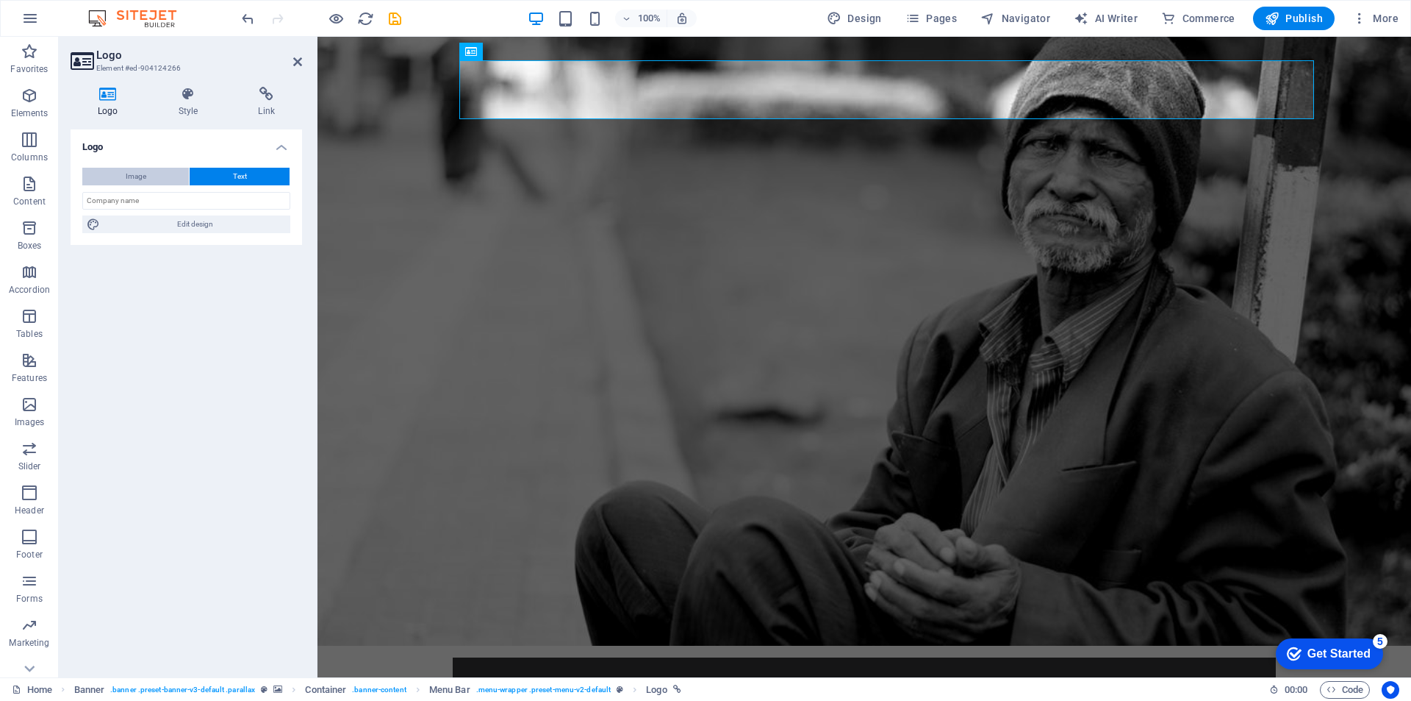
click at [155, 171] on button "Image" at bounding box center [135, 177] width 107 height 18
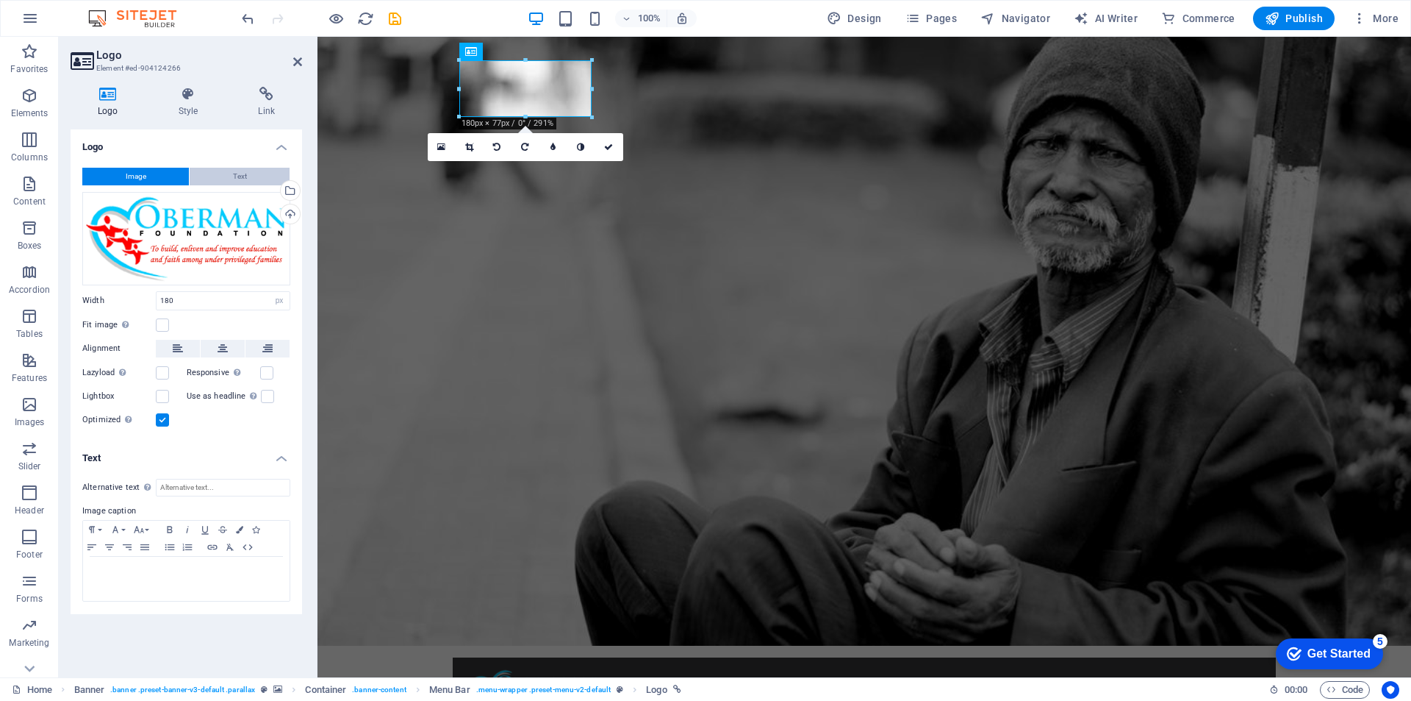
click at [239, 180] on span "Text" at bounding box center [240, 177] width 14 height 18
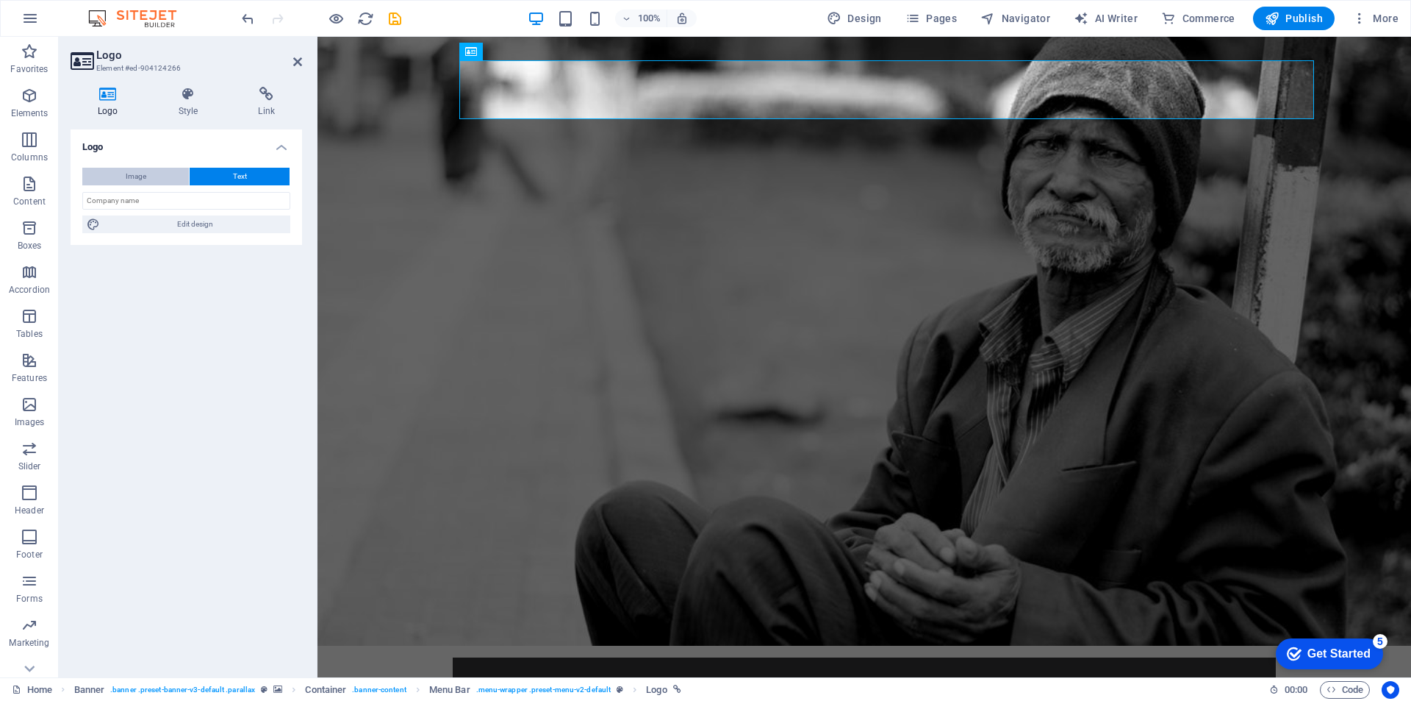
click at [153, 180] on button "Image" at bounding box center [135, 177] width 107 height 18
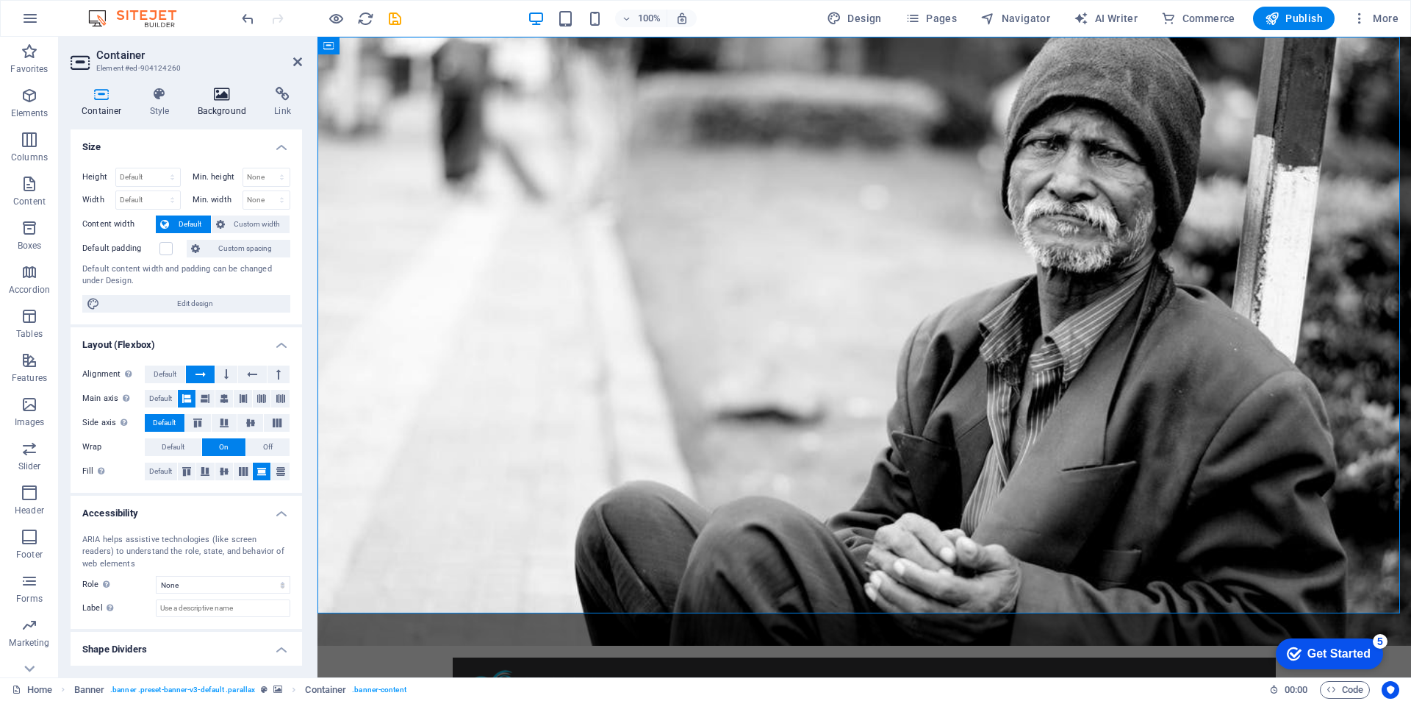
click at [201, 100] on icon at bounding box center [222, 94] width 71 height 15
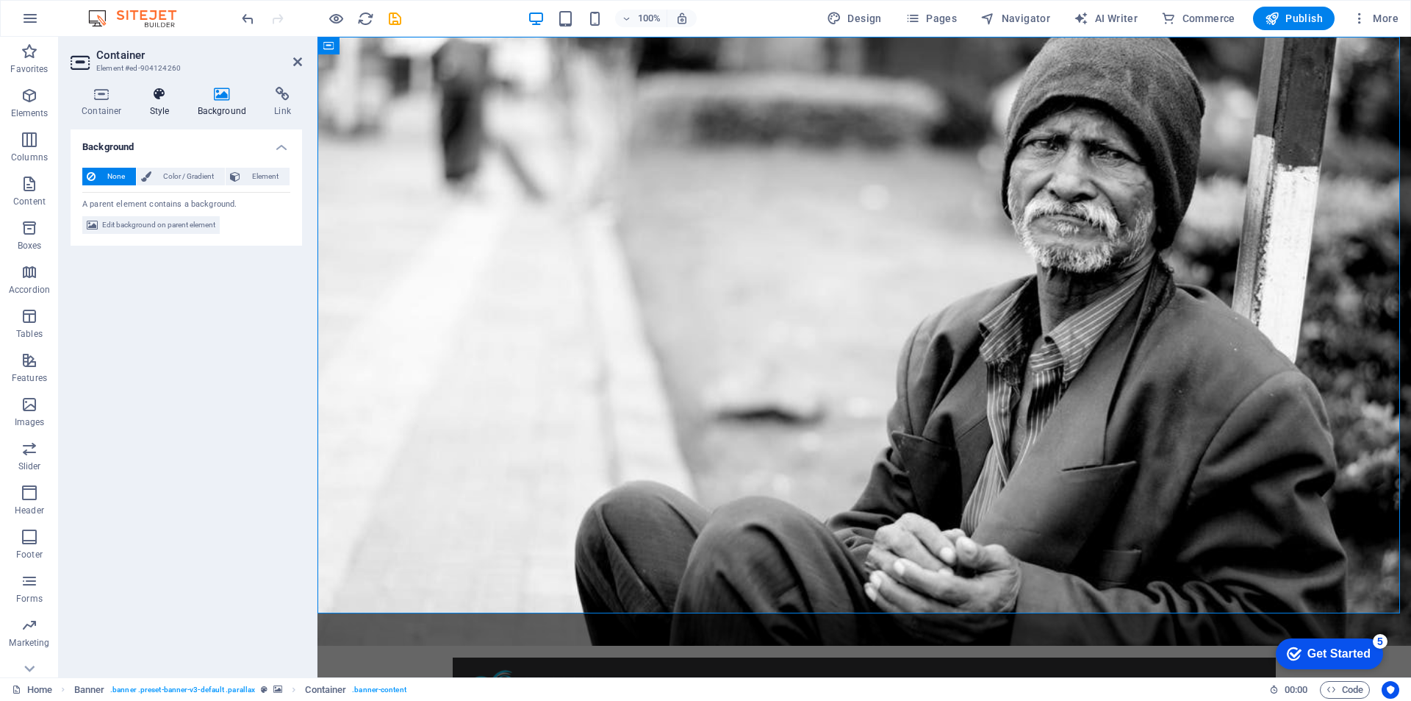
click at [164, 110] on h4 "Style" at bounding box center [163, 102] width 48 height 31
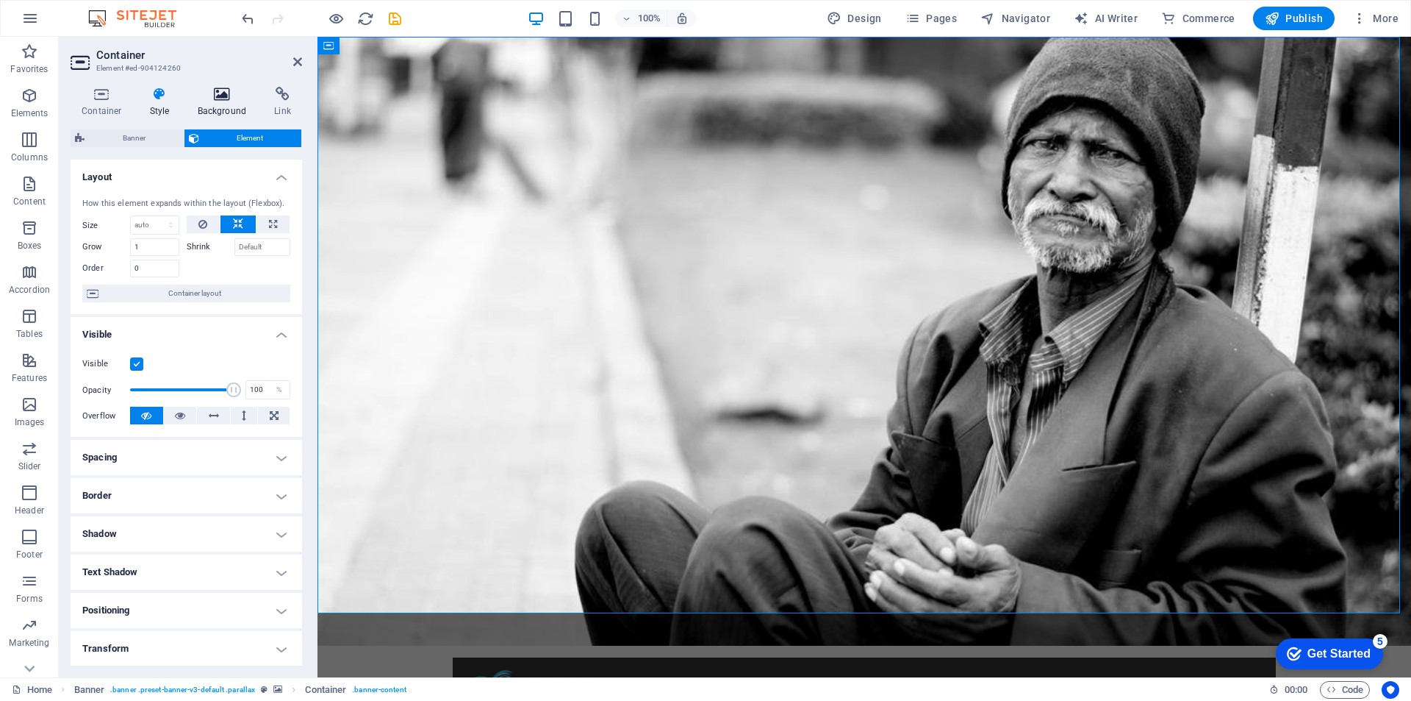
click at [214, 104] on h4 "Background" at bounding box center [225, 102] width 77 height 31
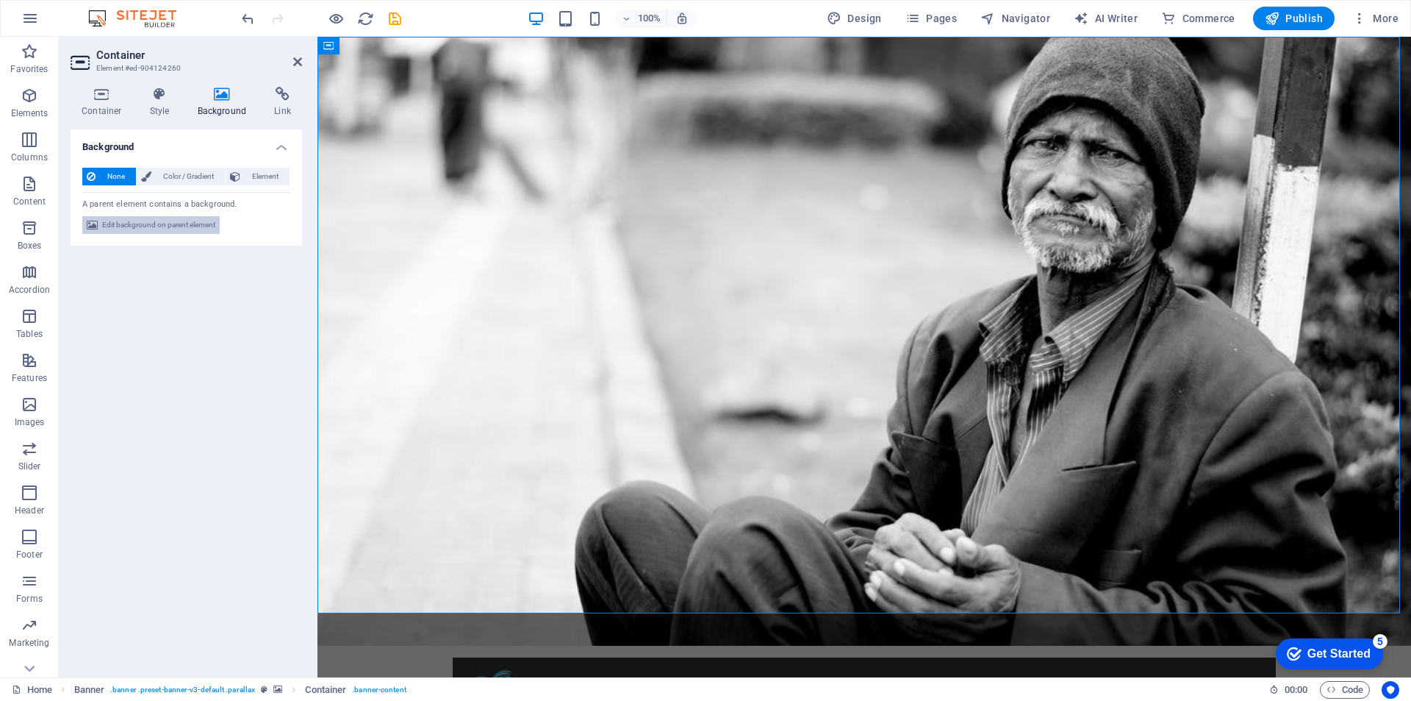
click at [155, 223] on span "Edit background on parent element" at bounding box center [158, 225] width 113 height 18
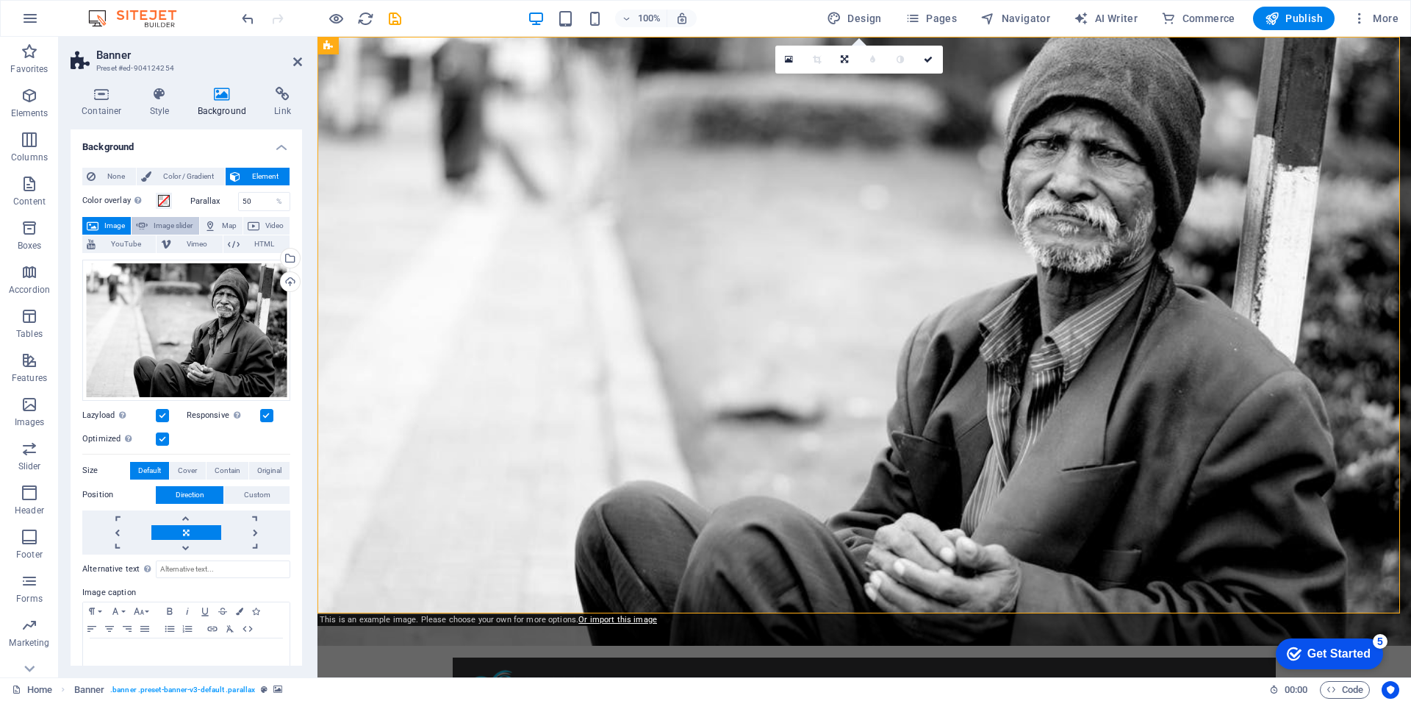
click at [161, 224] on span "Image slider" at bounding box center [173, 226] width 42 height 18
select select "ms"
select select "s"
select select "progressive"
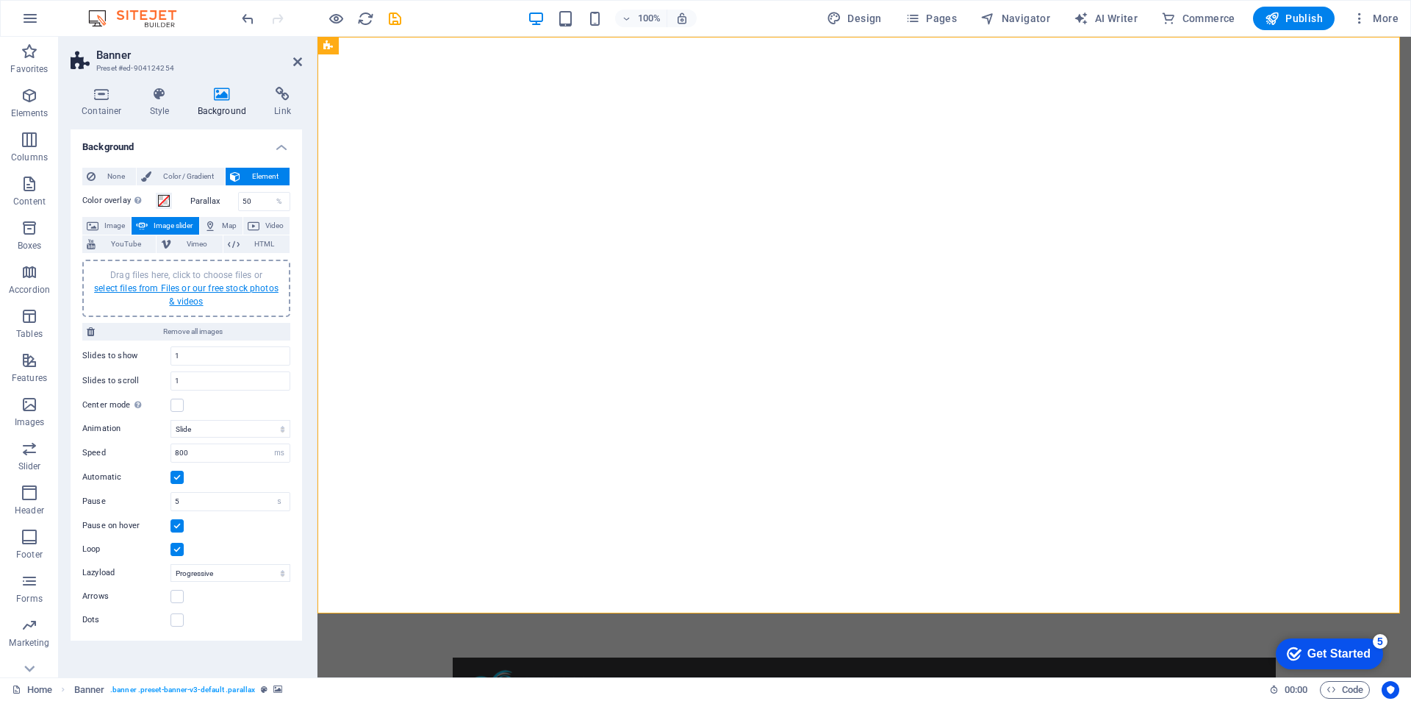
click at [174, 295] on link "select files from Files or our free stock photos & videos" at bounding box center [186, 295] width 185 height 24
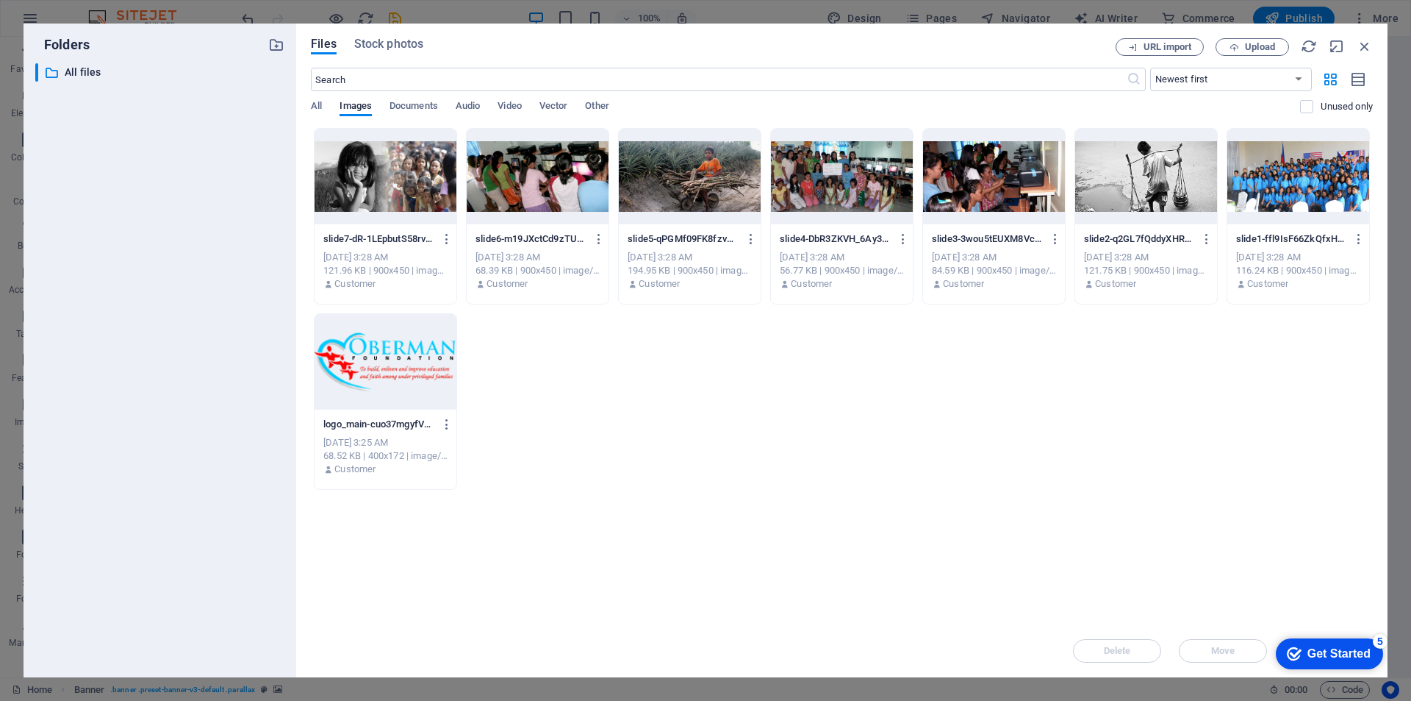
click at [390, 170] on div at bounding box center [386, 177] width 142 height 96
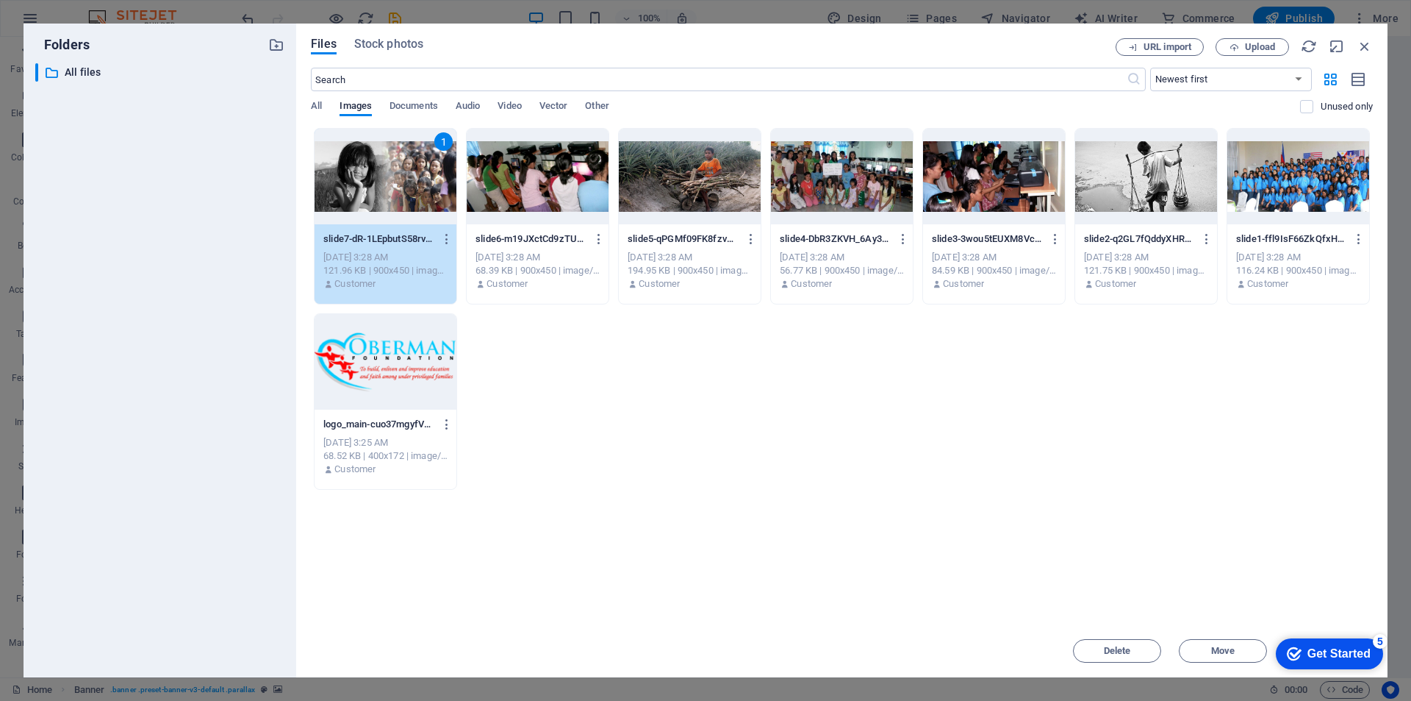
click at [517, 190] on div at bounding box center [538, 177] width 142 height 96
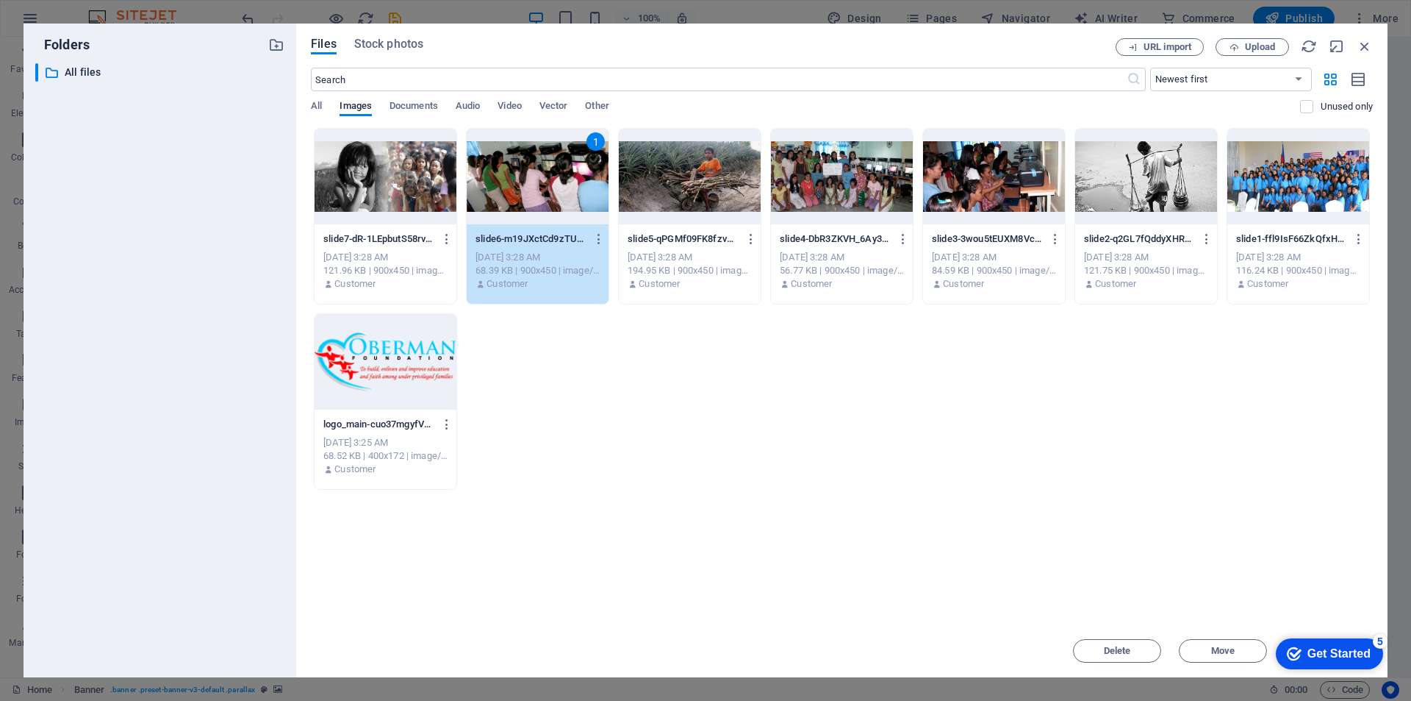
click at [410, 186] on div at bounding box center [386, 177] width 142 height 96
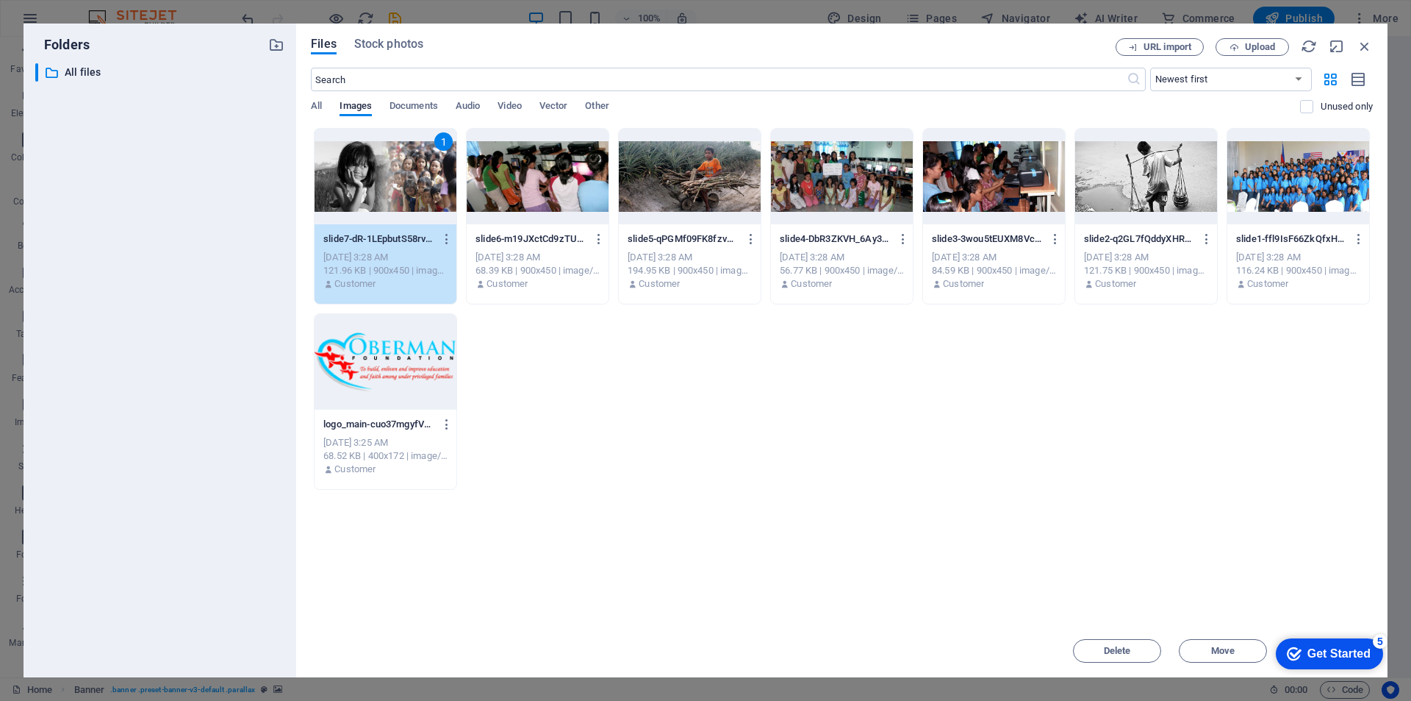
click at [560, 179] on div at bounding box center [538, 177] width 142 height 96
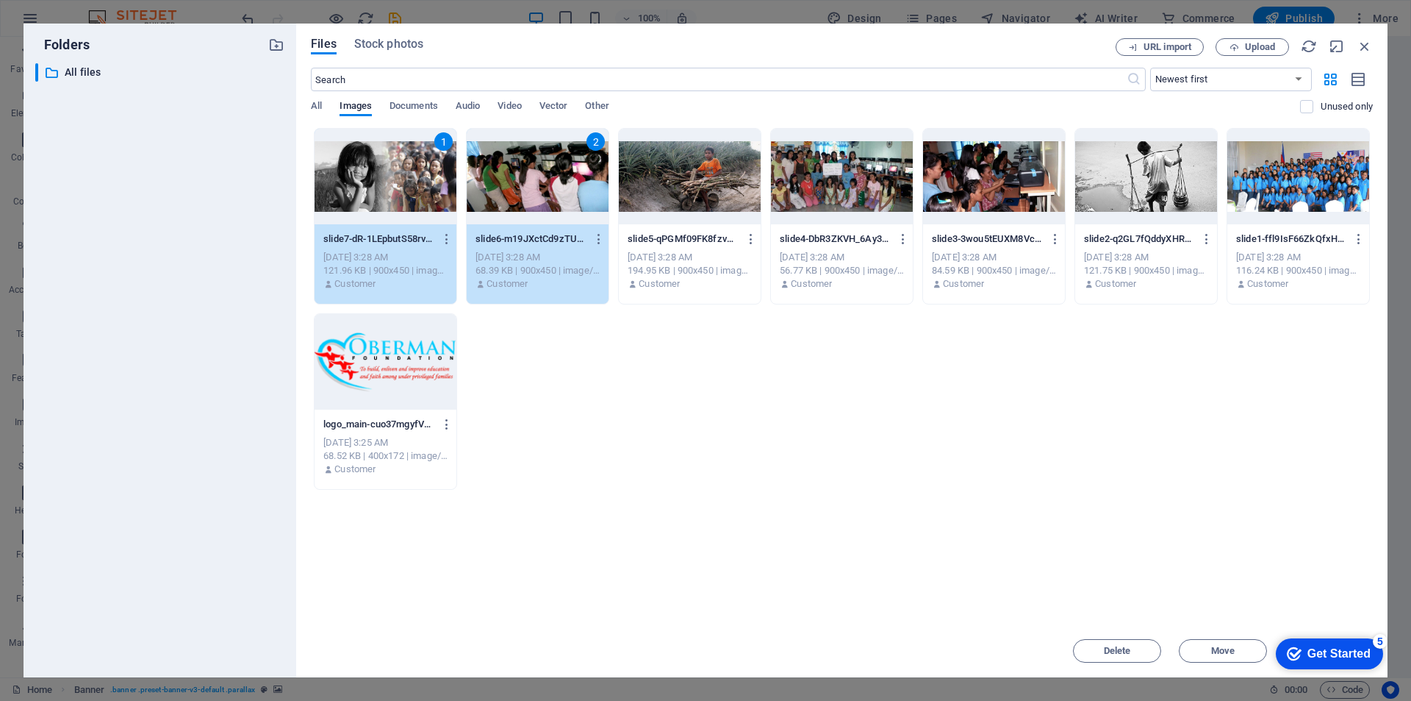
click at [681, 176] on div at bounding box center [690, 177] width 142 height 96
click at [824, 187] on div at bounding box center [842, 177] width 142 height 96
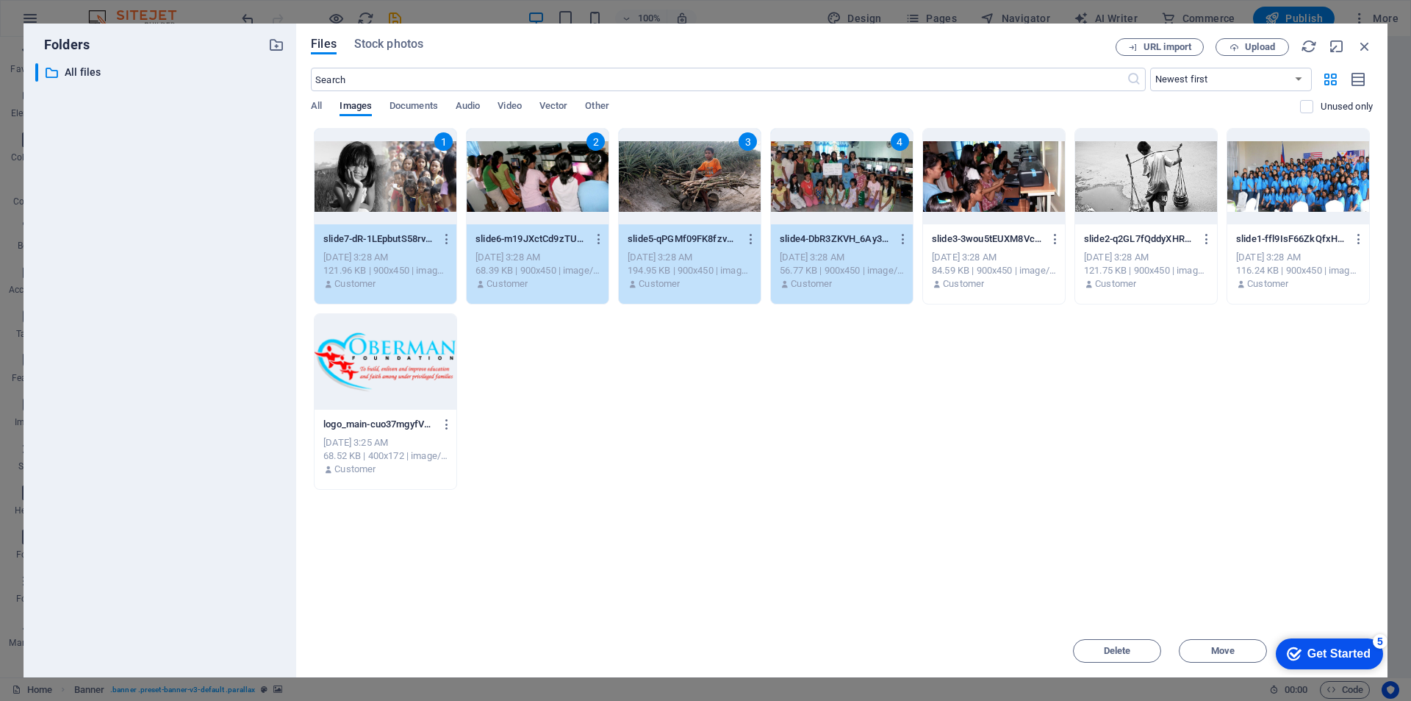
click at [961, 175] on div at bounding box center [994, 177] width 142 height 96
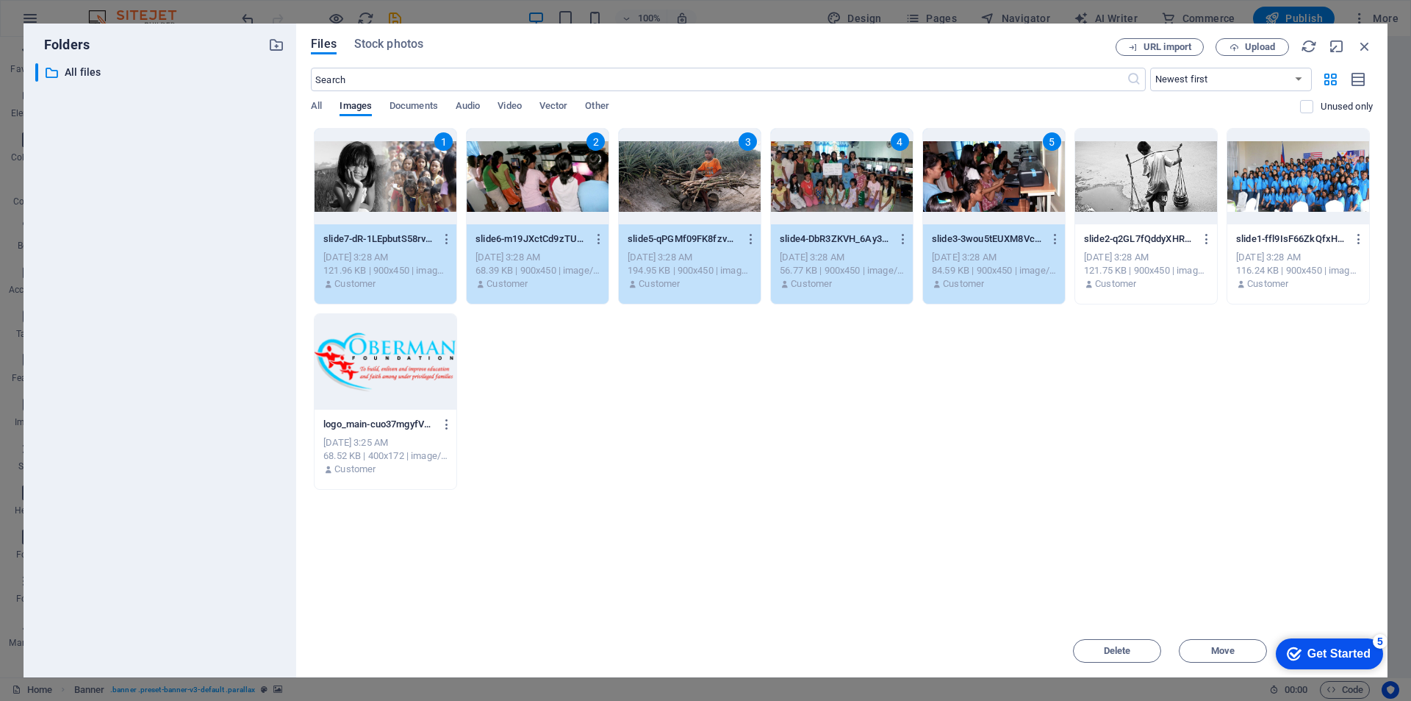
click at [1105, 176] on div at bounding box center [1146, 177] width 142 height 96
click at [1296, 187] on div at bounding box center [1299, 177] width 142 height 96
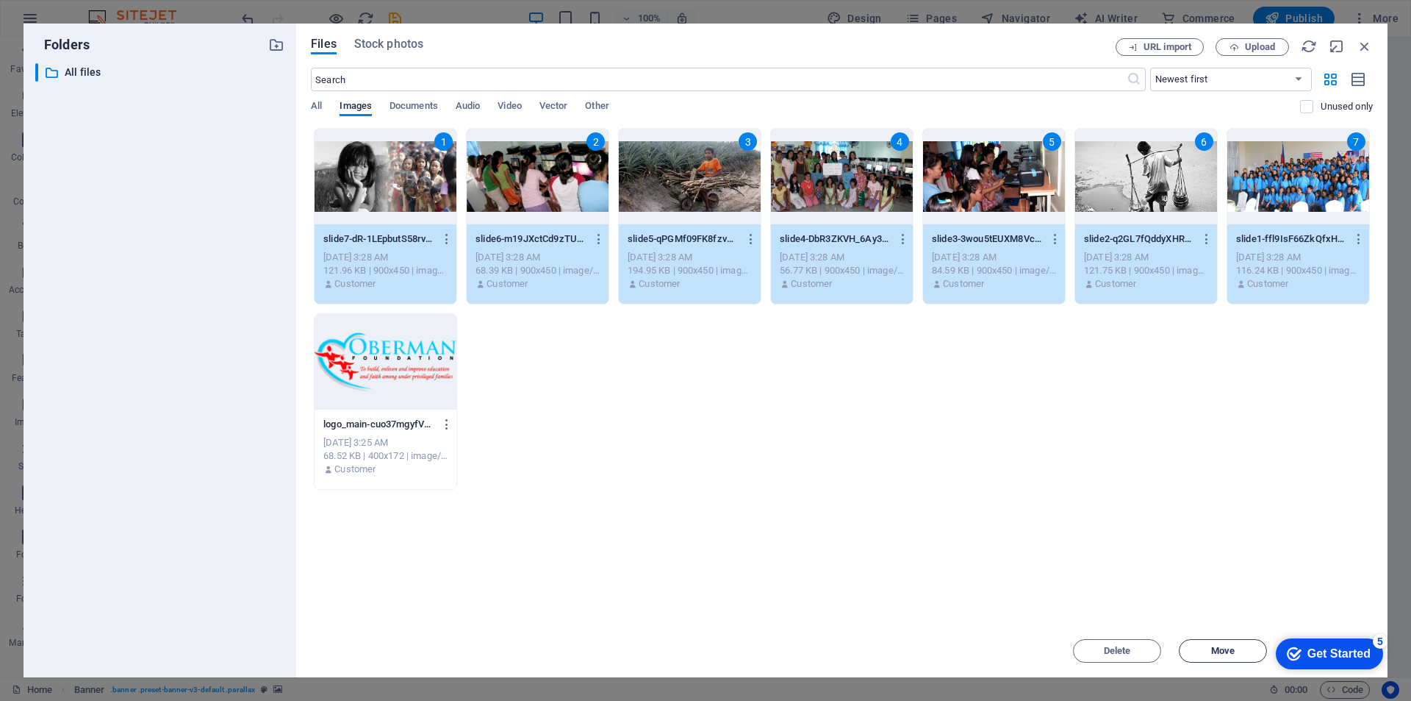
click at [1222, 657] on button "Move" at bounding box center [1223, 651] width 88 height 24
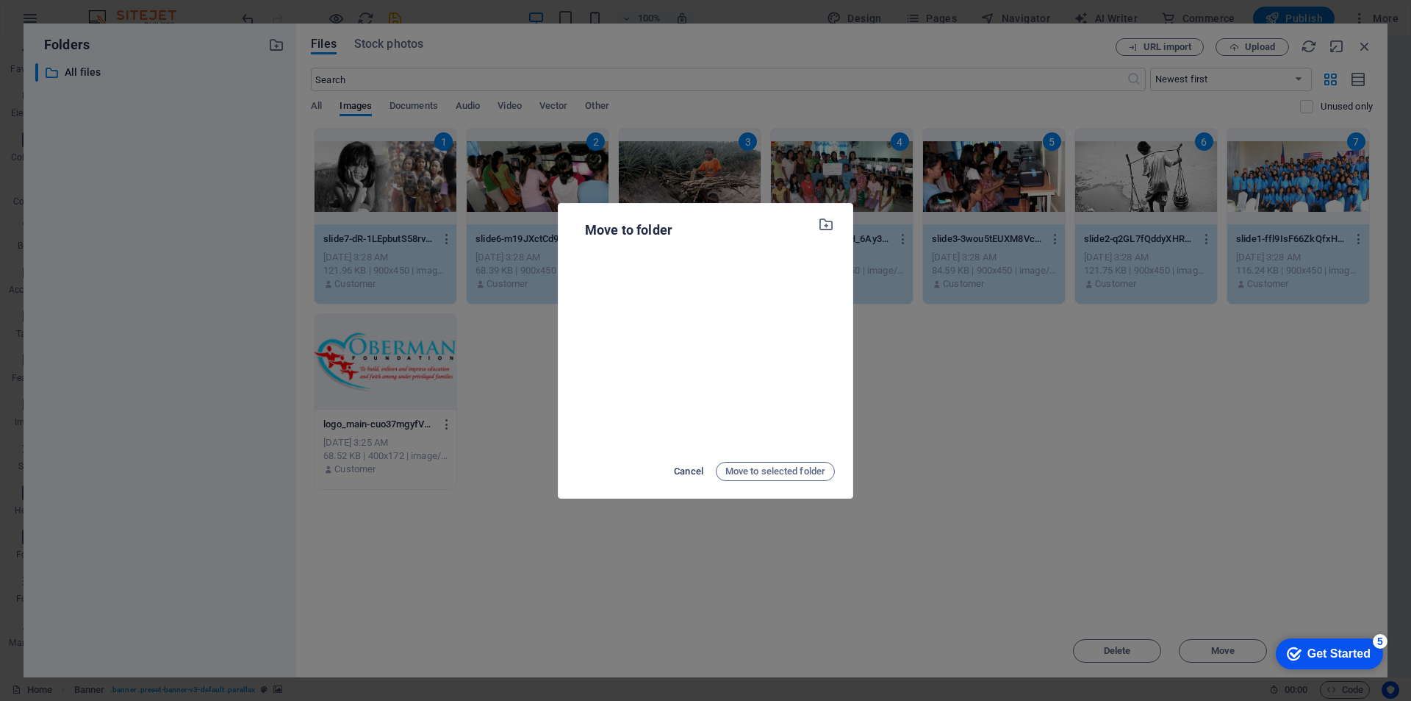
click at [686, 469] on span "Cancel" at bounding box center [688, 471] width 29 height 18
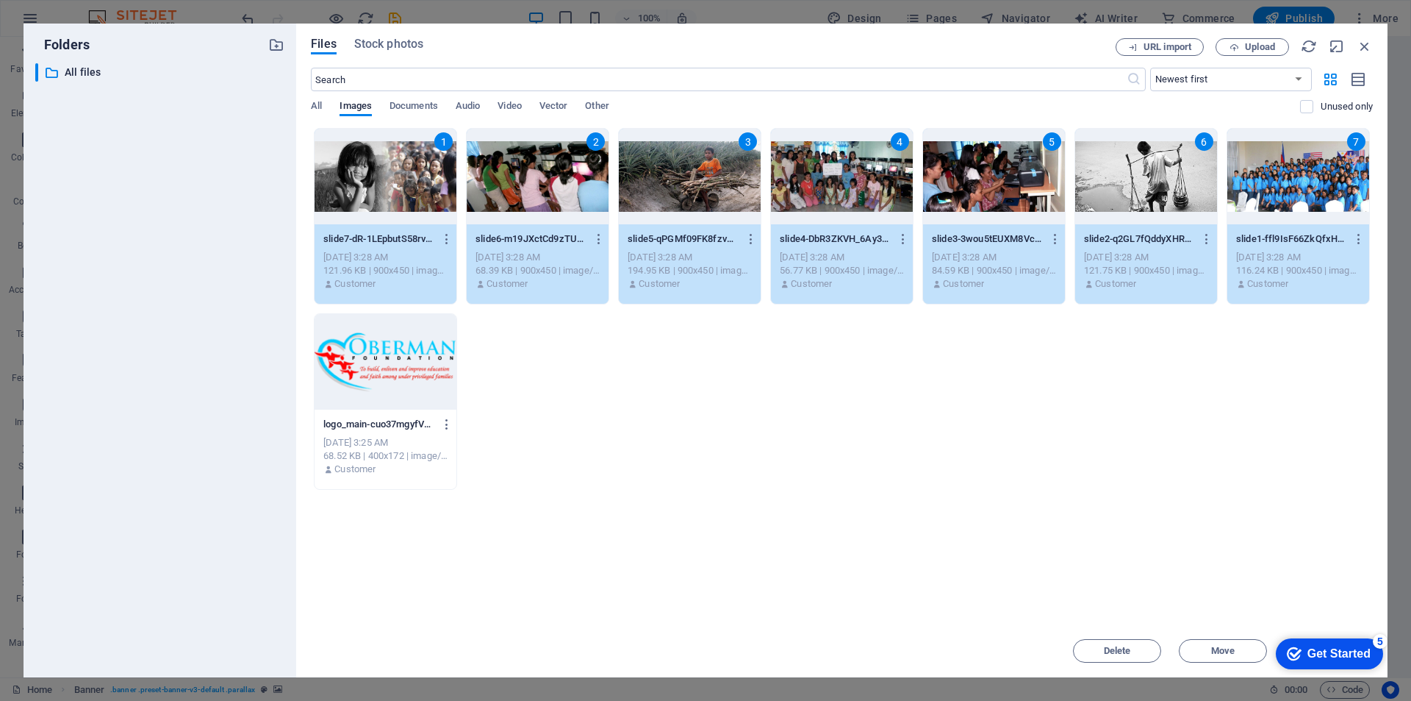
click at [1331, 654] on div "Get Started" at bounding box center [1339, 653] width 63 height 13
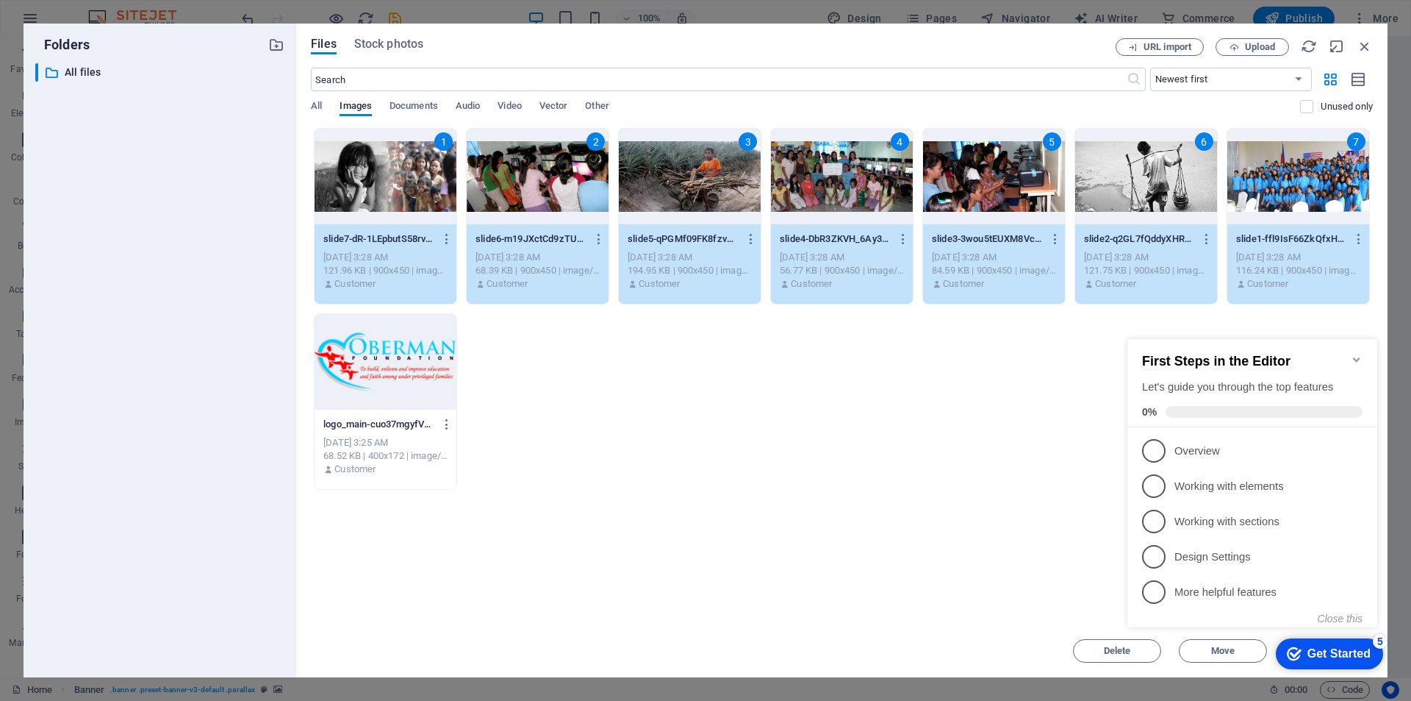
click at [1017, 523] on div "Drop files here to upload them instantly 1 slide7-dR-1LEpbutS58rvZ1hGdPA.jpg sl…" at bounding box center [842, 376] width 1062 height 496
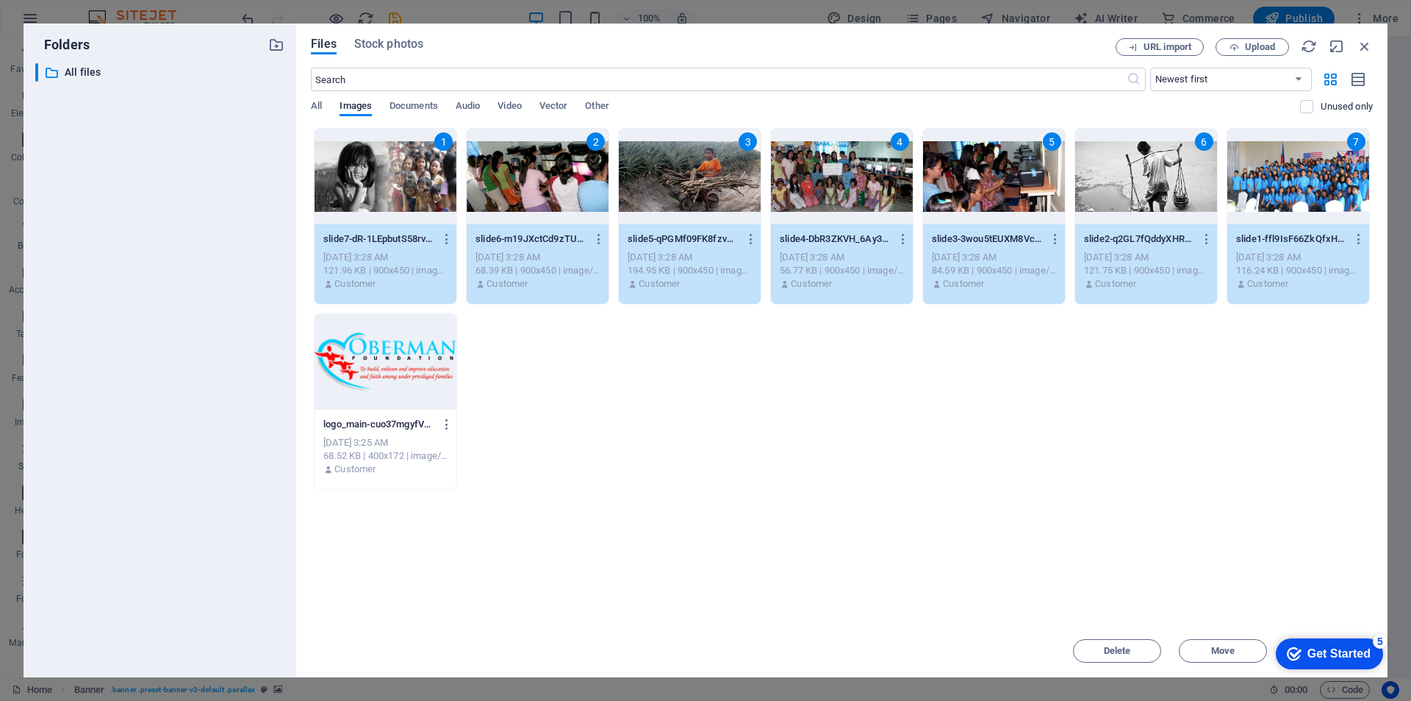
click at [1017, 523] on div "Drop files here to upload them instantly 1 slide7-dR-1LEpbutS58rvZ1hGdPA.jpg sl…" at bounding box center [842, 376] width 1062 height 496
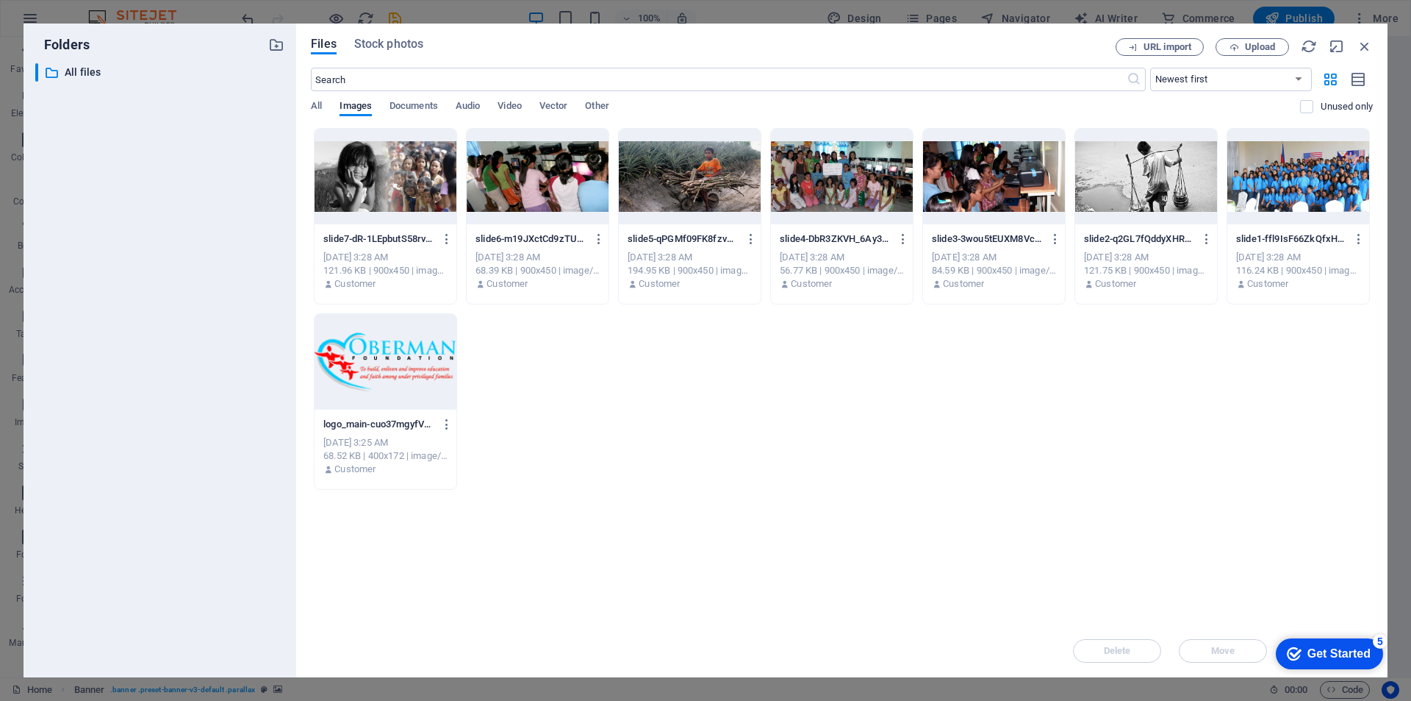
click at [1308, 651] on div "Get Started" at bounding box center [1339, 653] width 63 height 13
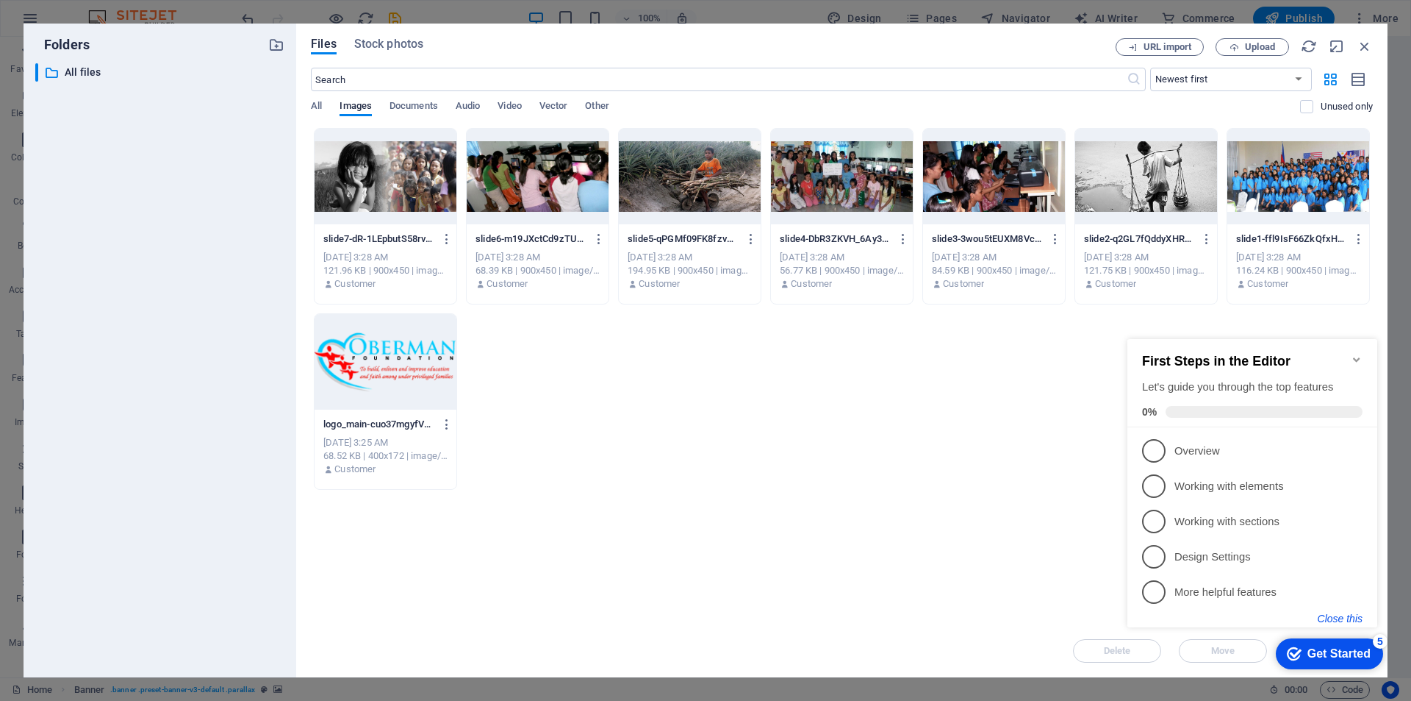
click at [1350, 615] on button "Close this" at bounding box center [1340, 618] width 45 height 12
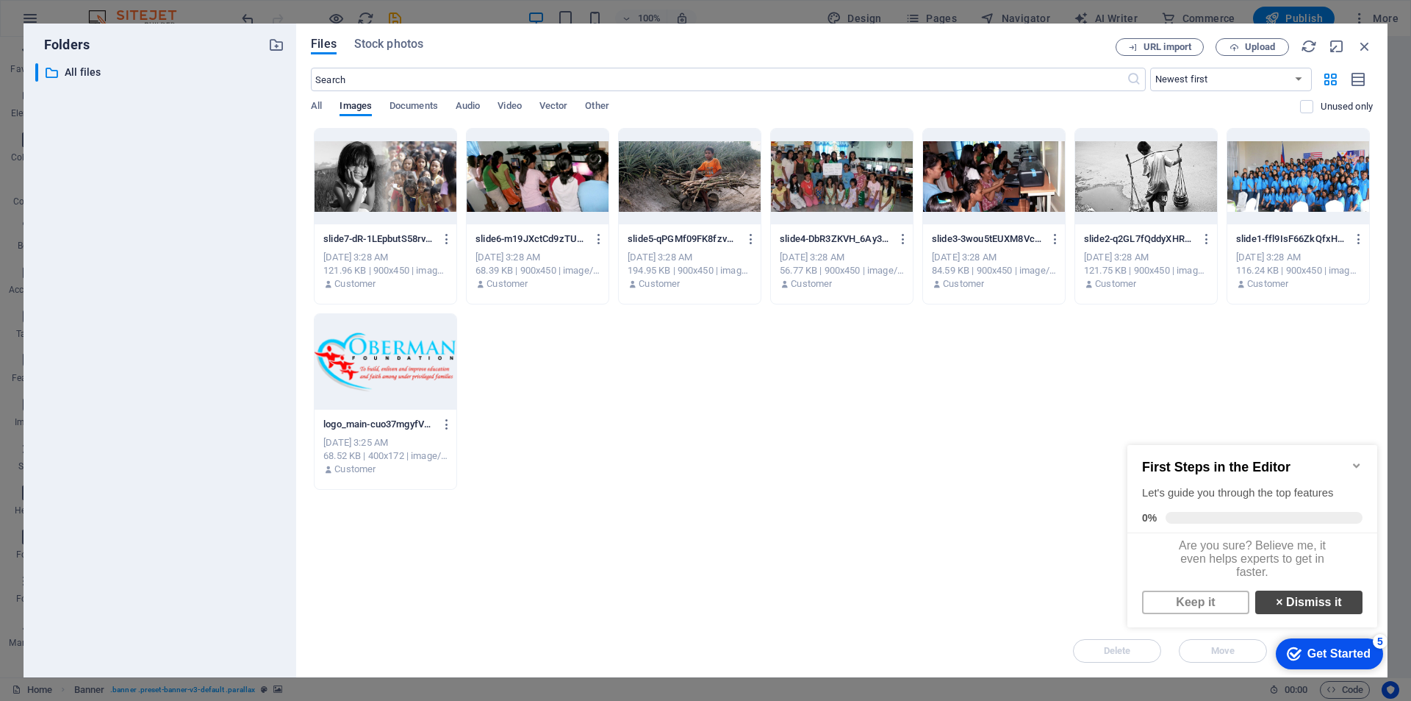
click at [1278, 610] on link "× Dismiss it" at bounding box center [1309, 602] width 107 height 24
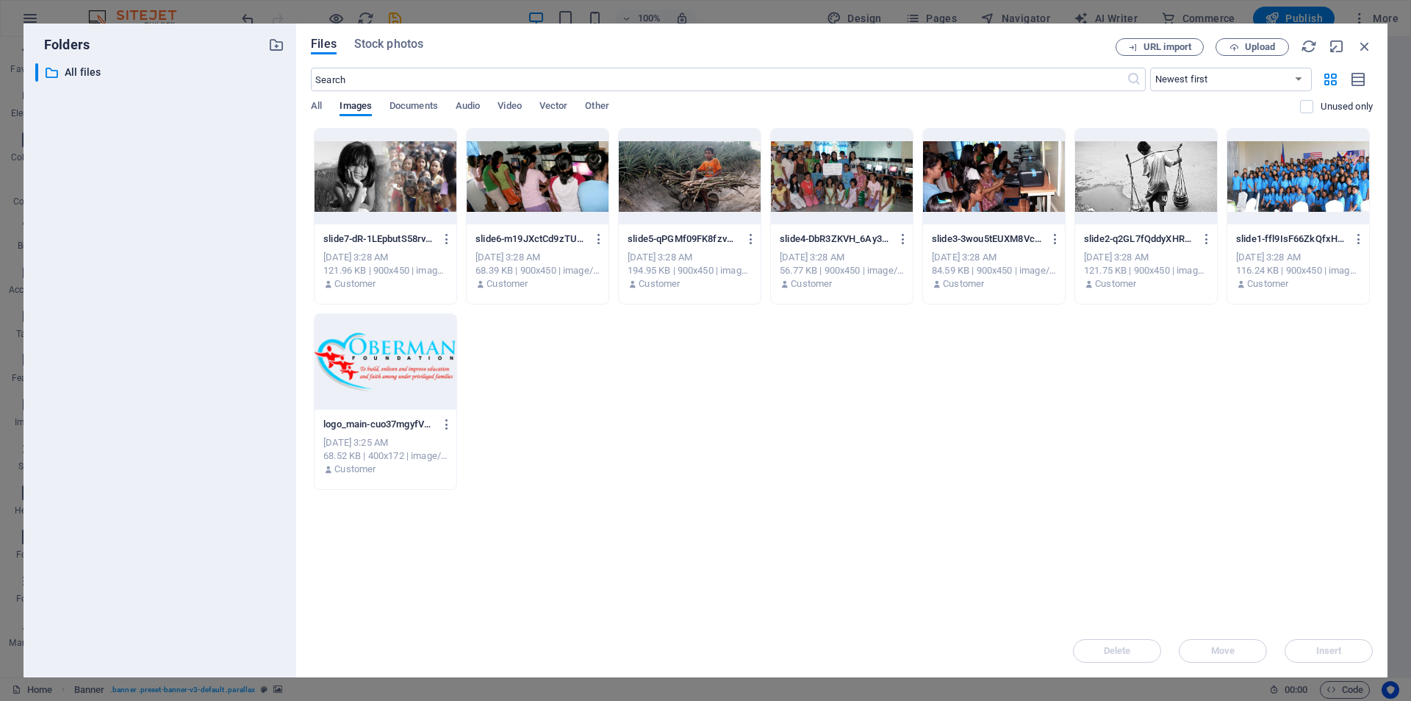
click at [1317, 648] on div "Delete Move Insert" at bounding box center [842, 643] width 1062 height 38
click at [389, 189] on div at bounding box center [386, 177] width 142 height 96
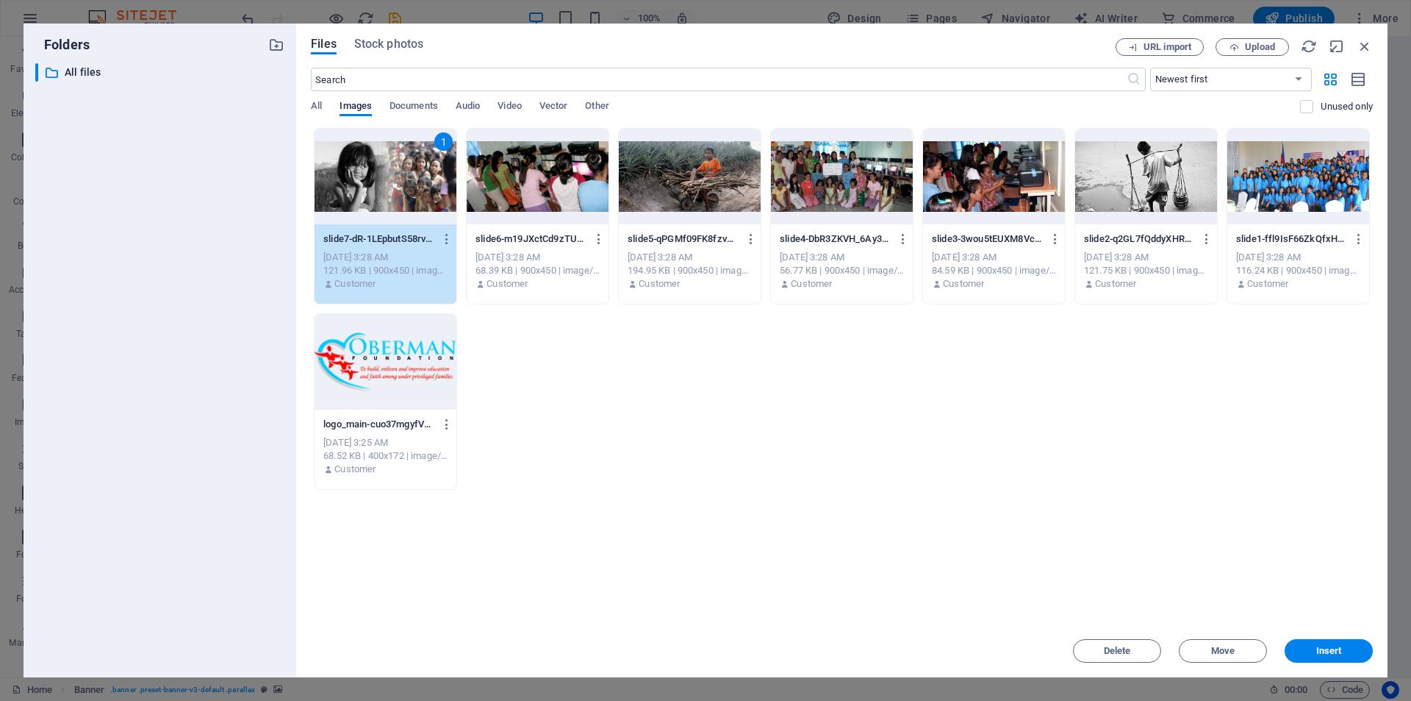
click at [529, 184] on div at bounding box center [538, 177] width 142 height 96
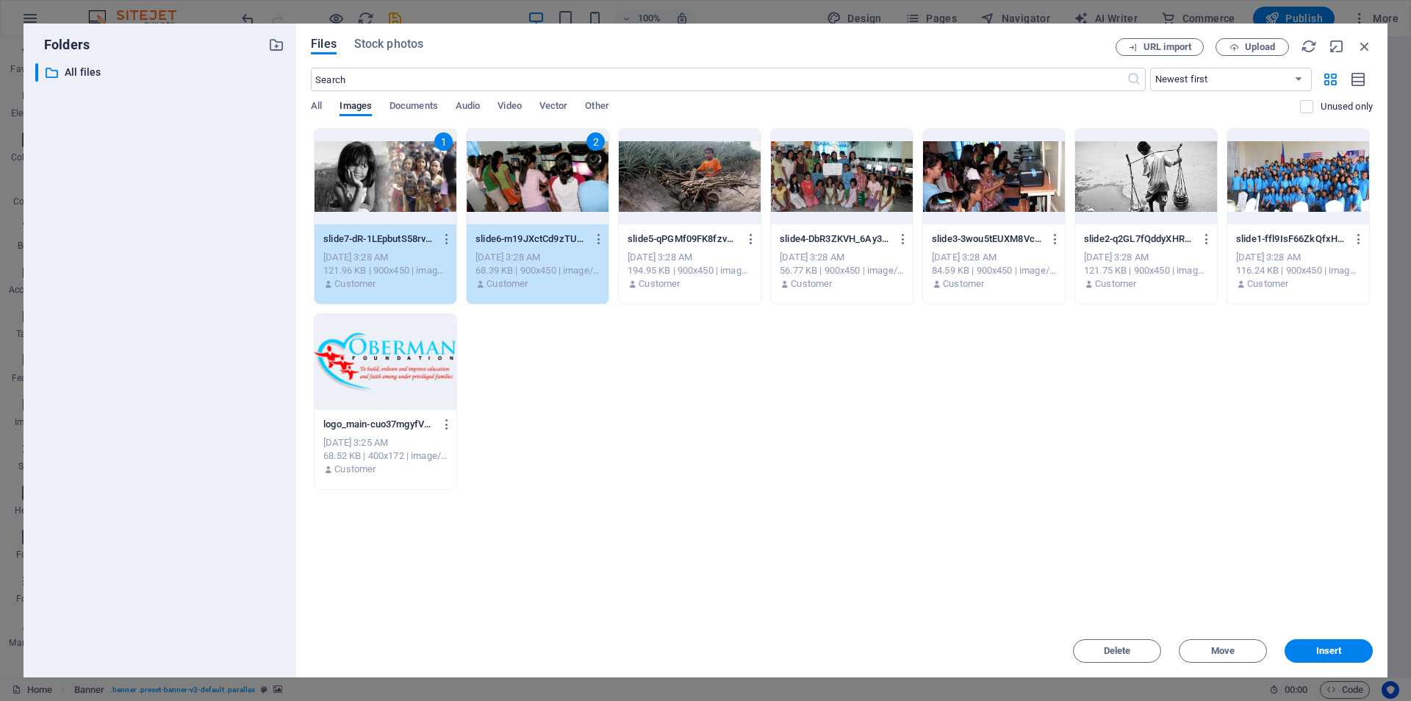
click at [666, 193] on div at bounding box center [690, 177] width 142 height 96
click at [863, 203] on div at bounding box center [842, 177] width 142 height 96
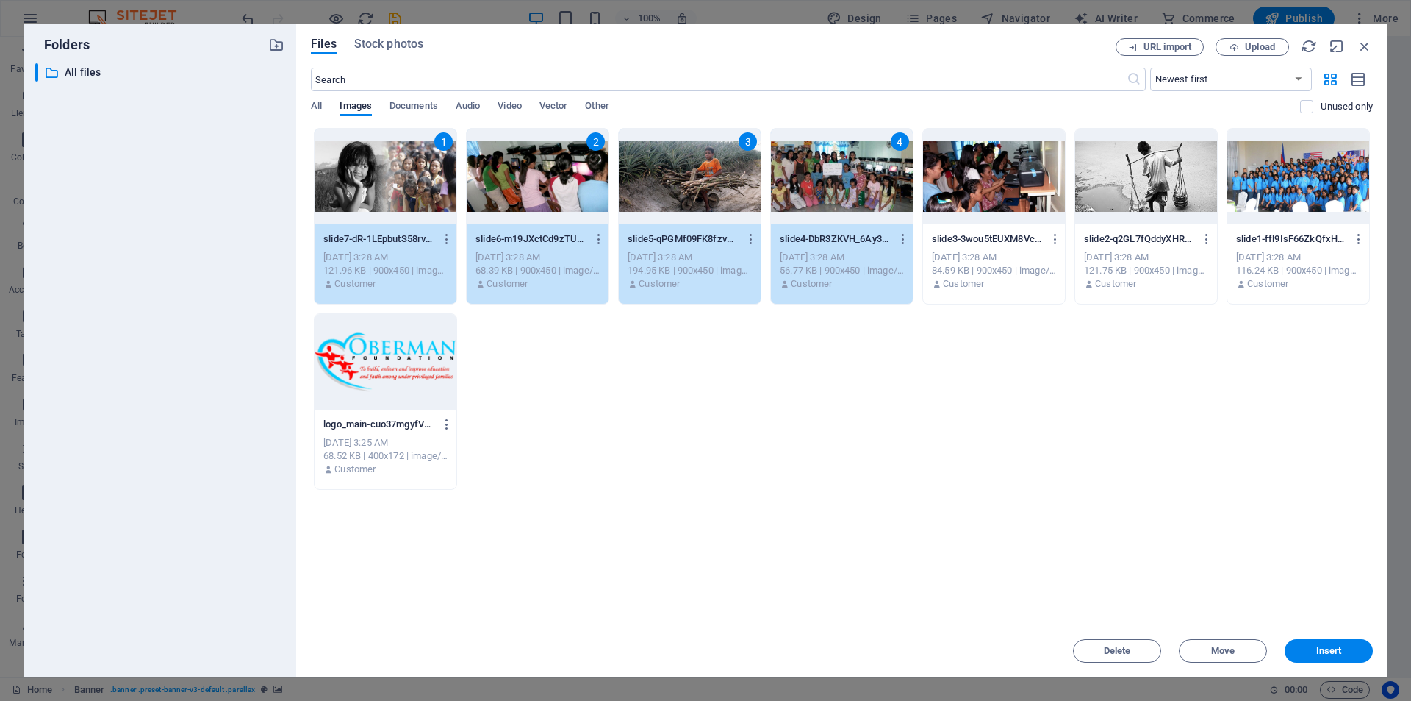
click at [974, 196] on div at bounding box center [994, 177] width 142 height 96
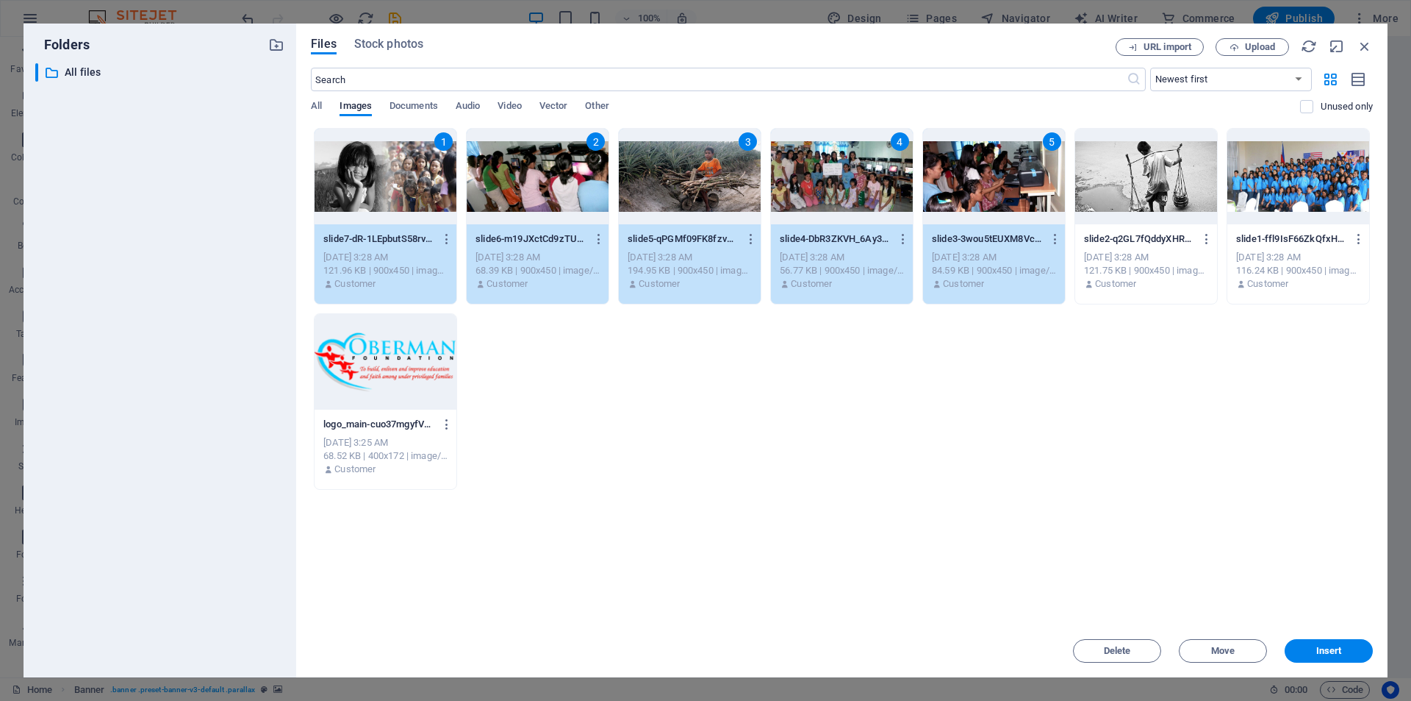
click at [1187, 186] on div at bounding box center [1146, 177] width 142 height 96
click at [1293, 187] on div at bounding box center [1299, 177] width 142 height 96
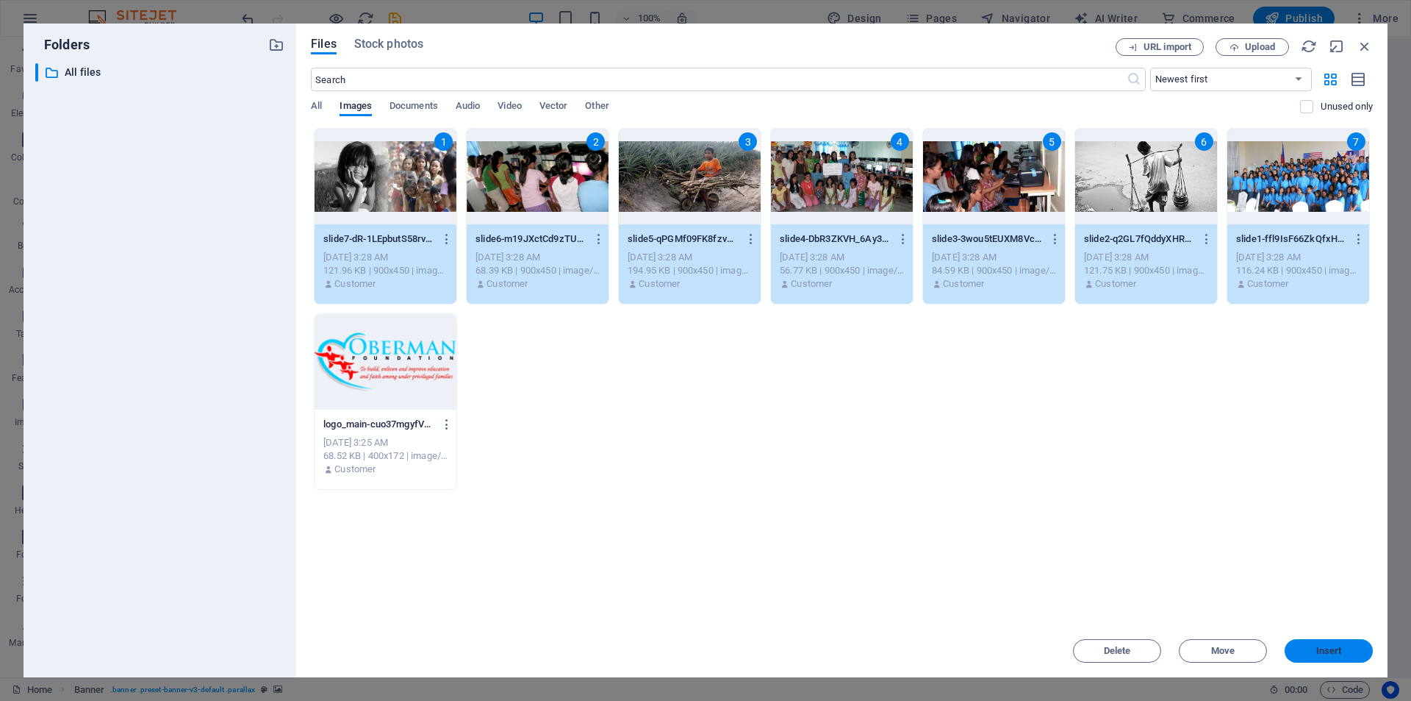
click at [1311, 642] on button "Insert" at bounding box center [1329, 651] width 88 height 24
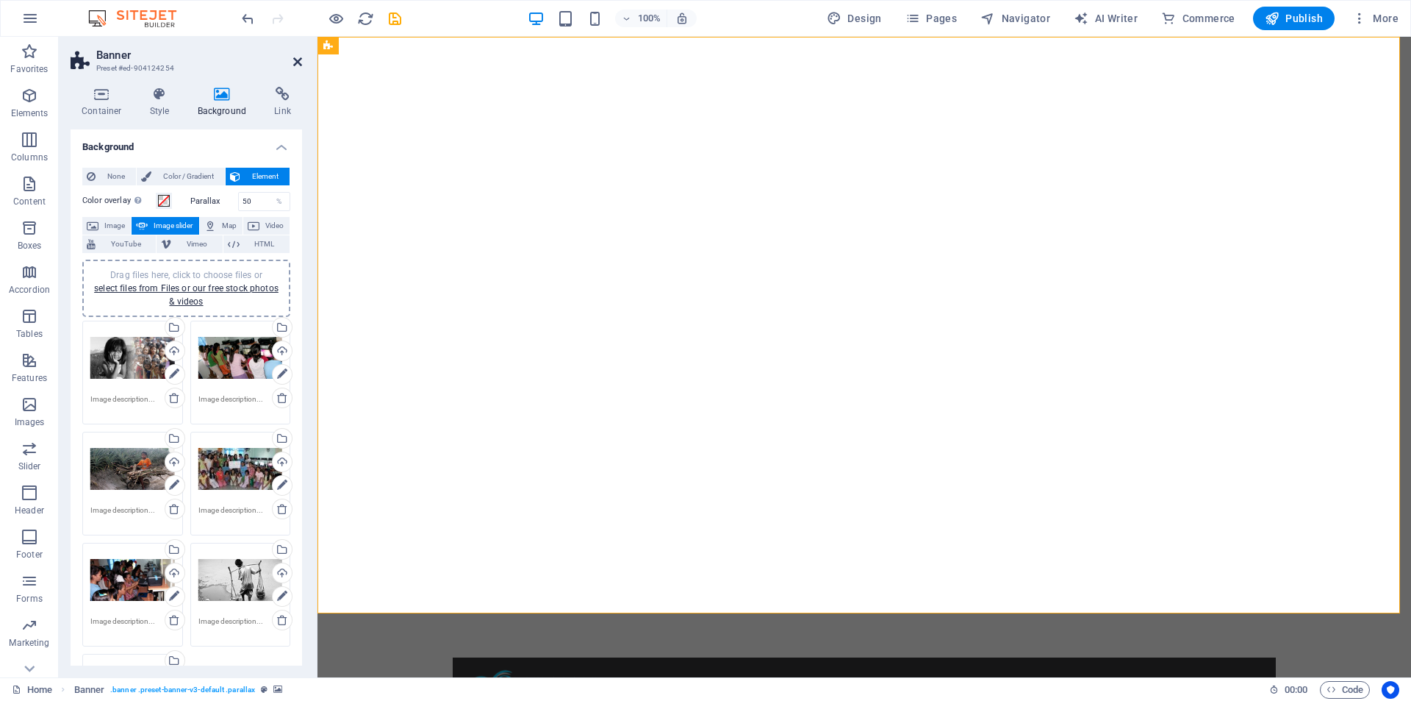
click at [298, 65] on icon at bounding box center [297, 62] width 9 height 12
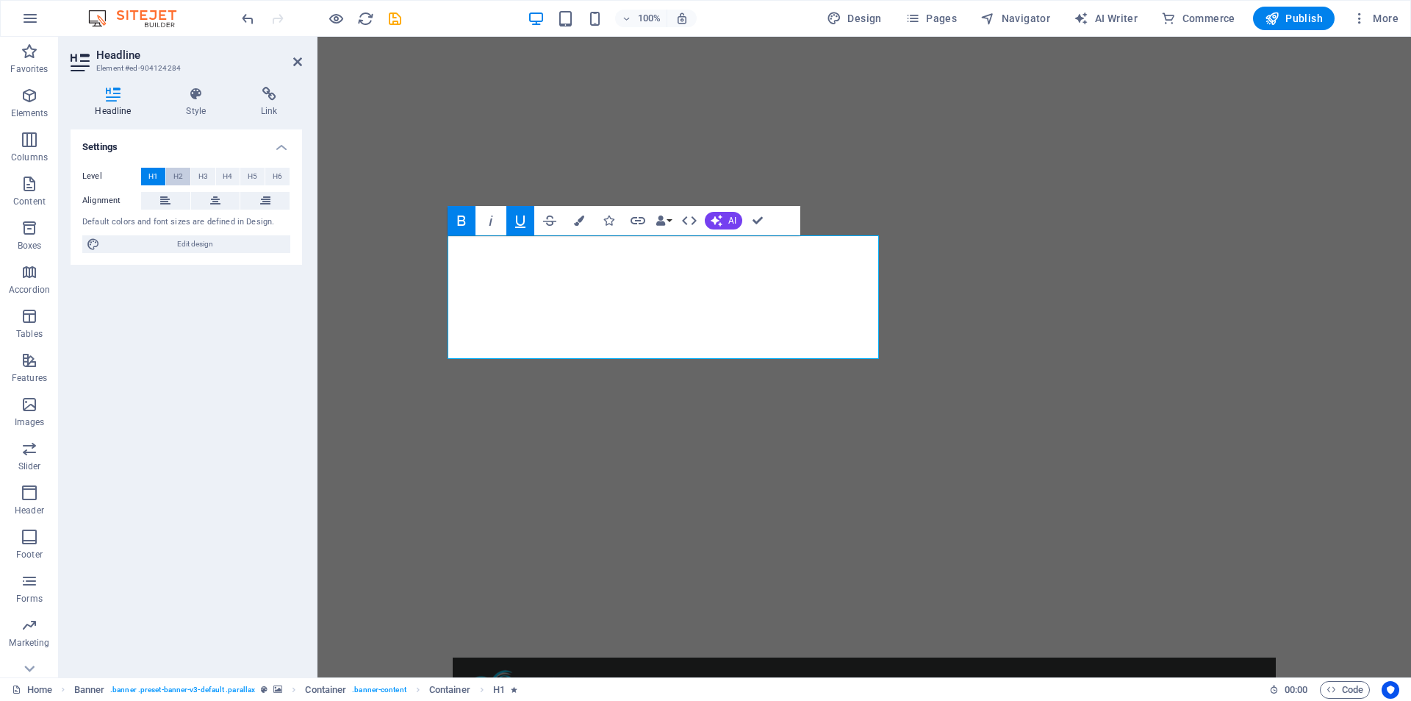
click at [177, 177] on span "H2" at bounding box center [178, 177] width 10 height 18
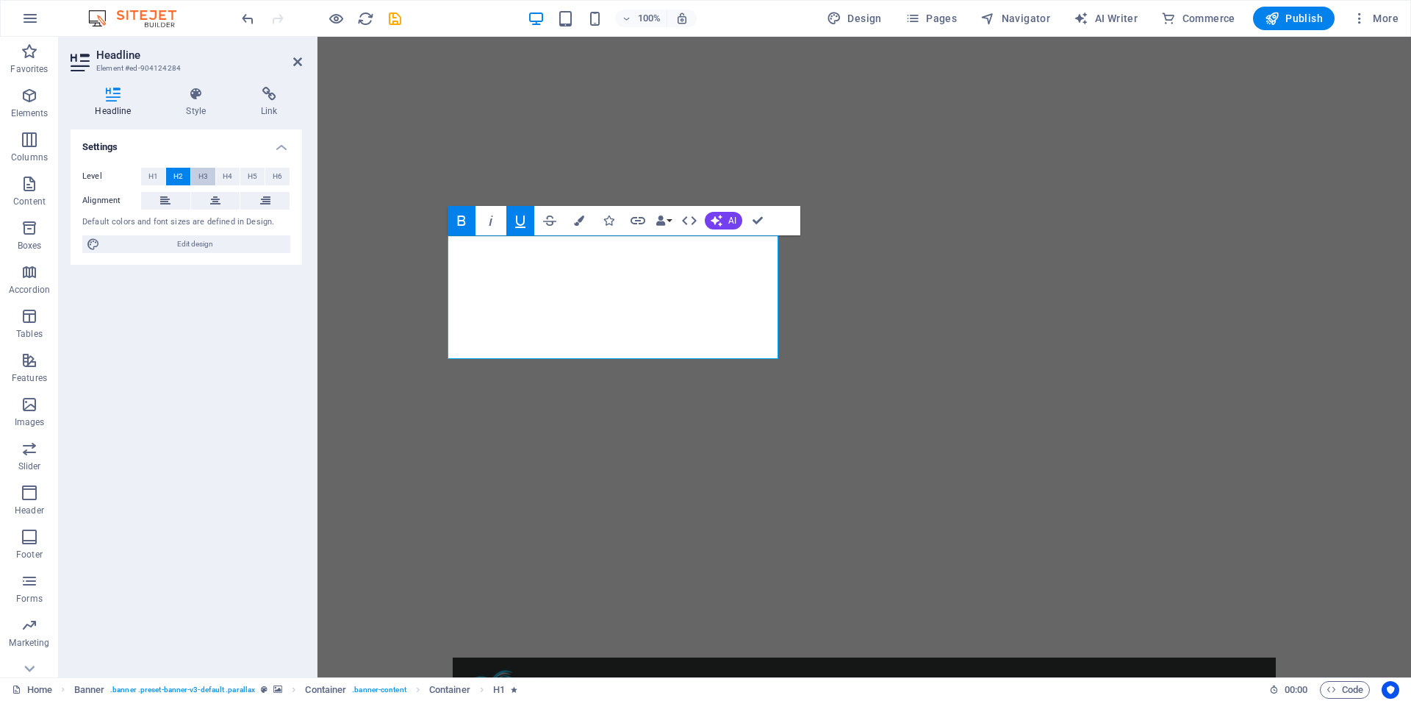
click at [196, 177] on button "H3" at bounding box center [203, 177] width 24 height 18
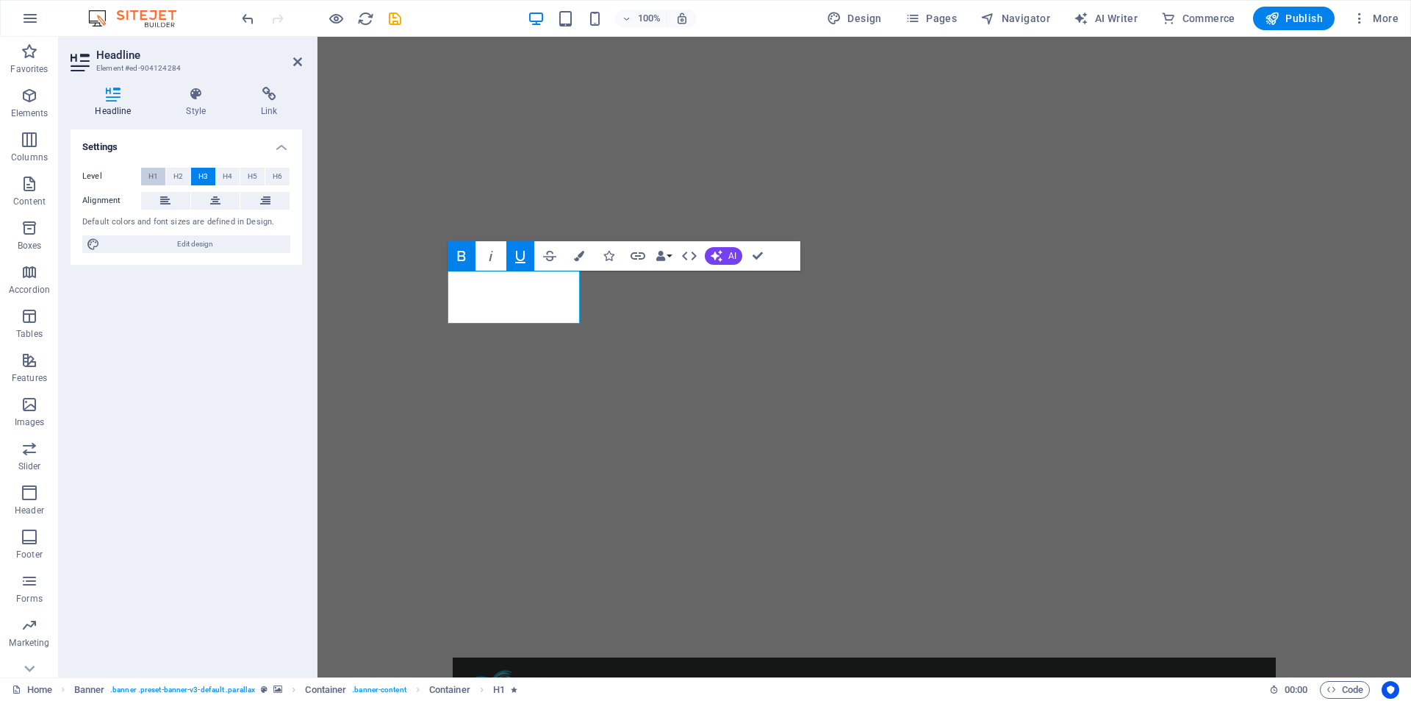
click at [156, 177] on span "H1" at bounding box center [153, 177] width 10 height 18
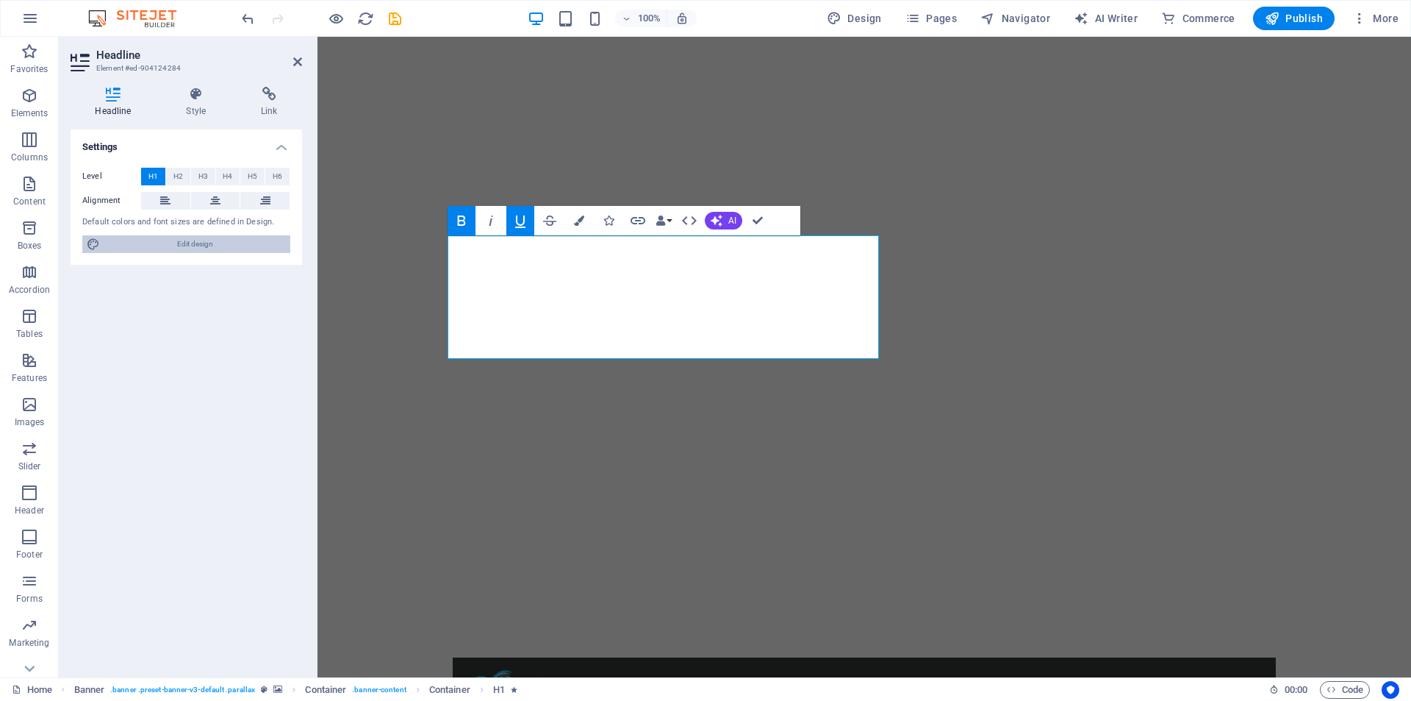
click at [207, 251] on span "Edit design" at bounding box center [195, 244] width 182 height 18
select select "rem"
select select "300"
select select "px"
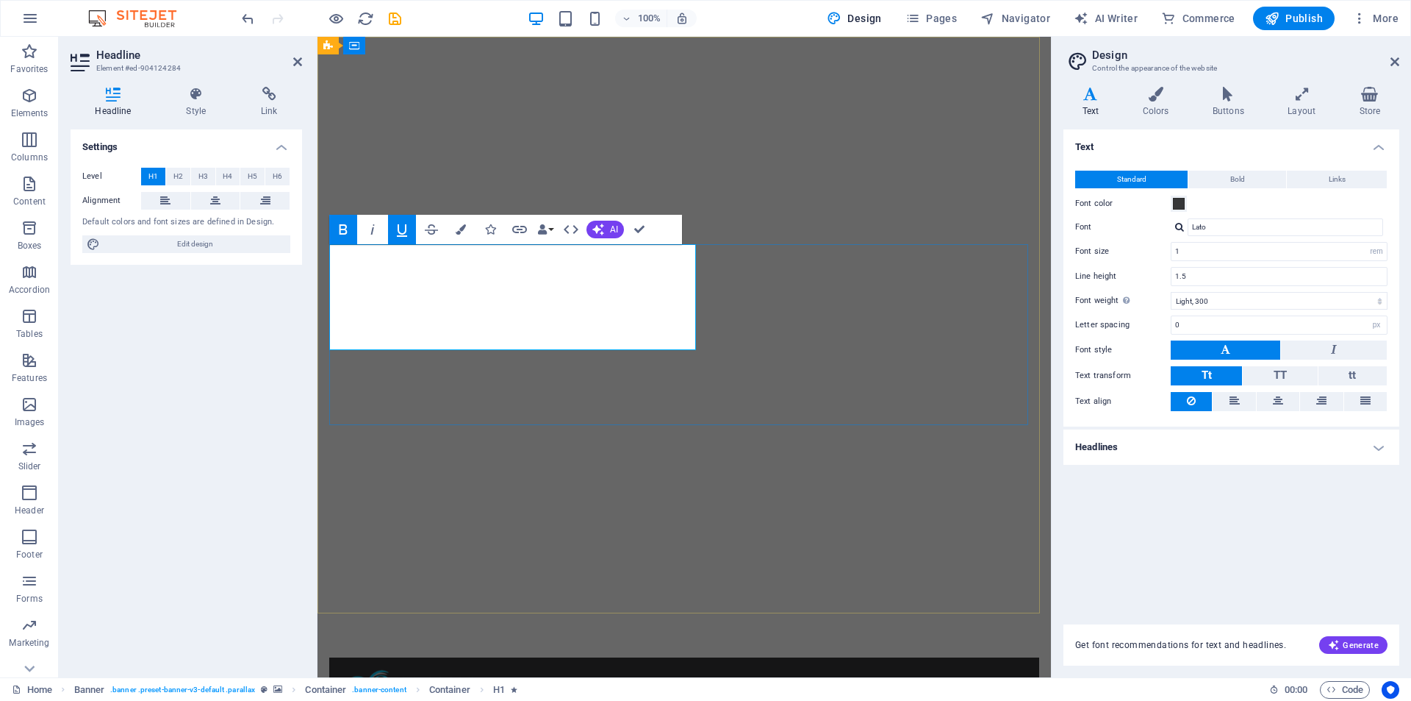
drag, startPoint x: 332, startPoint y: 276, endPoint x: 656, endPoint y: 345, distance: 331.4
click at [1181, 203] on span at bounding box center [1179, 204] width 12 height 12
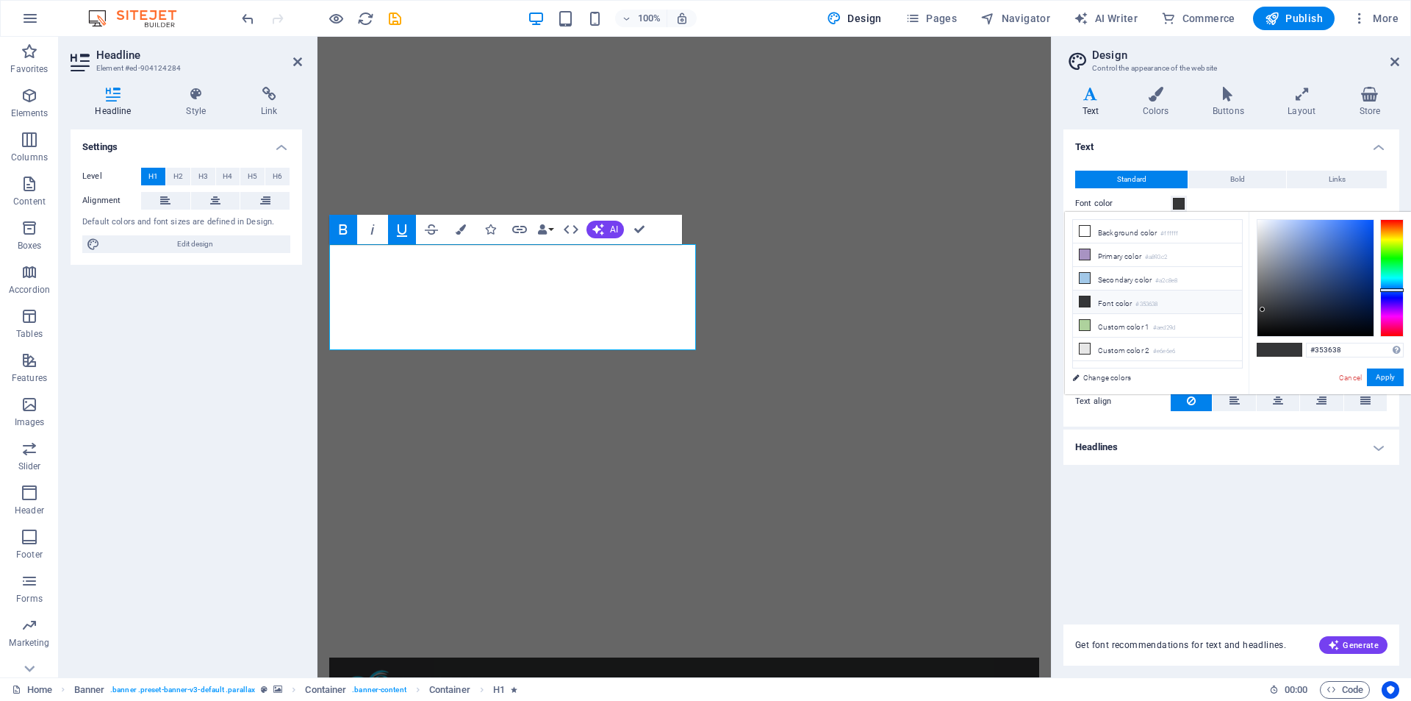
click at [1181, 570] on div "Text Standard Bold Links Font color Font Lato Font size 1 rem px Line height 1.…" at bounding box center [1232, 367] width 336 height 477
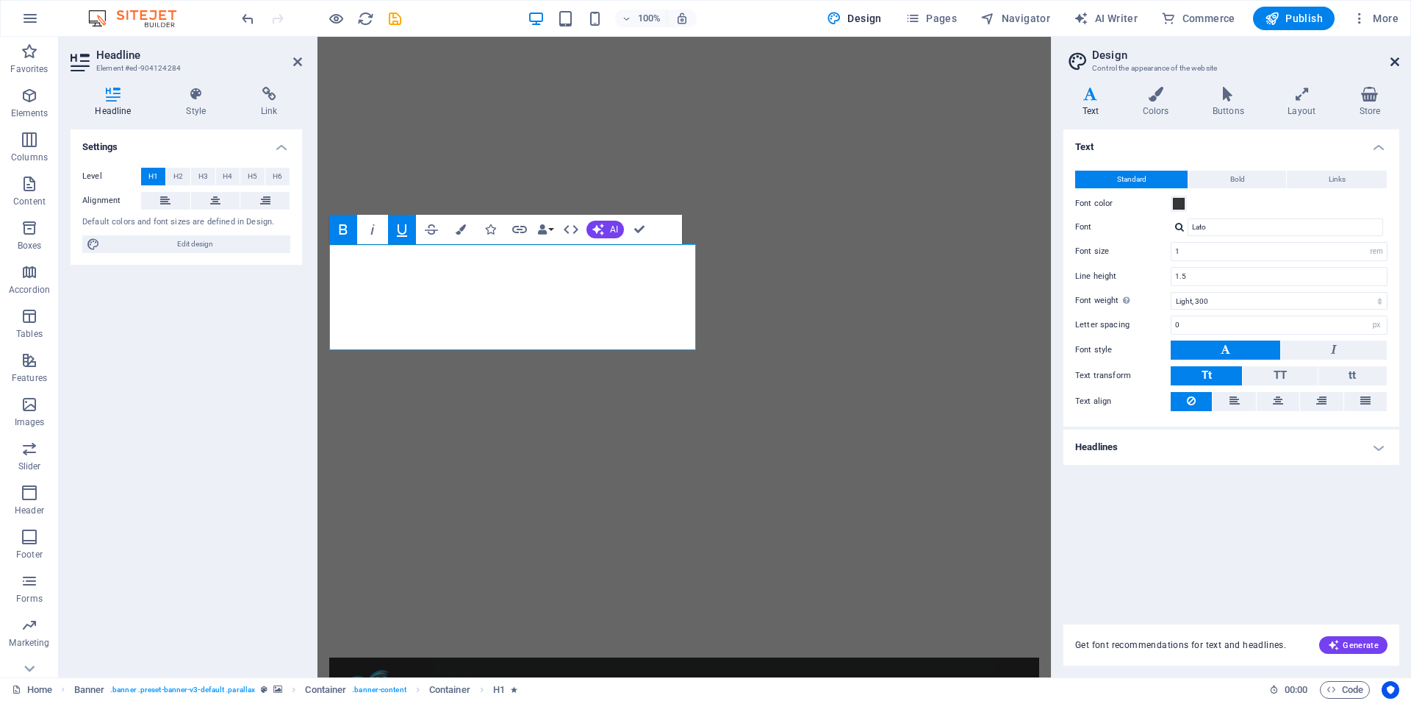
click at [1395, 62] on icon at bounding box center [1395, 62] width 9 height 12
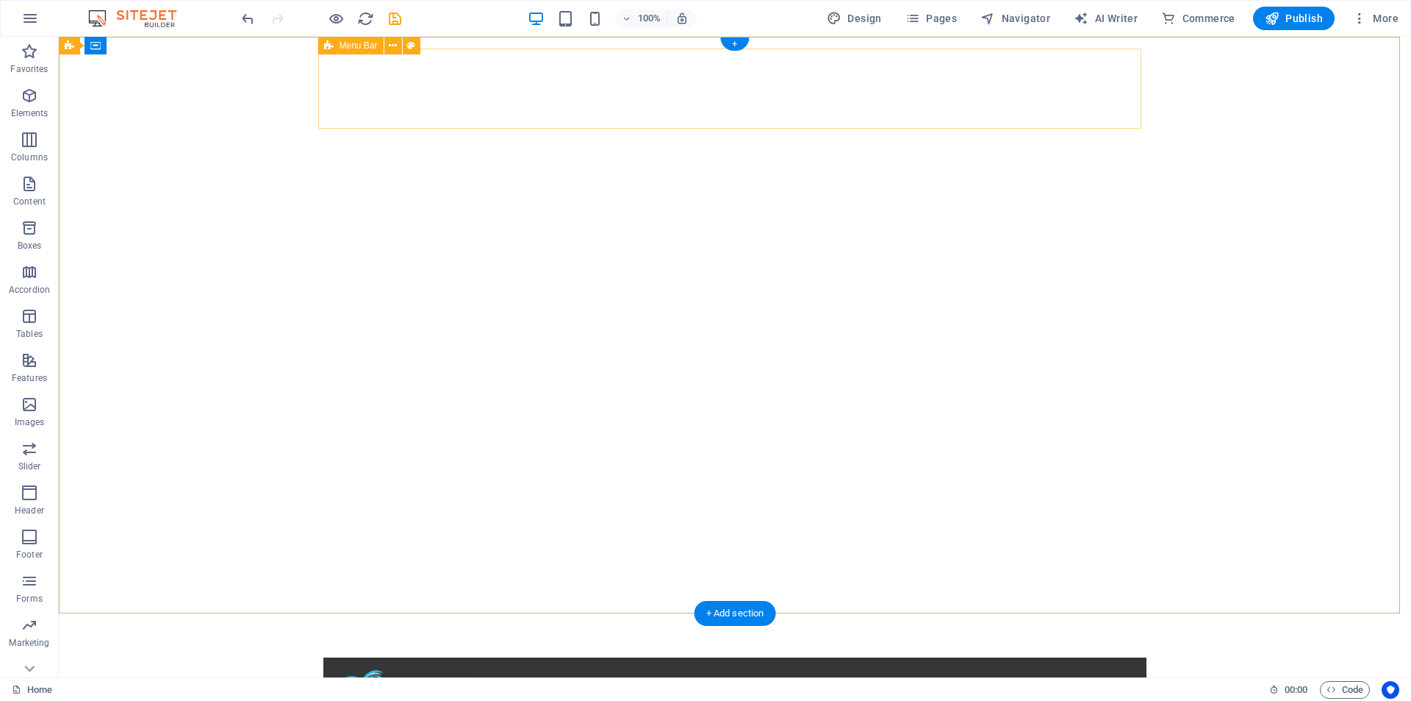
click at [492, 657] on div "Home About us What we do Projects Volunteers Donate" at bounding box center [734, 714] width 823 height 115
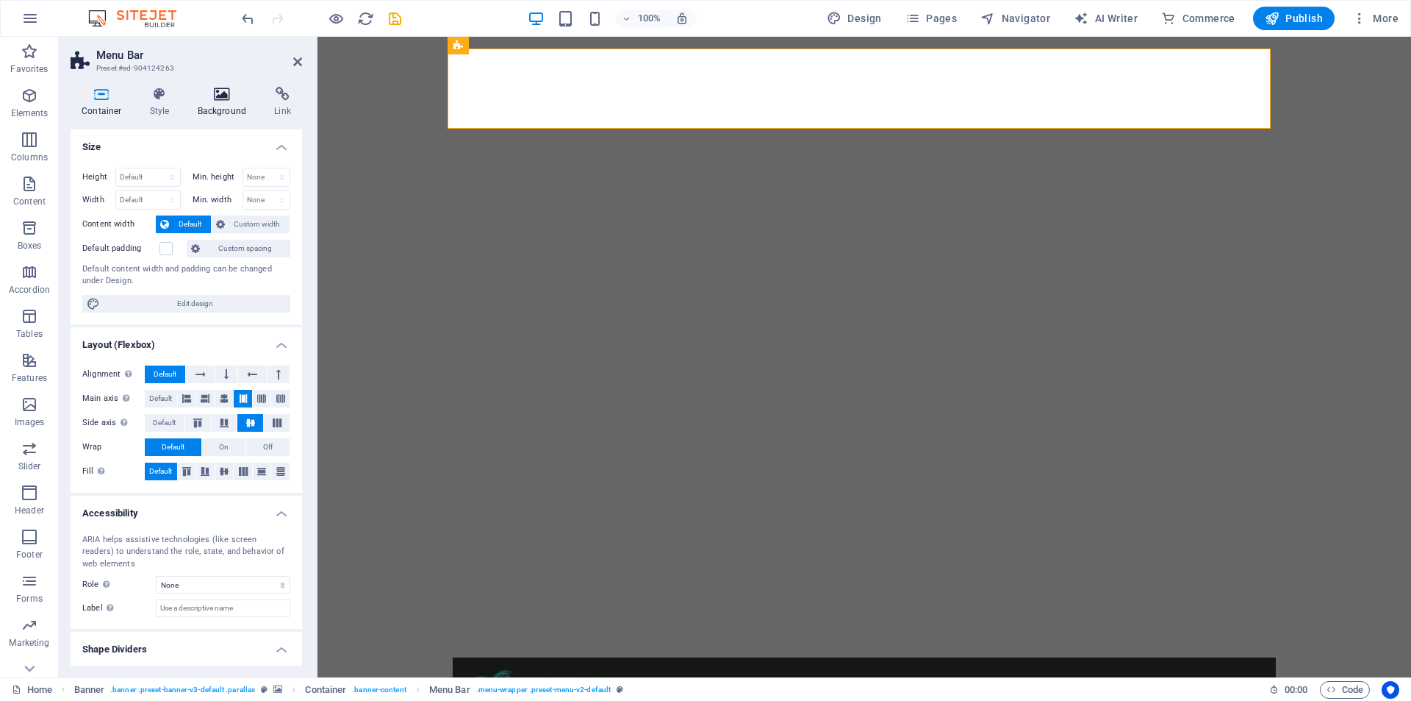
click at [222, 103] on h4 "Background" at bounding box center [225, 102] width 77 height 31
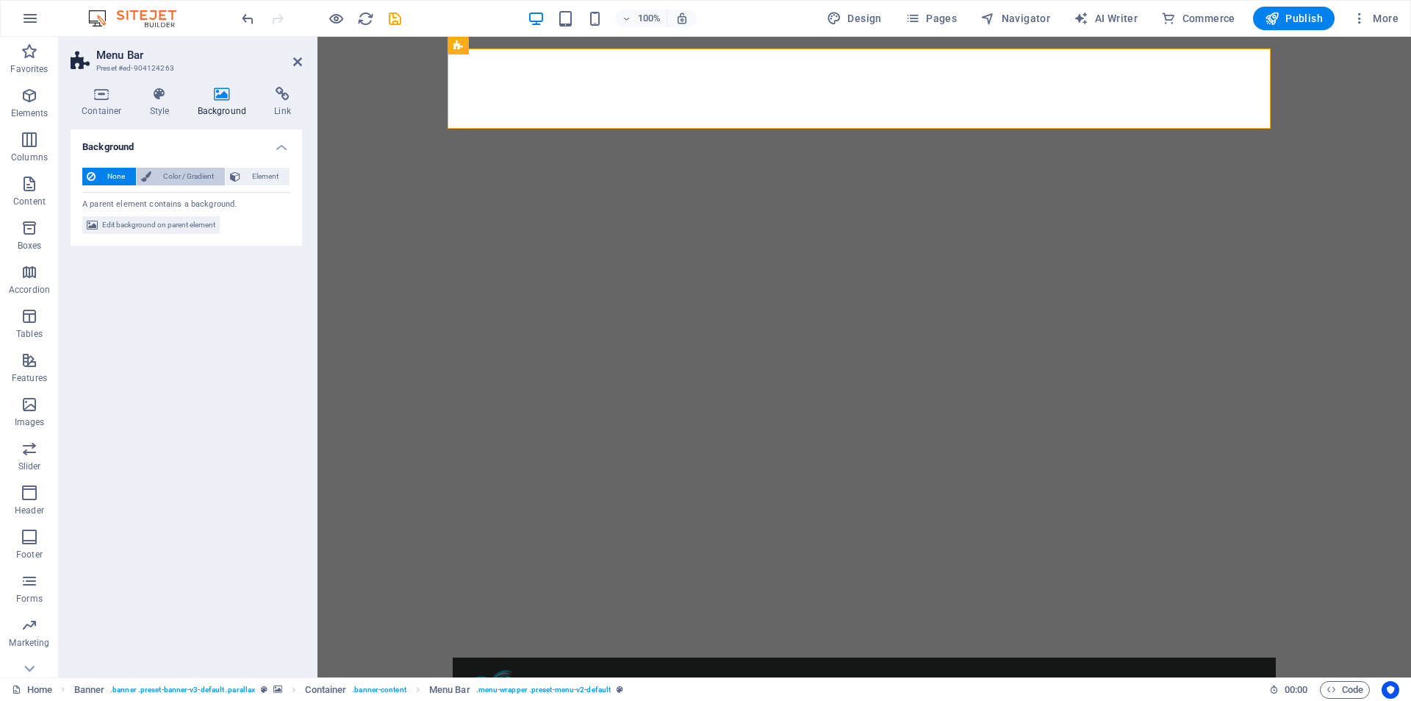
click at [169, 177] on span "Color / Gradient" at bounding box center [188, 177] width 65 height 18
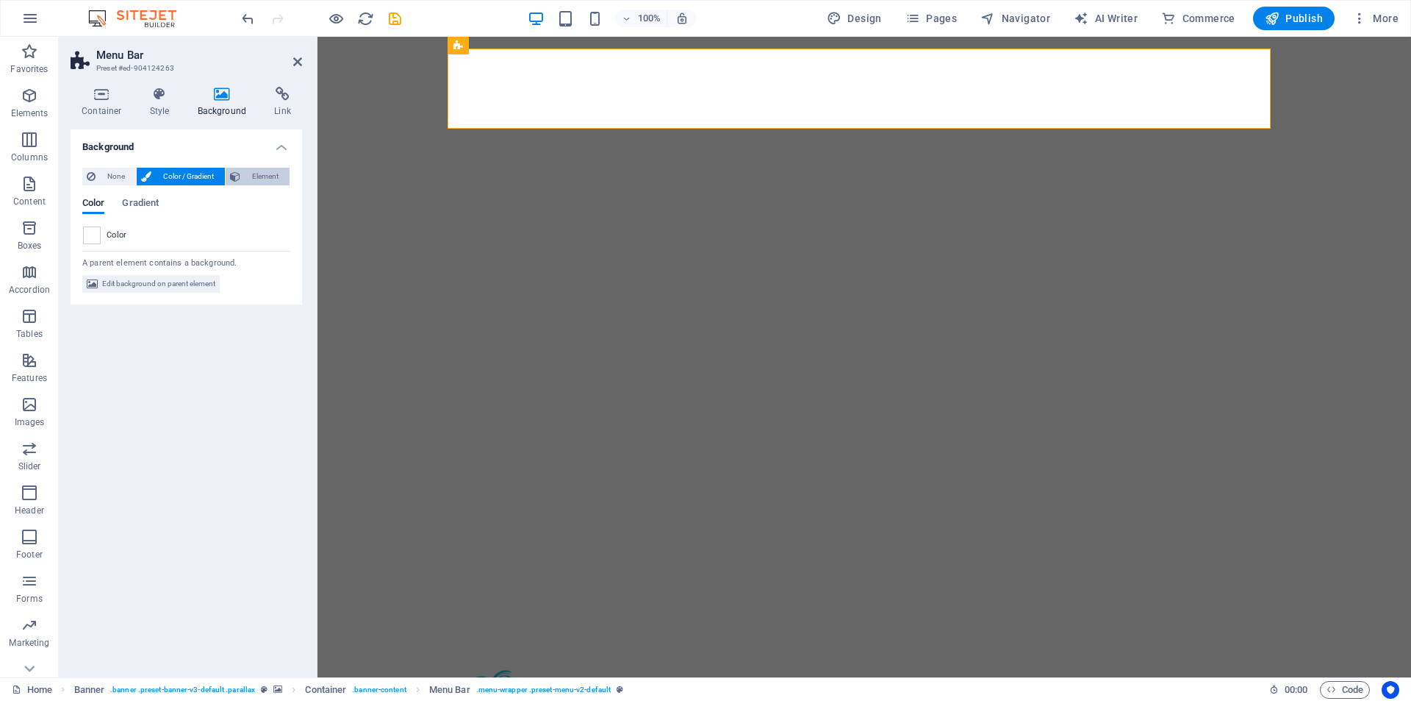
click at [257, 176] on span "Element" at bounding box center [265, 177] width 40 height 18
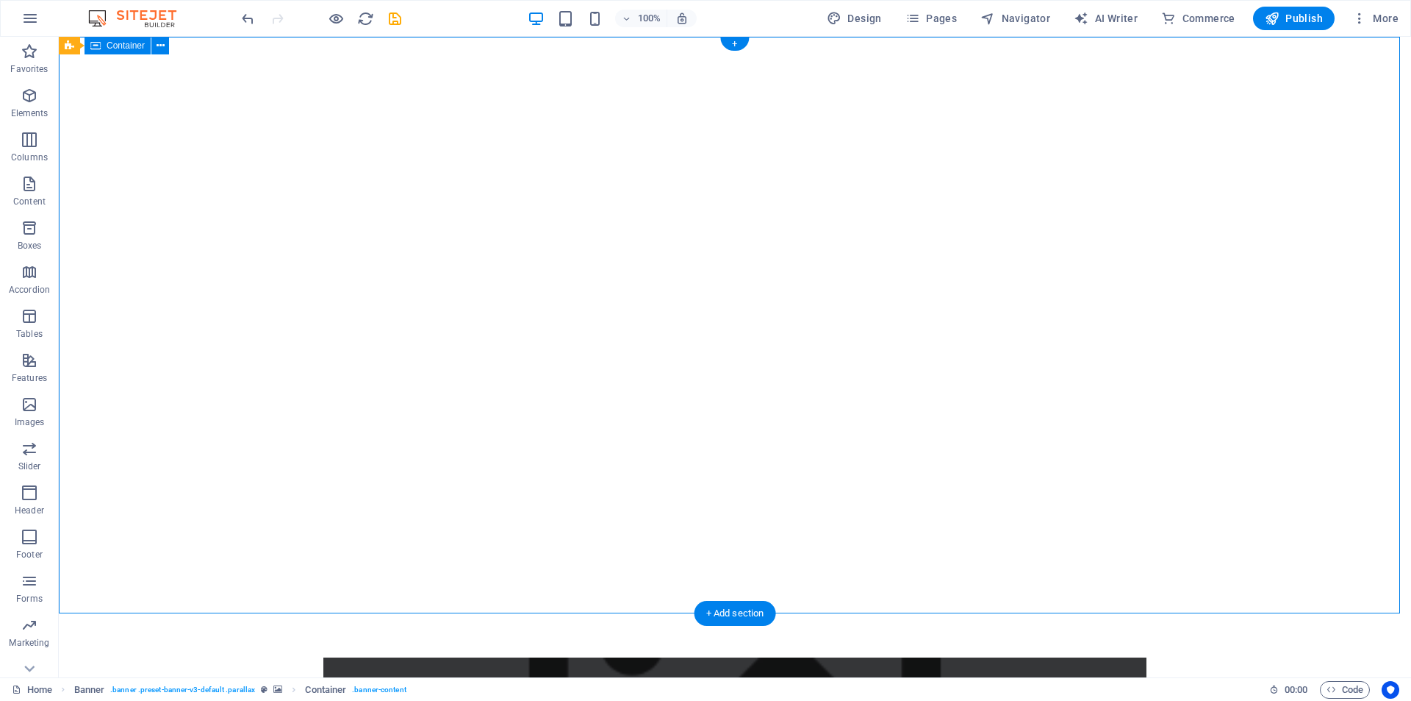
click at [481, 657] on figure at bounding box center [734, 697] width 823 height 80
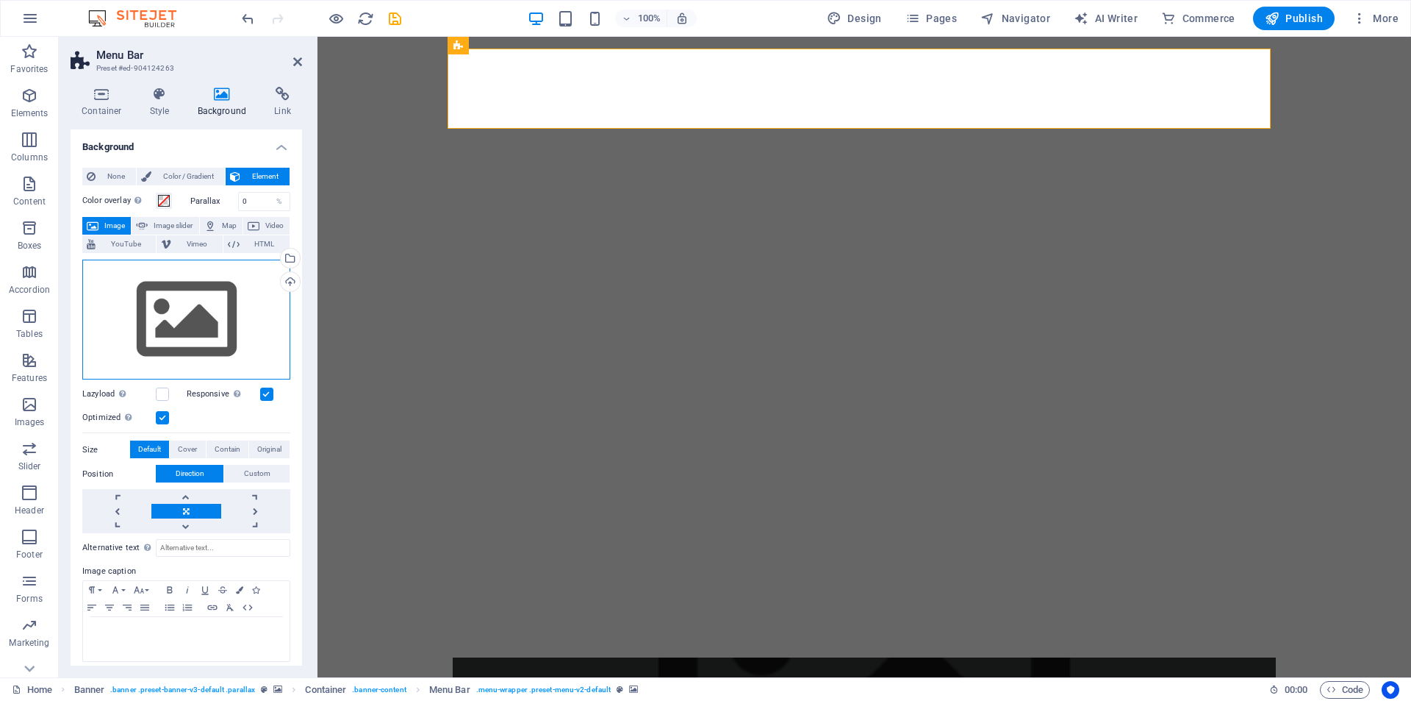
click at [181, 349] on div "Drag files here, click to choose files or select files from Files or our free s…" at bounding box center [186, 319] width 208 height 121
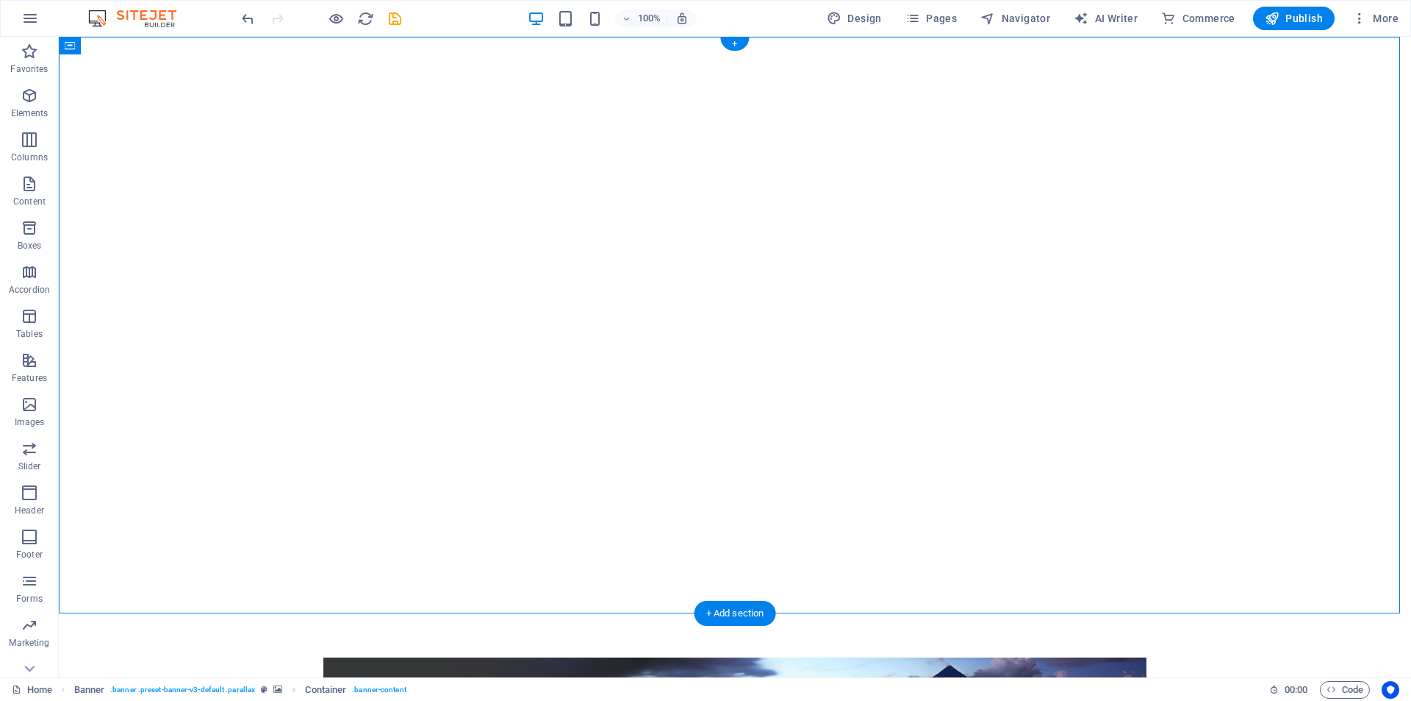
click at [459, 657] on figure at bounding box center [734, 697] width 823 height 80
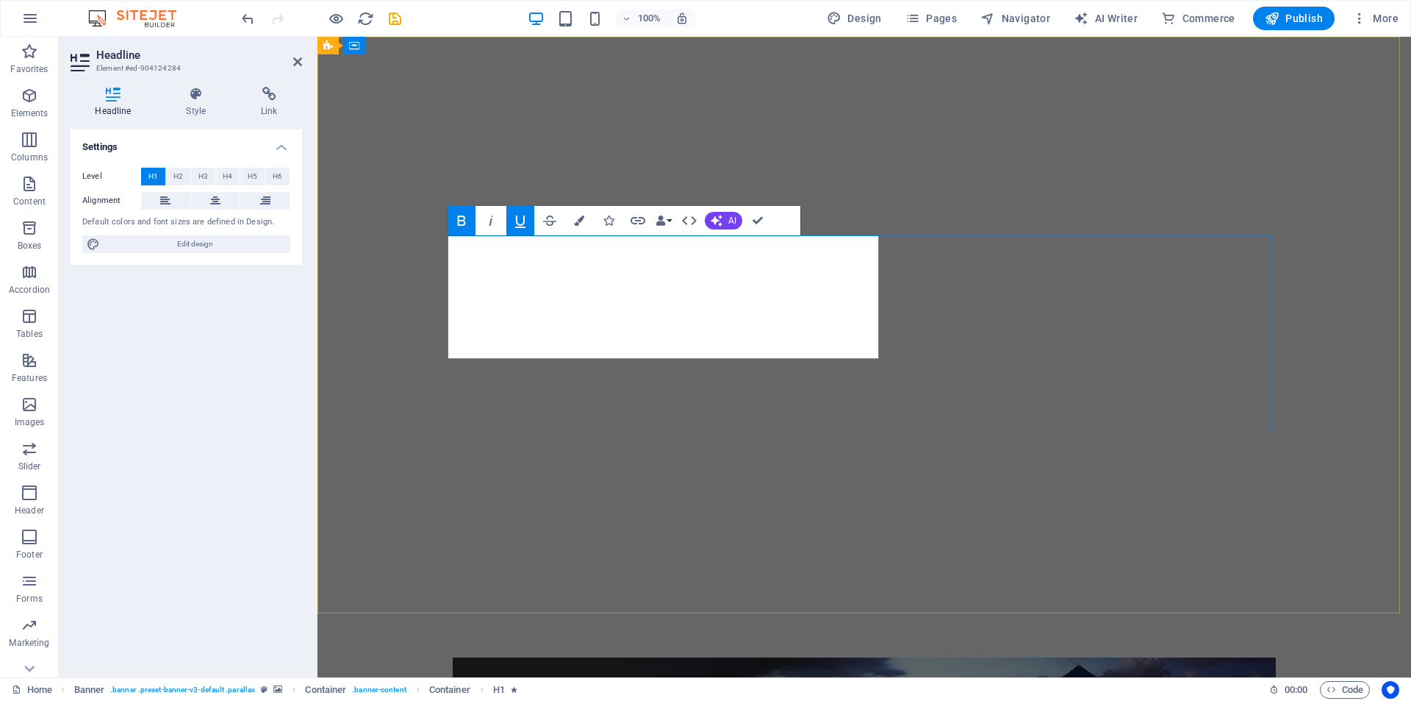
drag, startPoint x: 513, startPoint y: 268, endPoint x: 471, endPoint y: 270, distance: 41.9
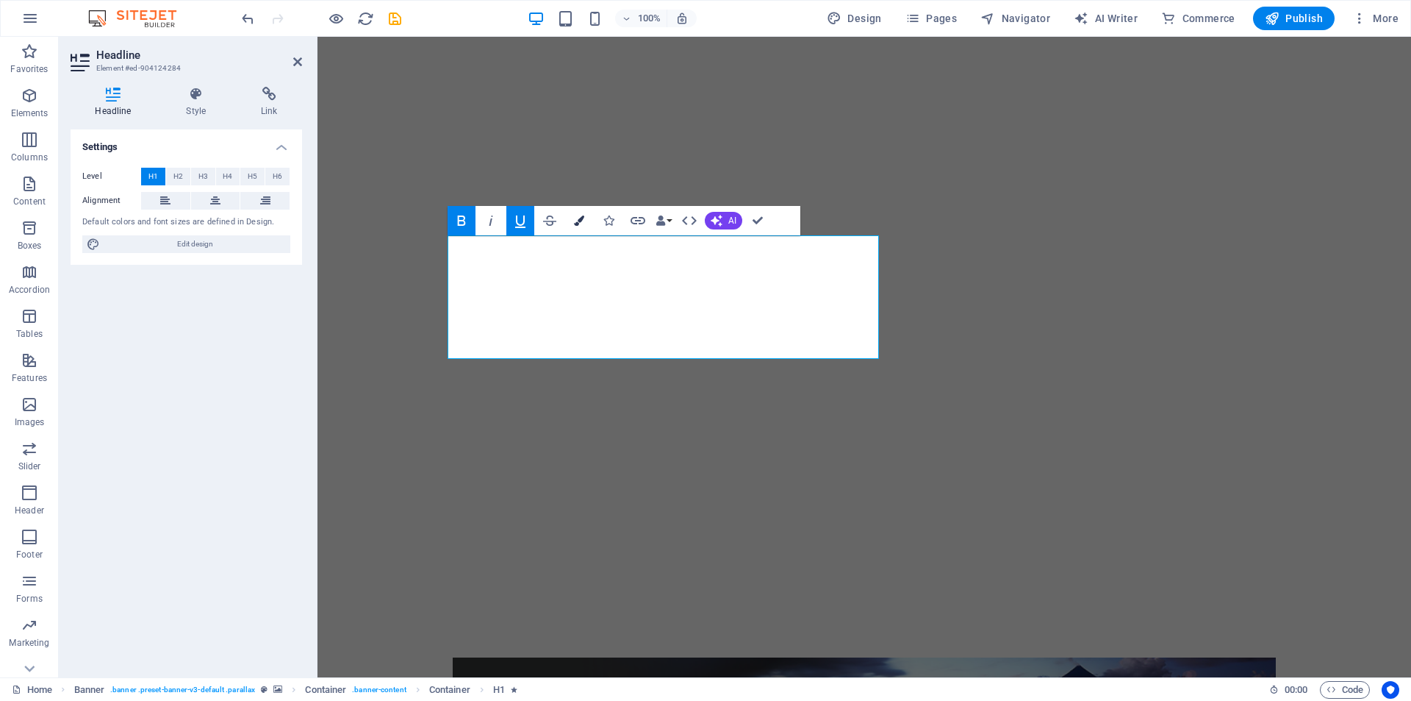
click at [581, 221] on icon "button" at bounding box center [579, 220] width 10 height 10
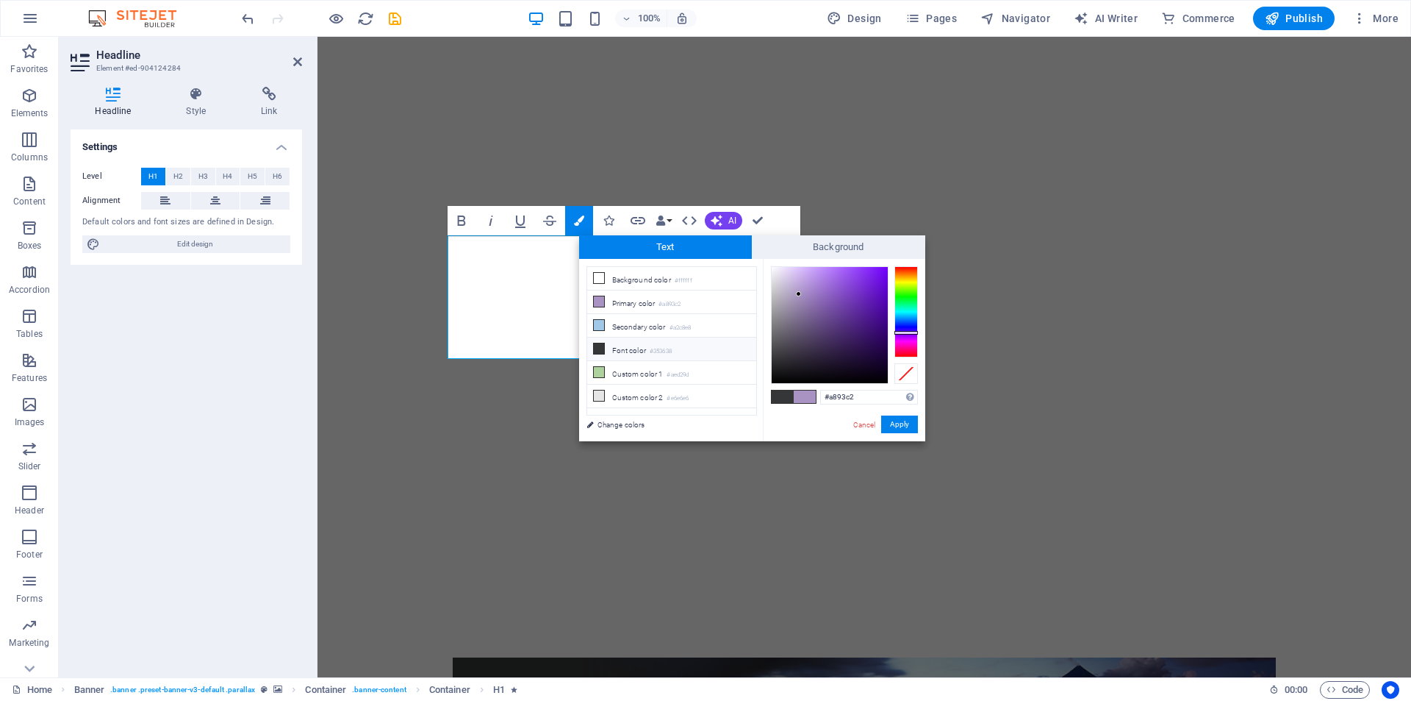
click at [644, 353] on li "Font color #353638" at bounding box center [671, 349] width 169 height 24
drag, startPoint x: 780, startPoint y: 277, endPoint x: 767, endPoint y: 264, distance: 18.2
click at [767, 264] on div "#ffffff Supported formats #0852ed rgb(8, 82, 237) rgba(8, 82, 237, 90%) hsv(221…" at bounding box center [844, 456] width 162 height 395
type input "#000000"
click at [905, 420] on button "Apply" at bounding box center [899, 424] width 37 height 18
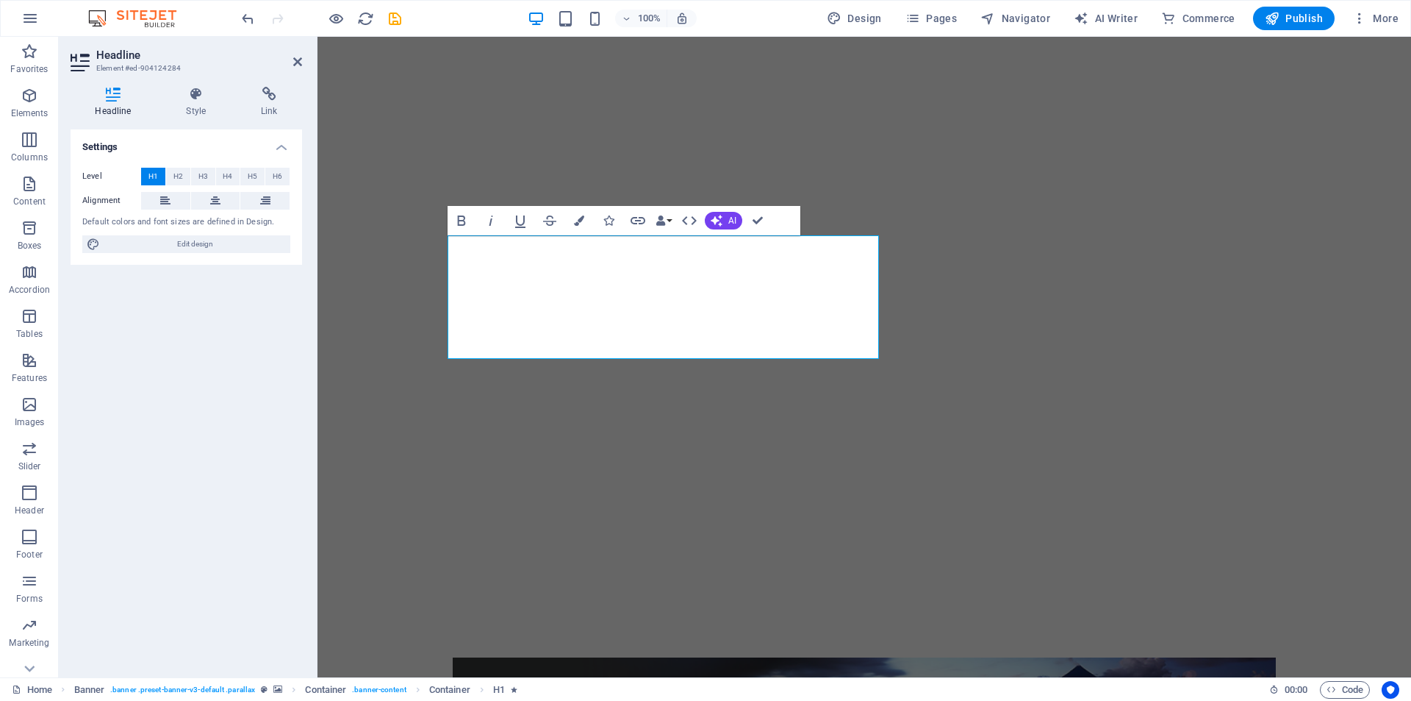
drag, startPoint x: 992, startPoint y: 247, endPoint x: 659, endPoint y: 215, distance: 333.8
click at [992, 247] on div "Drag here to replace the existing content. Press “Ctrl” if you want to create a…" at bounding box center [865, 357] width 1094 height 640
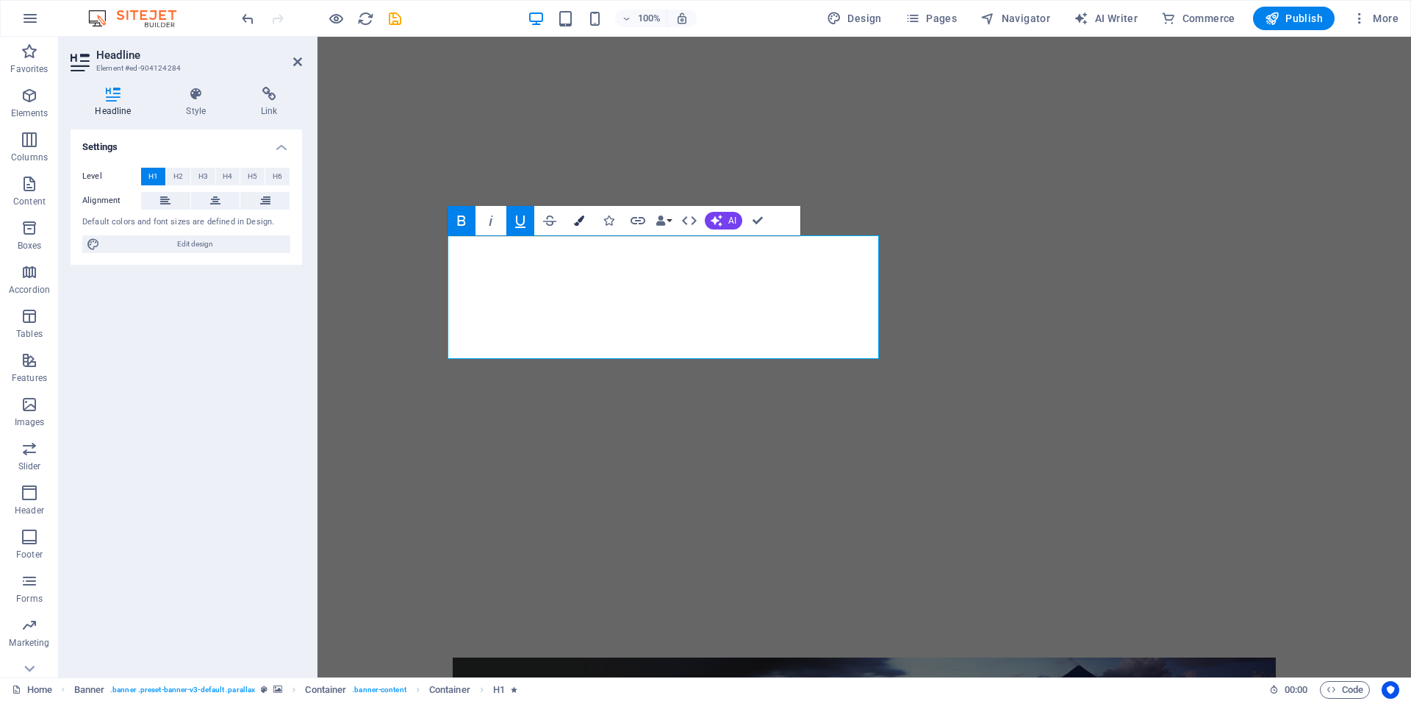
click at [574, 221] on icon "button" at bounding box center [579, 220] width 10 height 10
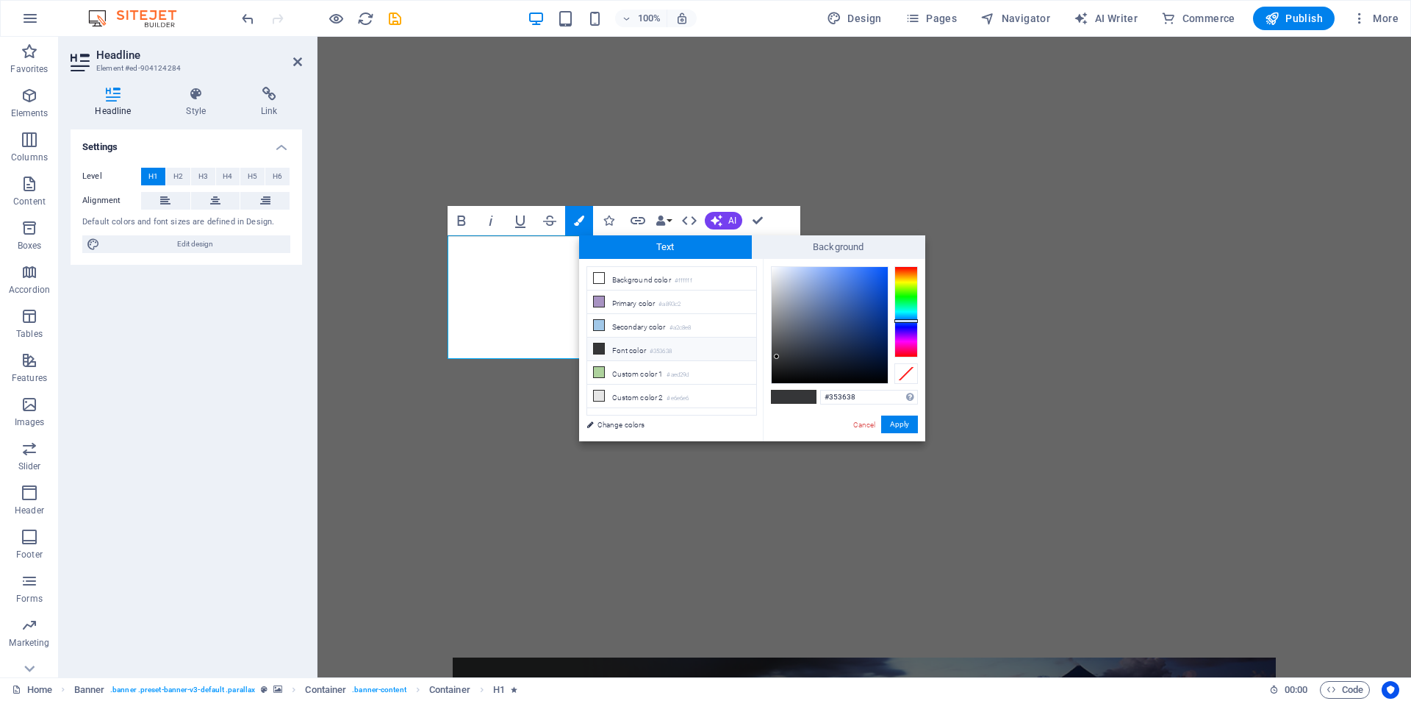
click at [615, 346] on li "Font color #353638" at bounding box center [671, 349] width 169 height 24
drag, startPoint x: 781, startPoint y: 286, endPoint x: 763, endPoint y: 265, distance: 27.1
click at [763, 265] on div "#ffffff Supported formats #0852ed rgb(8, 82, 237) rgba(8, 82, 237, 90%) hsv(221…" at bounding box center [844, 456] width 162 height 395
type input "#f3f5f8"
drag, startPoint x: 787, startPoint y: 288, endPoint x: 773, endPoint y: 269, distance: 23.2
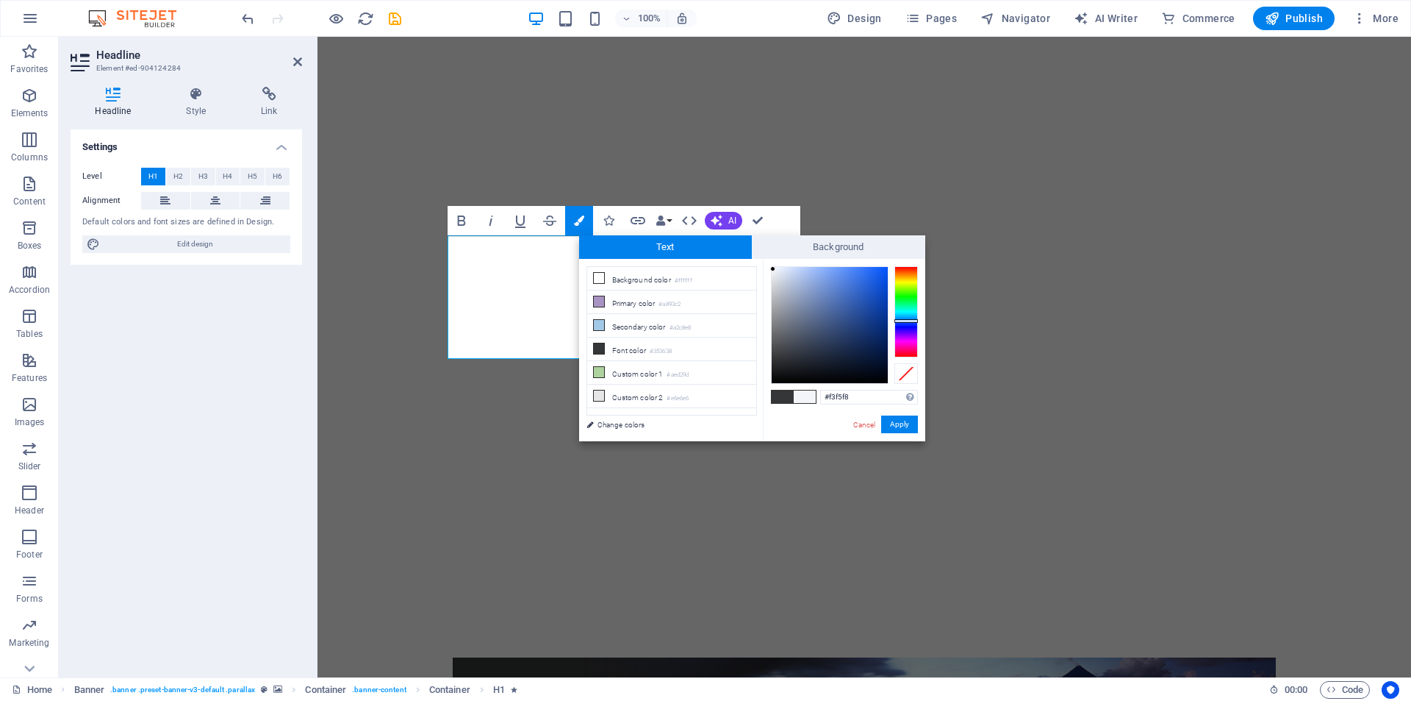
click at [773, 269] on div at bounding box center [772, 268] width 5 height 5
click at [896, 421] on button "Apply" at bounding box center [899, 424] width 37 height 18
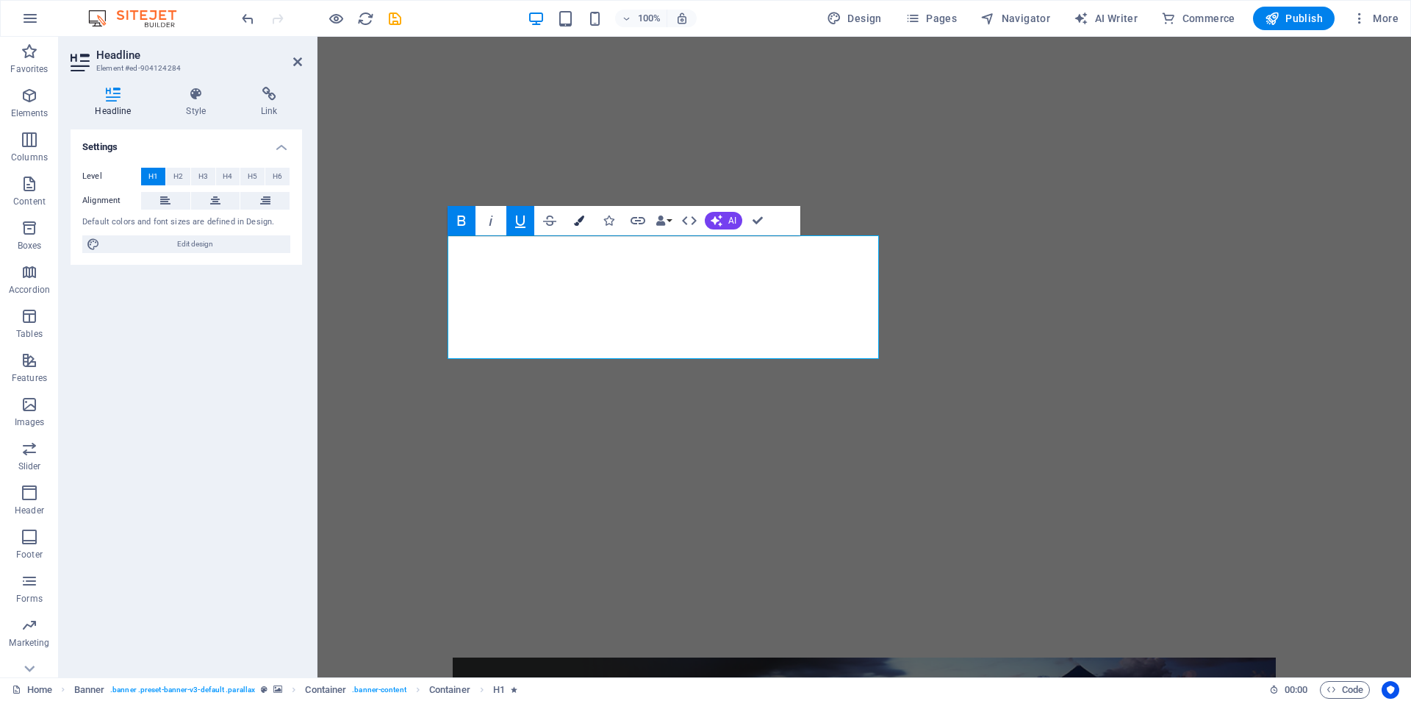
click at [575, 224] on icon "button" at bounding box center [579, 220] width 10 height 10
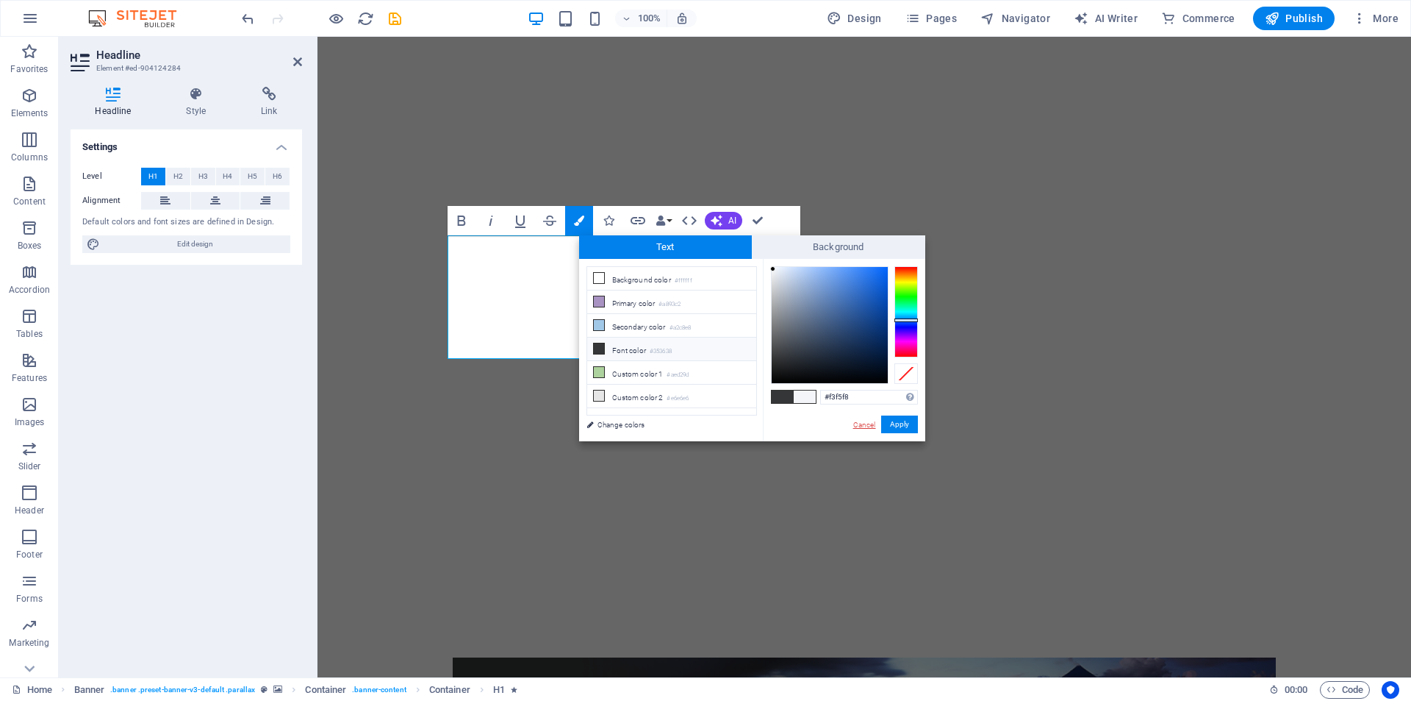
click at [864, 423] on link "Cancel" at bounding box center [865, 424] width 26 height 11
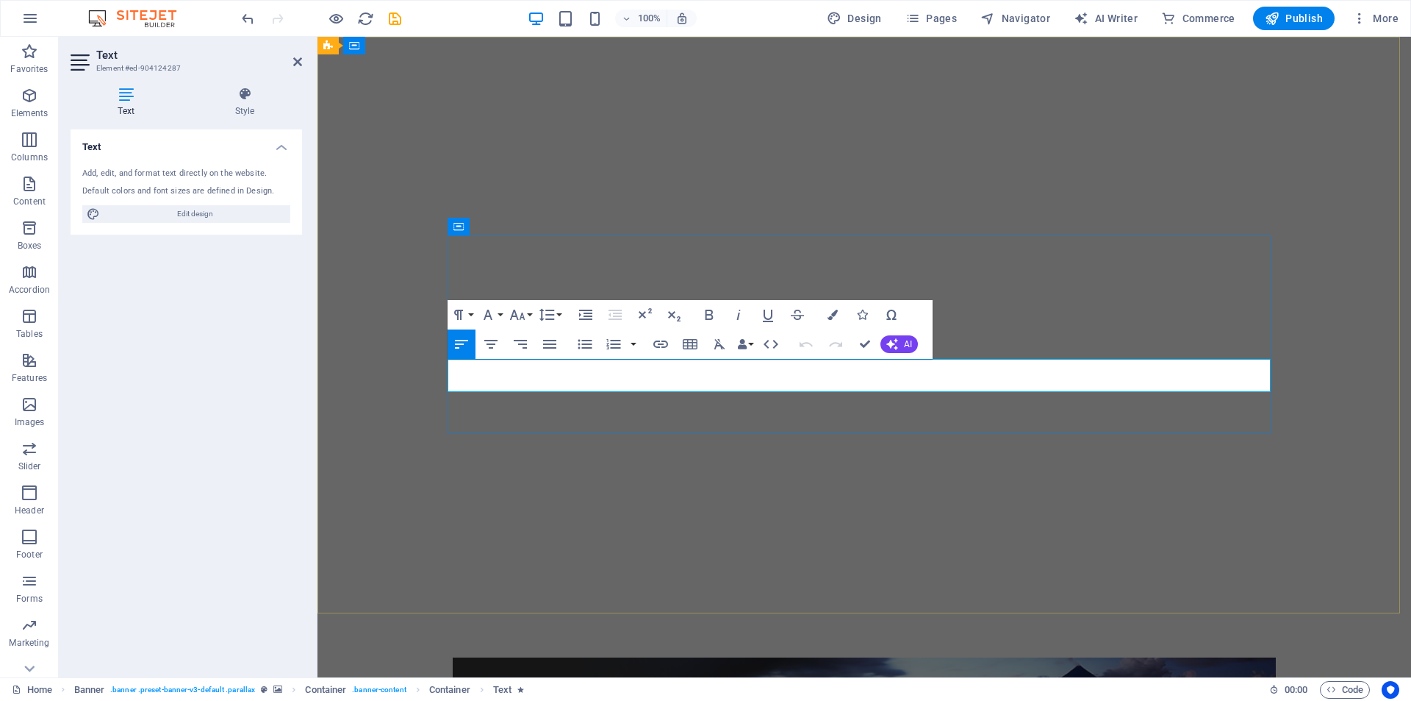
drag, startPoint x: 450, startPoint y: 373, endPoint x: 873, endPoint y: 374, distance: 422.7
click at [826, 314] on button "Colors" at bounding box center [833, 314] width 28 height 29
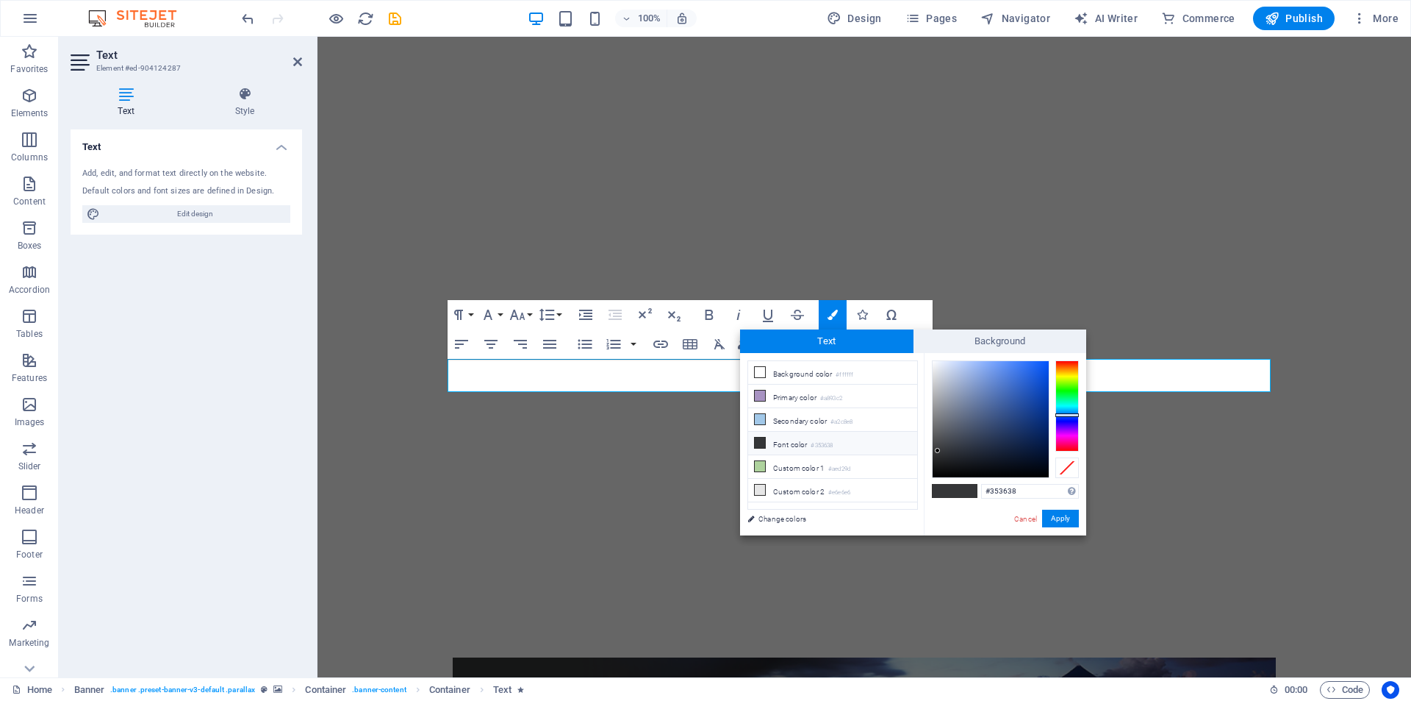
click at [756, 440] on icon at bounding box center [760, 442] width 10 height 10
type input "#f0f3f8"
click at [936, 363] on div at bounding box center [991, 419] width 116 height 116
click at [1053, 520] on button "Apply" at bounding box center [1060, 518] width 37 height 18
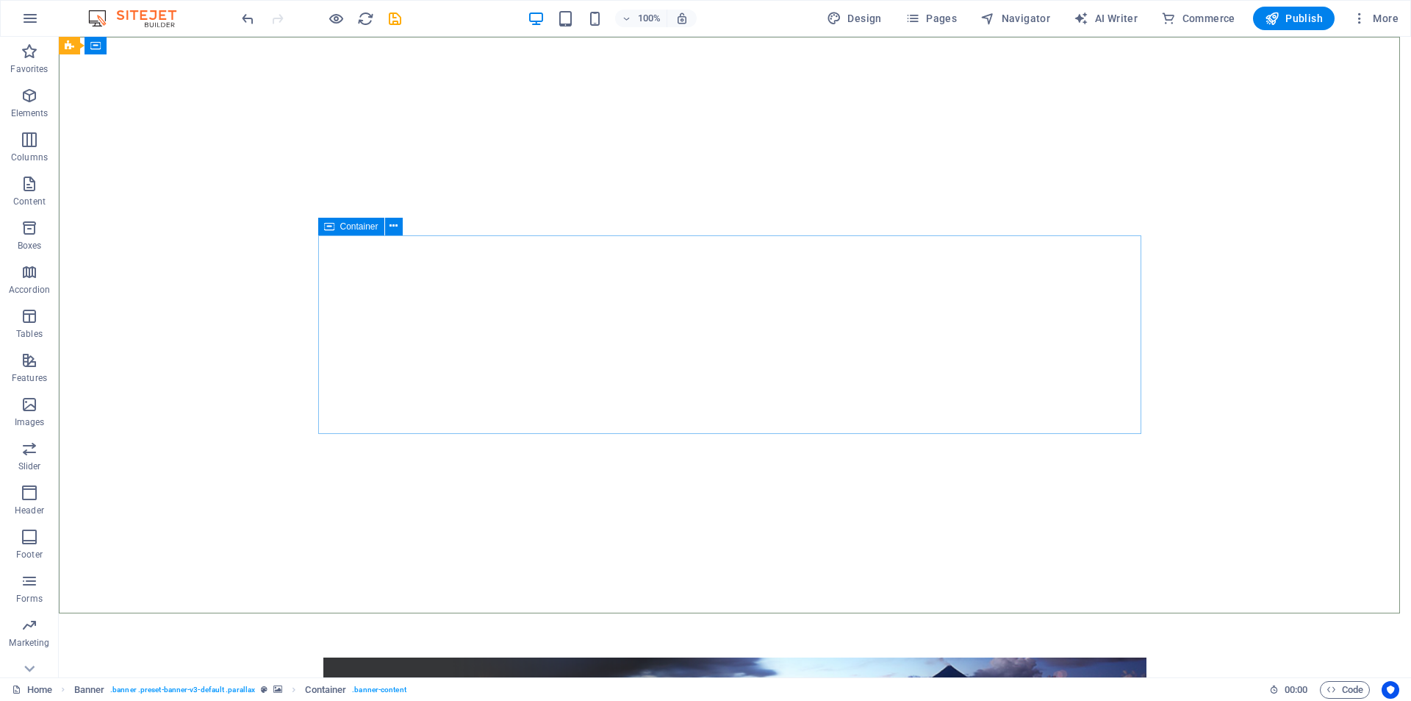
drag, startPoint x: 1225, startPoint y: 226, endPoint x: 1207, endPoint y: 247, distance: 27.1
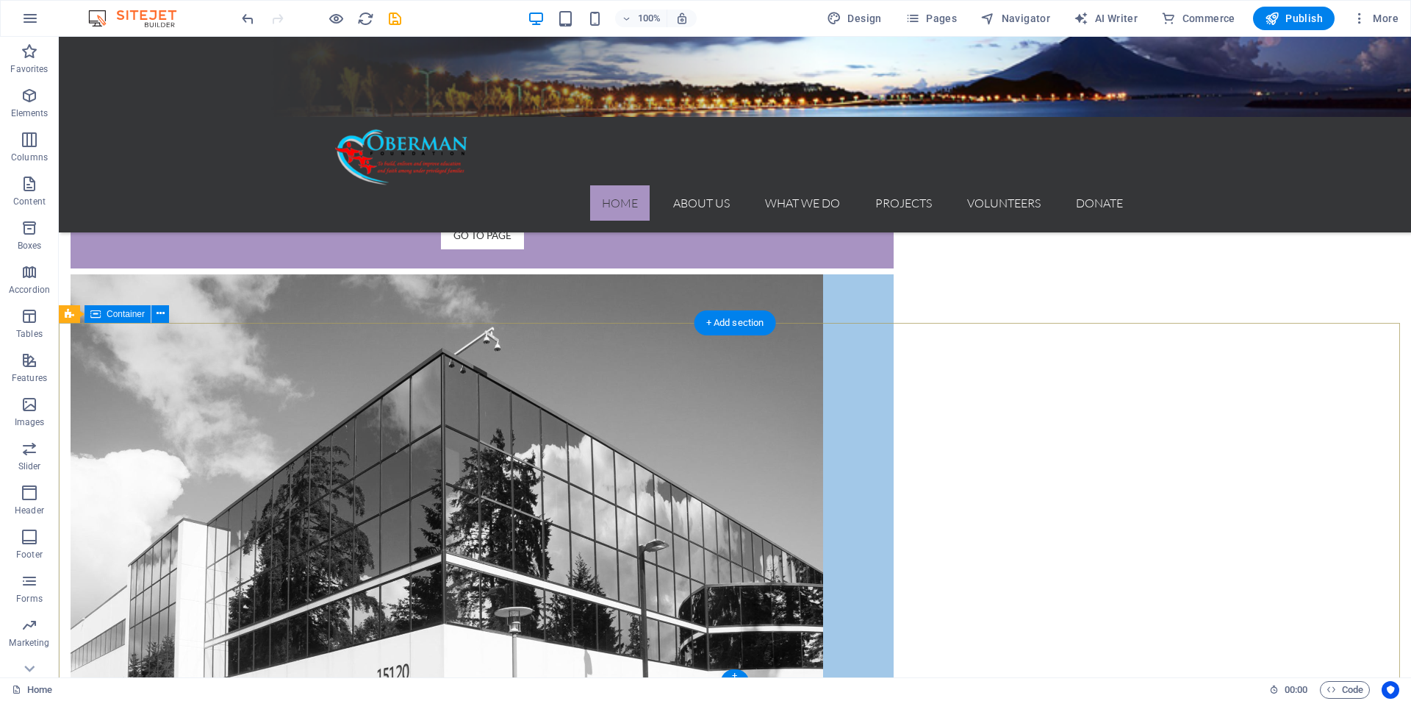
scroll to position [1486, 0]
